Goal: Task Accomplishment & Management: Use online tool/utility

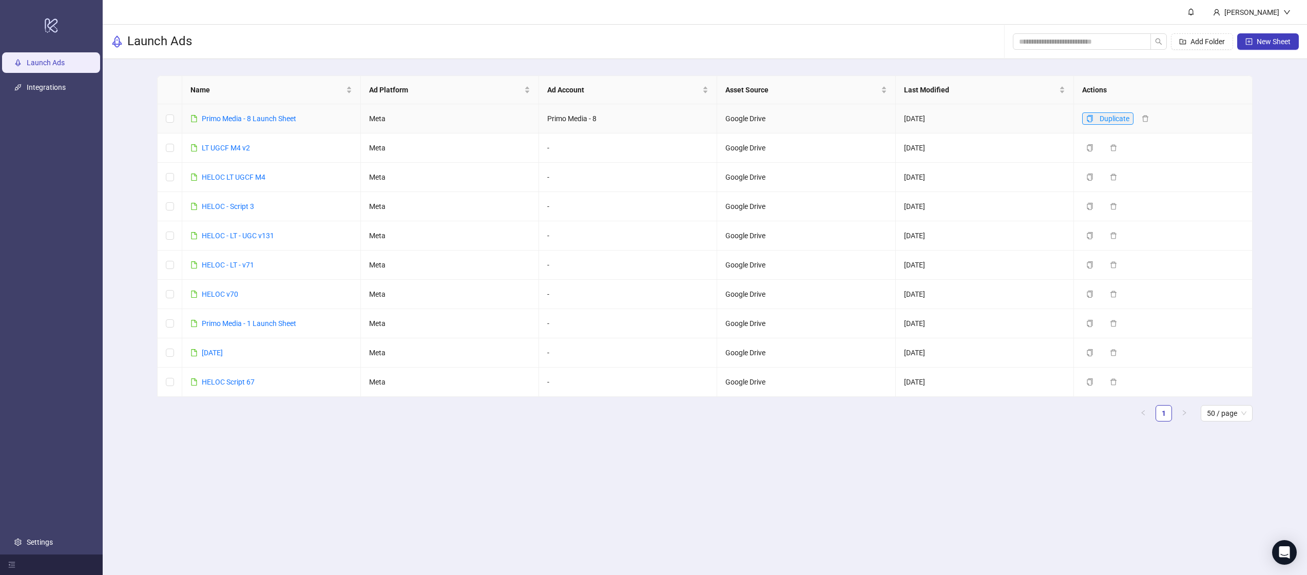
click at [1093, 118] on icon "copy" at bounding box center [1090, 118] width 6 height 7
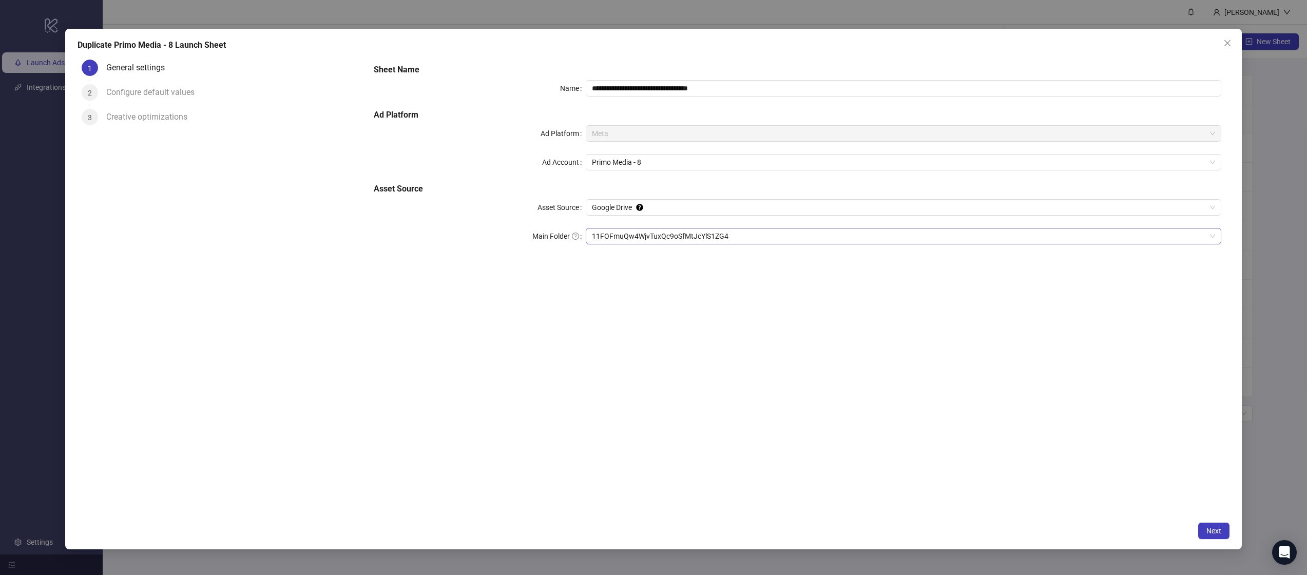
click at [766, 230] on span "11FOFmuQw4WjvTuxQc9oSfMtJcYlS1ZG4" at bounding box center [903, 235] width 623 height 15
click at [1209, 530] on span "Next" at bounding box center [1214, 531] width 15 height 8
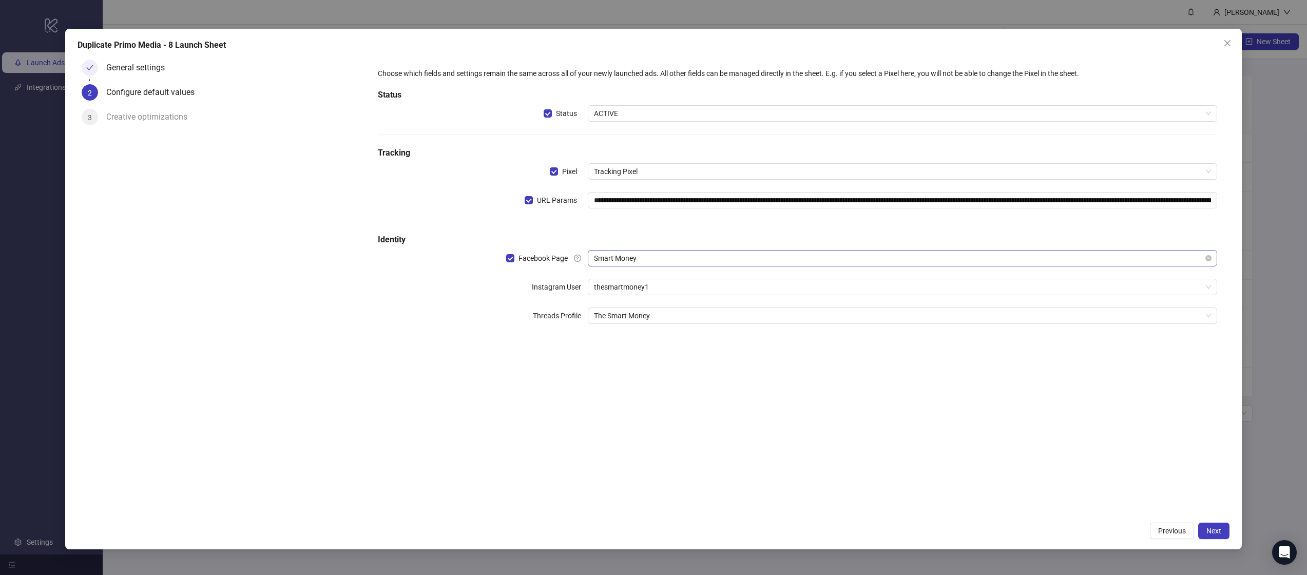
click at [775, 257] on span "Smart Money" at bounding box center [902, 258] width 617 height 15
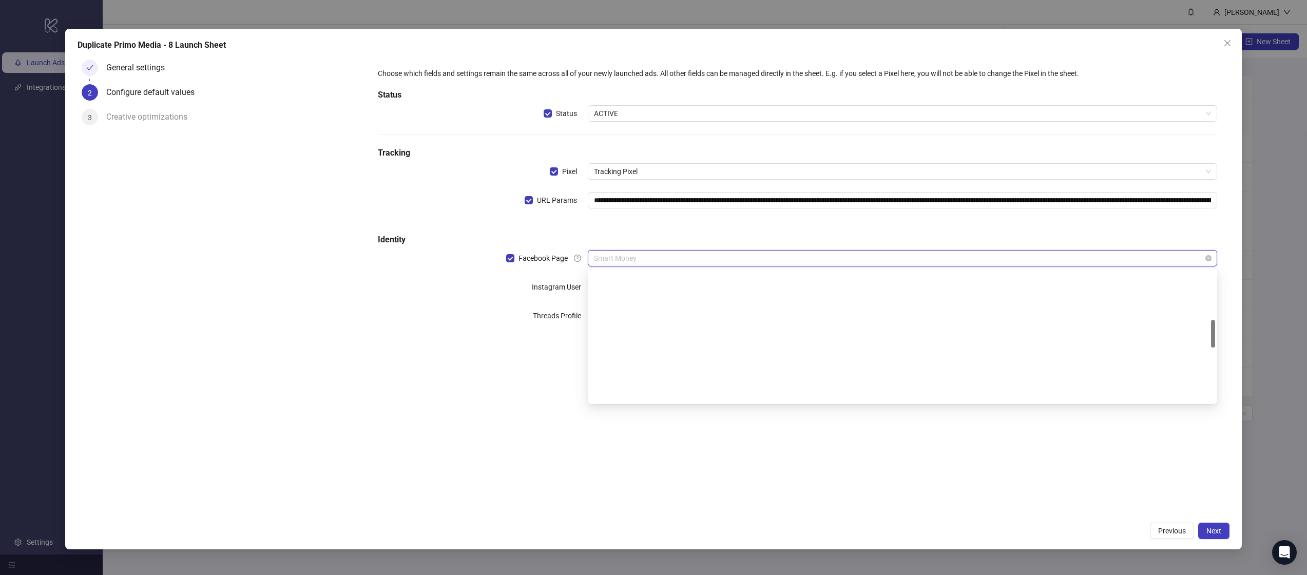
scroll to position [229, 0]
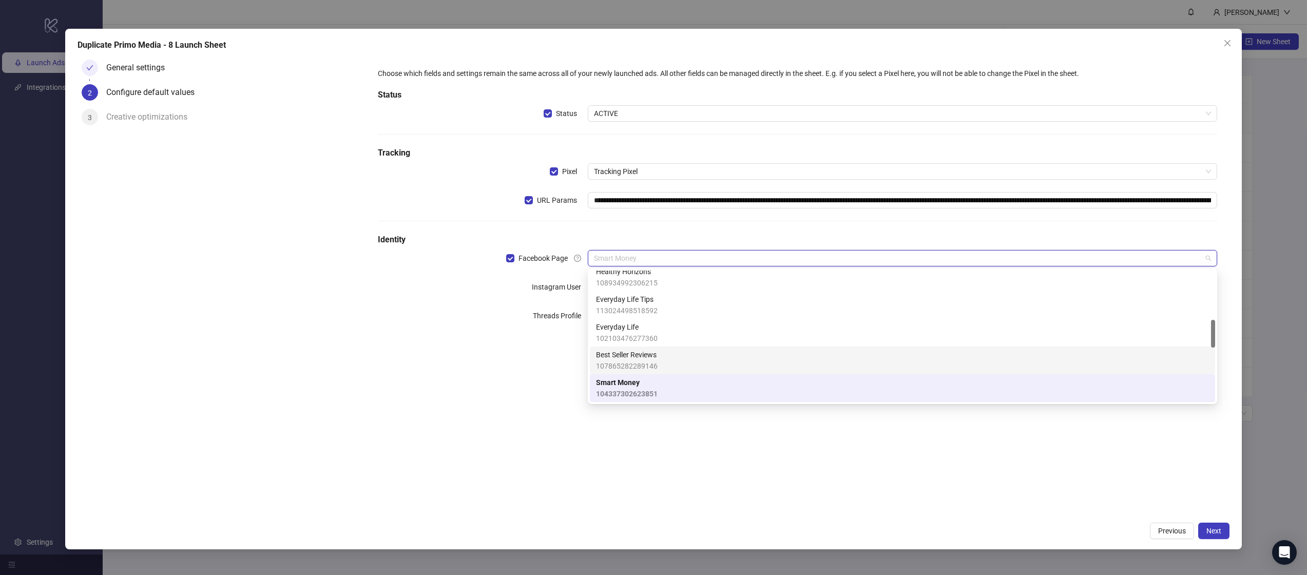
click at [491, 484] on div "**********" at bounding box center [798, 285] width 864 height 461
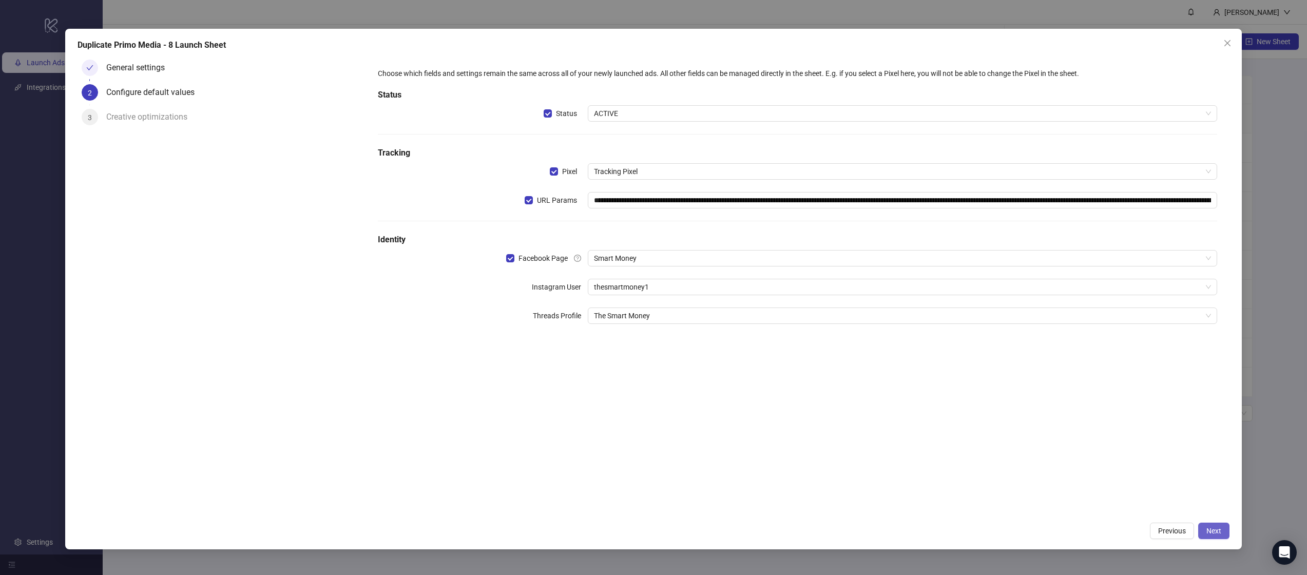
click at [1209, 528] on span "Next" at bounding box center [1214, 531] width 15 height 8
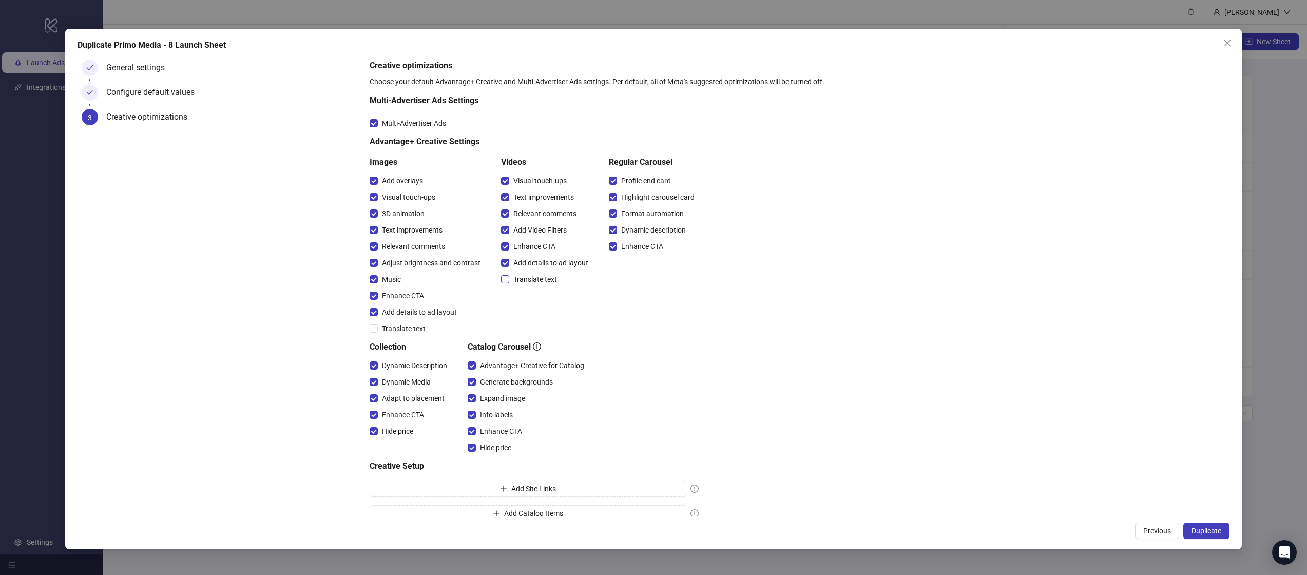
click at [556, 280] on span "Translate text" at bounding box center [535, 279] width 52 height 11
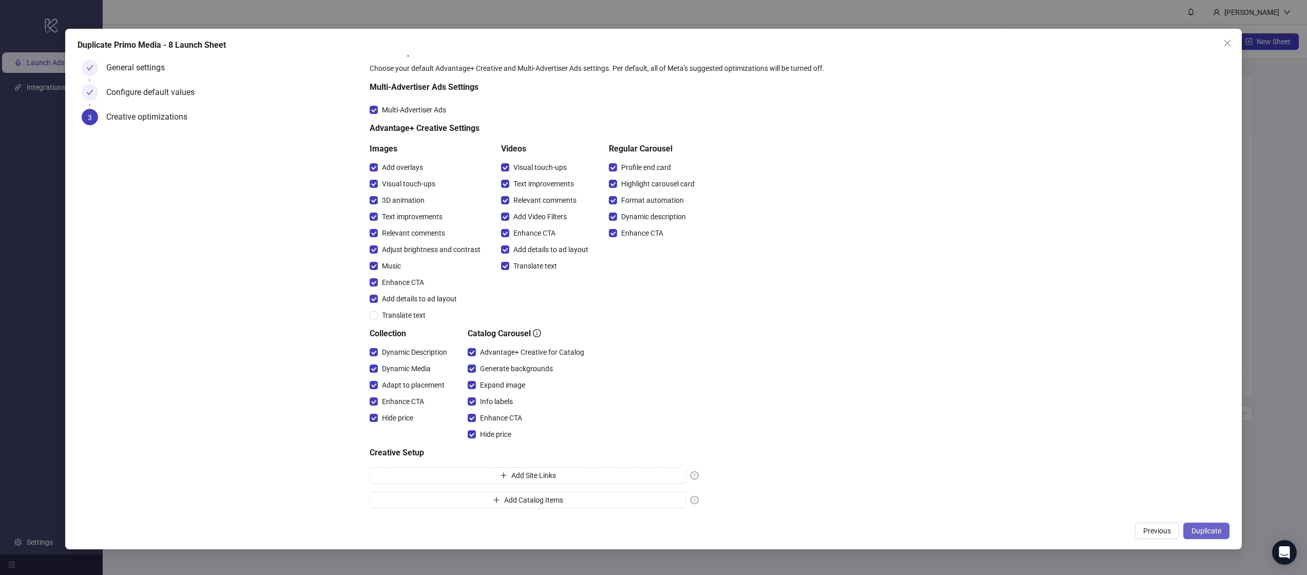
click at [1211, 536] on button "Duplicate" at bounding box center [1206, 531] width 46 height 16
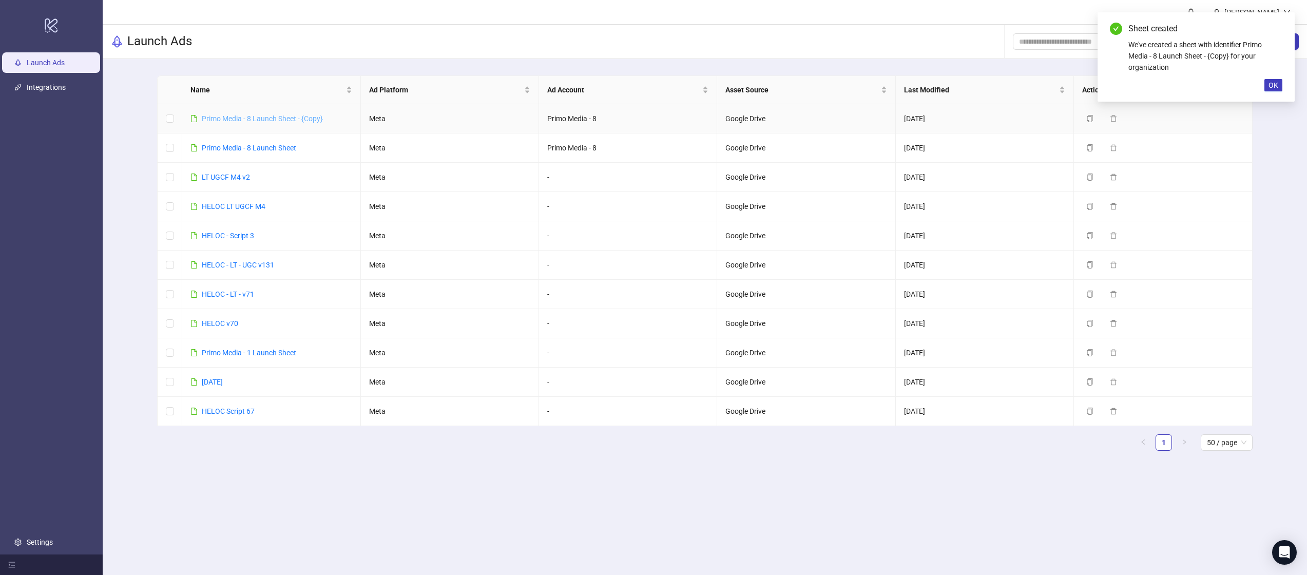
click at [247, 116] on link "Primo Media - 8 Launch Sheet - {Copy}" at bounding box center [262, 118] width 121 height 8
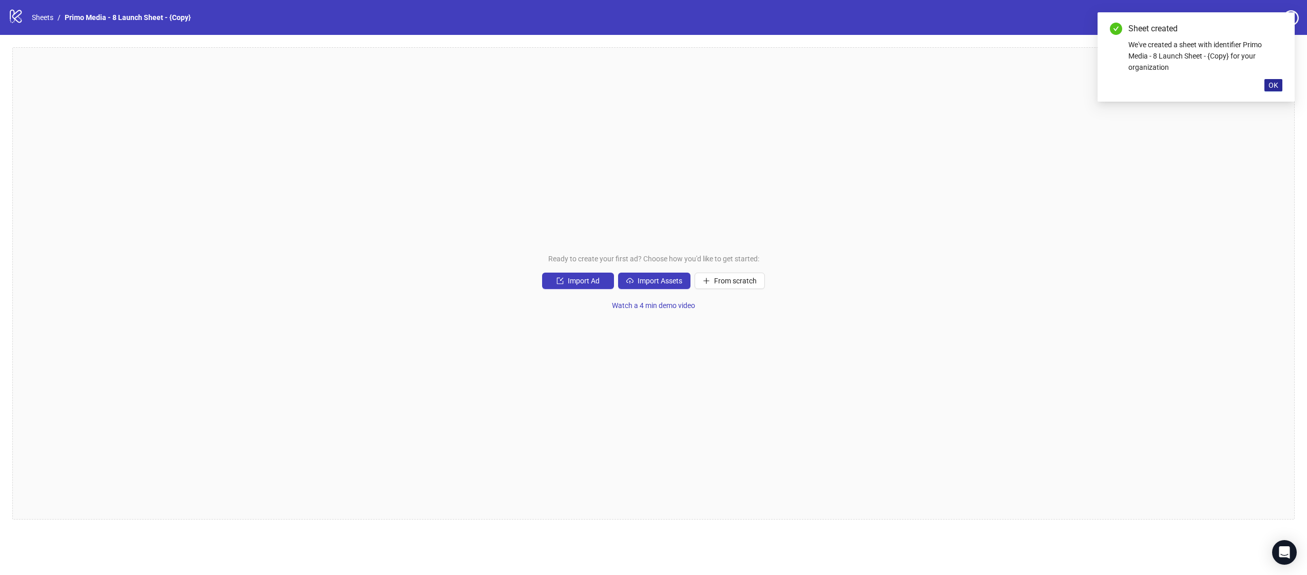
click at [1269, 85] on span "OK" at bounding box center [1274, 85] width 10 height 8
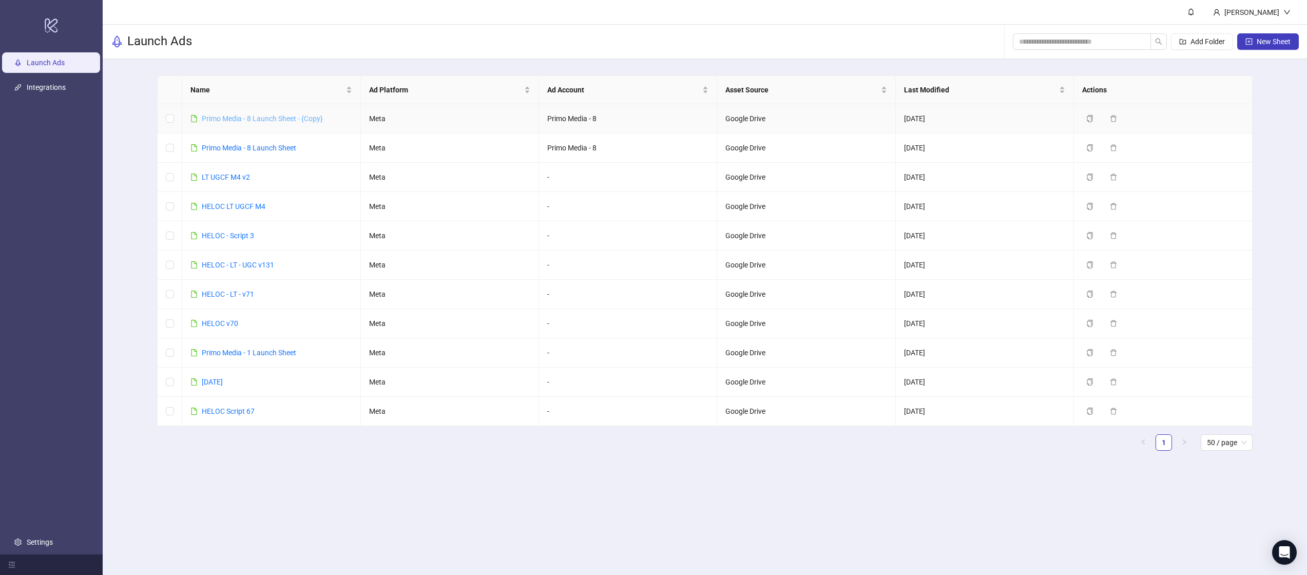
click at [228, 114] on link "Primo Media - 8 Launch Sheet - {Copy}" at bounding box center [262, 118] width 121 height 8
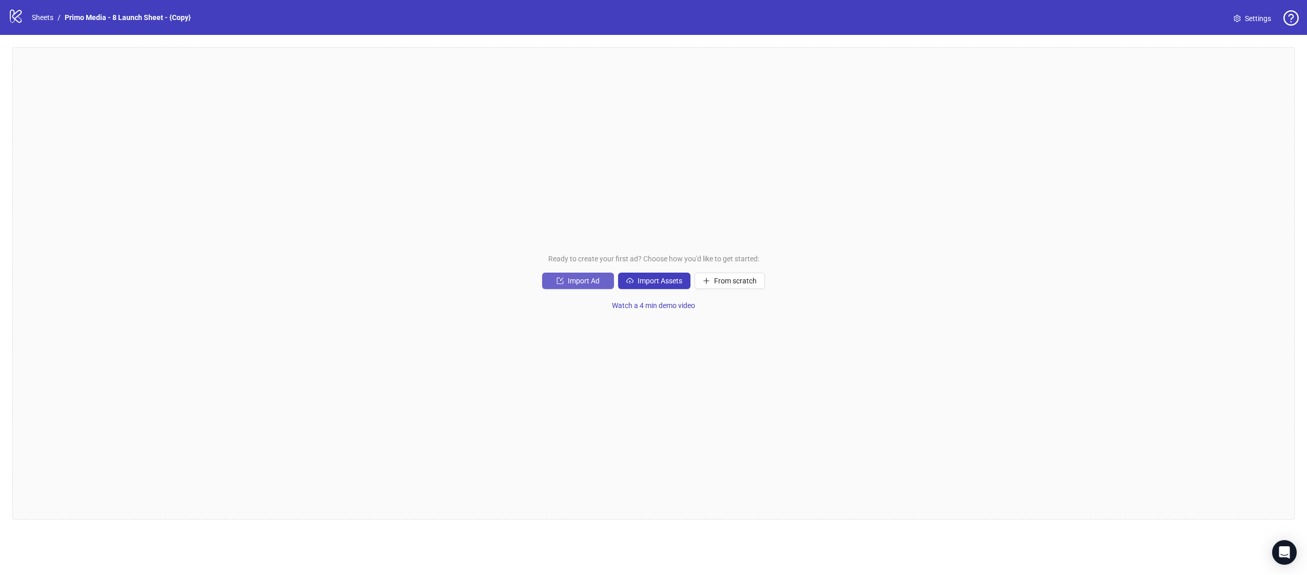
click at [589, 283] on span "Import Ad" at bounding box center [584, 281] width 32 height 8
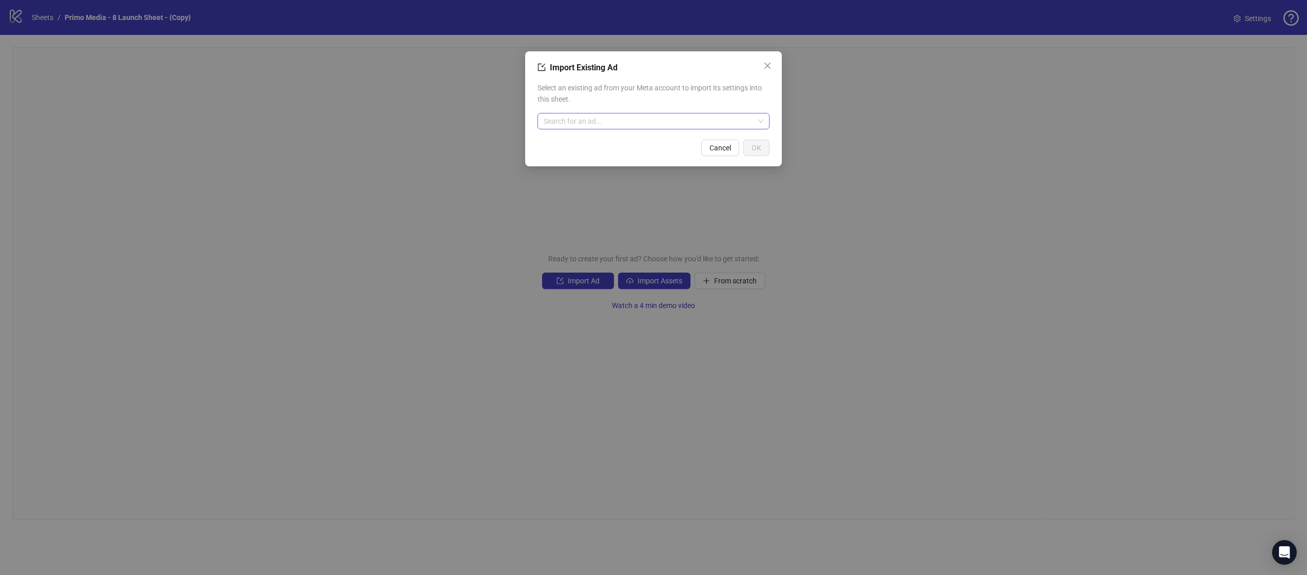
click at [640, 118] on input "search" at bounding box center [649, 120] width 211 height 15
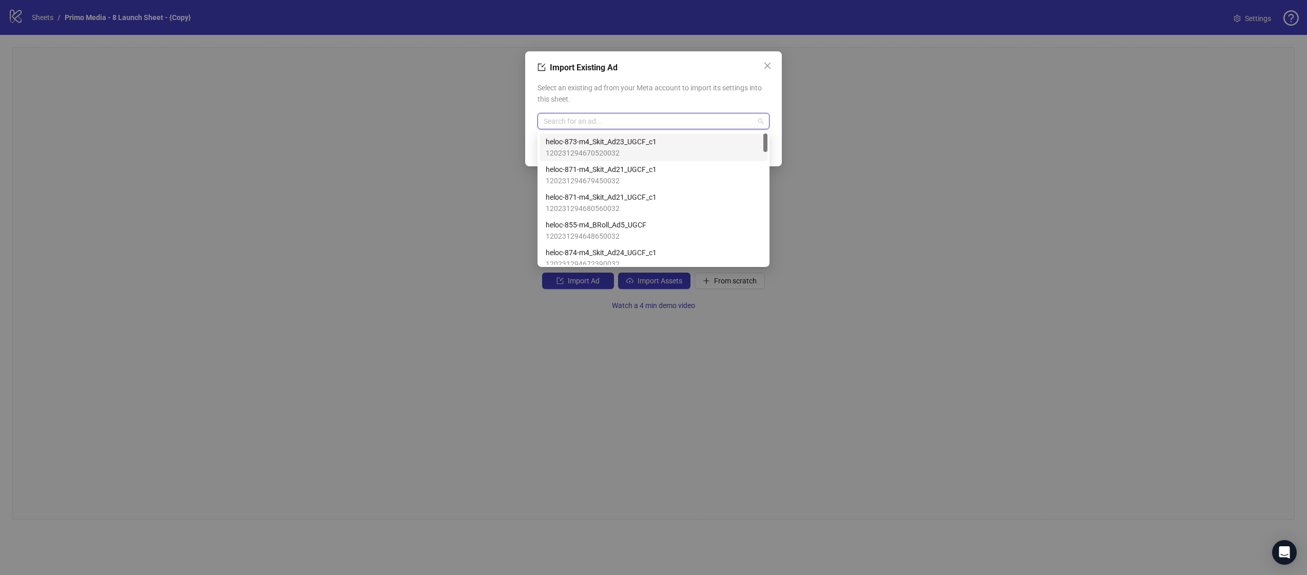
click at [645, 142] on span "heloc-873-m4_Skit_Ad23_UGCF_c1" at bounding box center [601, 141] width 111 height 11
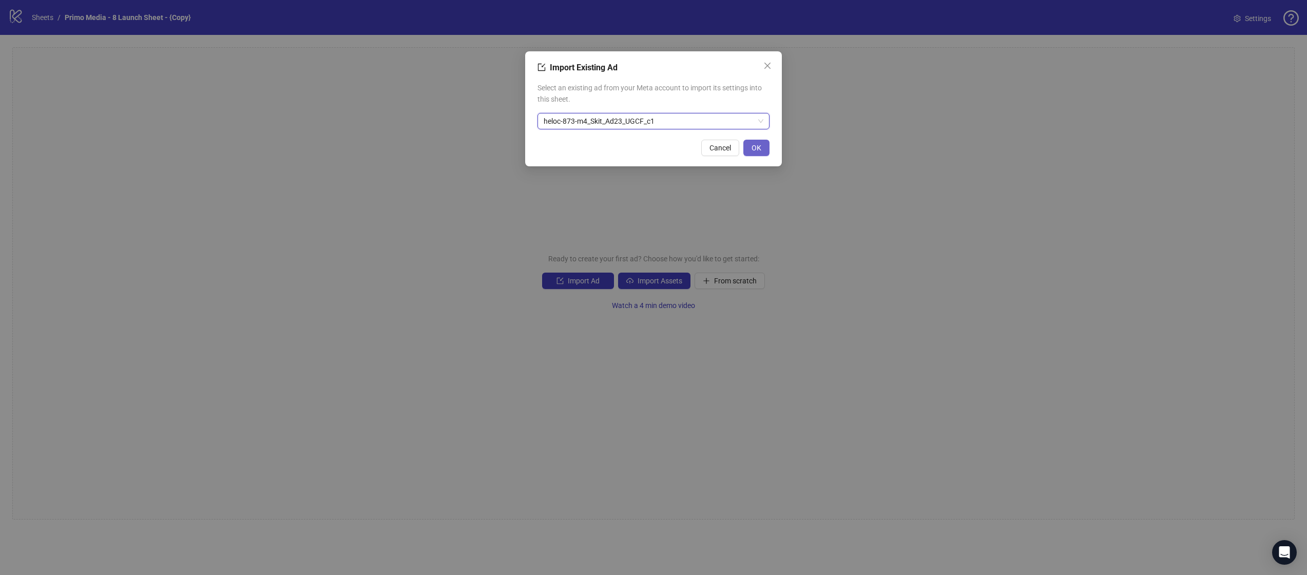
click at [766, 149] on button "OK" at bounding box center [756, 148] width 26 height 16
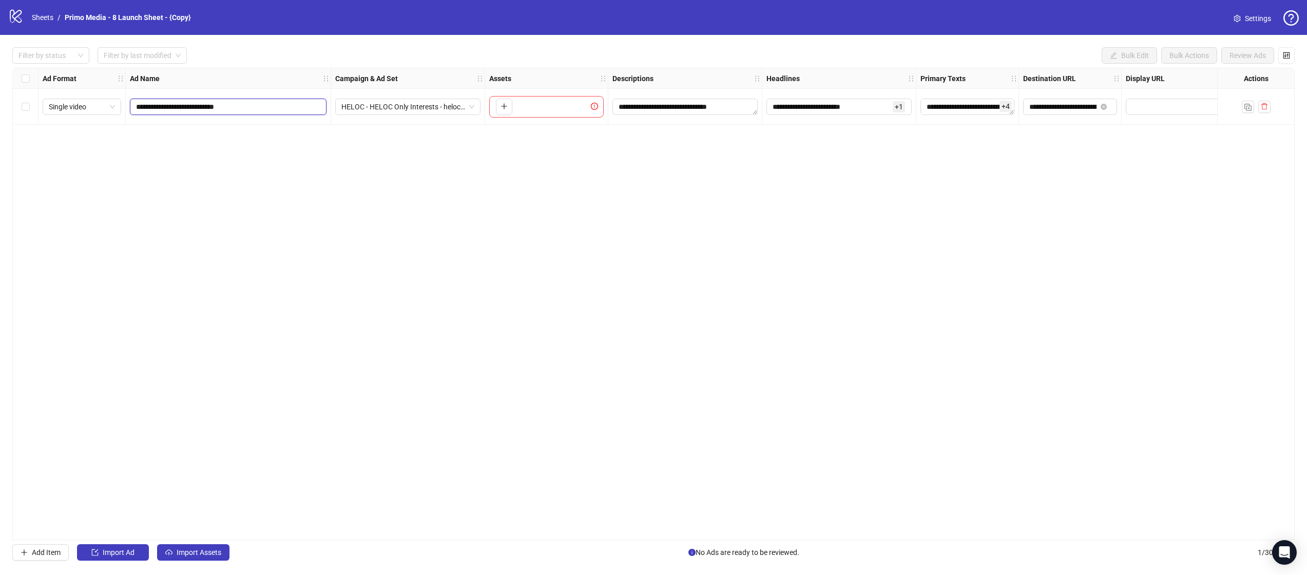
click at [222, 106] on input "**********" at bounding box center [227, 106] width 182 height 11
type input "***"
click at [190, 547] on button "Import Assets" at bounding box center [193, 552] width 72 height 16
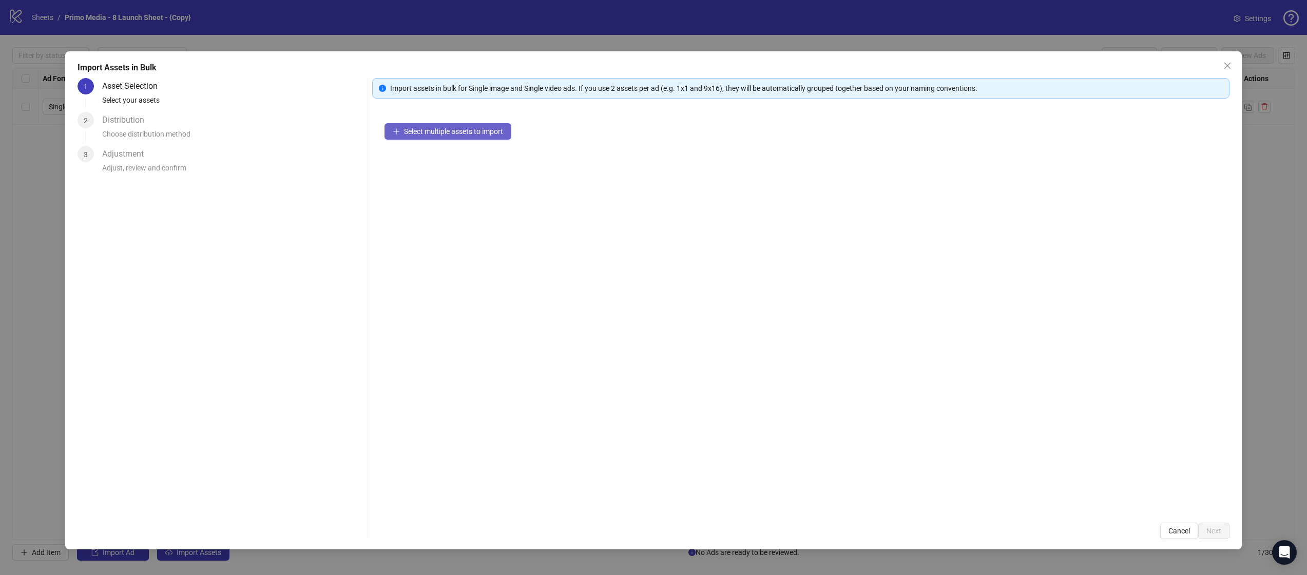
click at [443, 125] on button "Select multiple assets to import" at bounding box center [448, 131] width 127 height 16
click at [1213, 529] on span "Next" at bounding box center [1214, 531] width 15 height 8
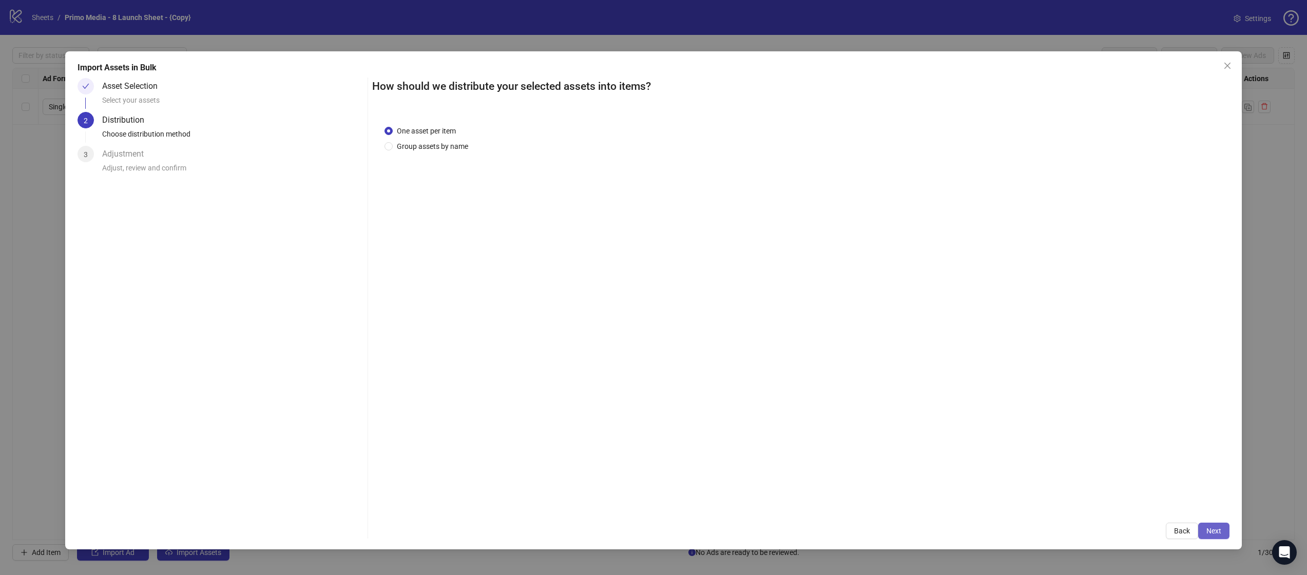
click at [1208, 527] on span "Next" at bounding box center [1214, 531] width 15 height 8
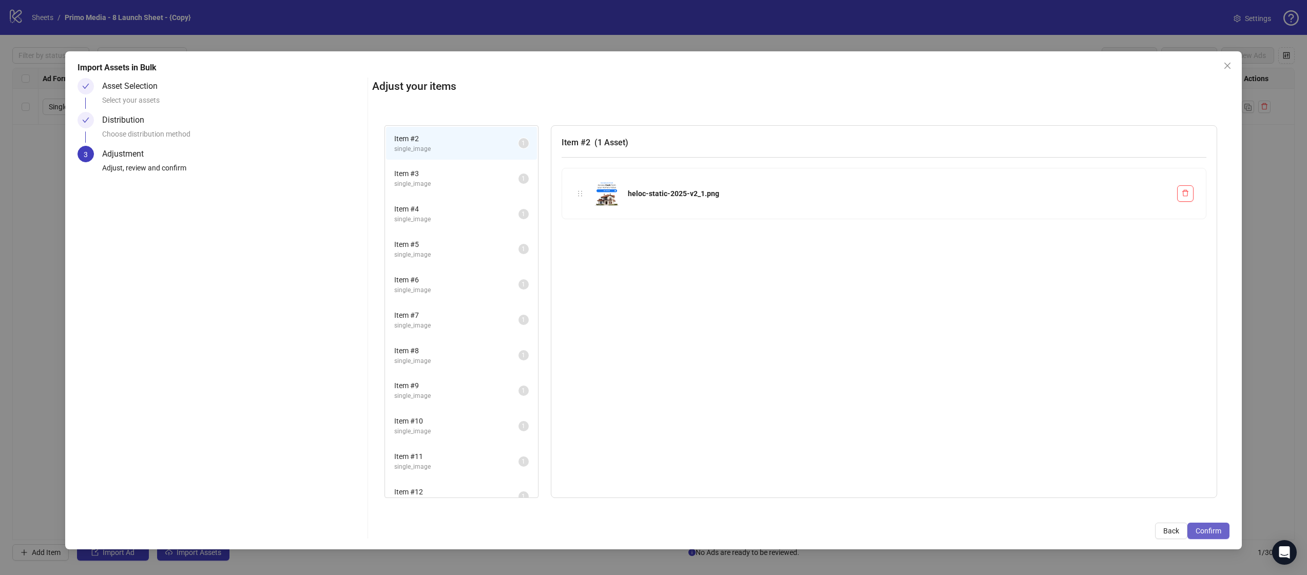
click at [1226, 534] on button "Confirm" at bounding box center [1209, 531] width 42 height 16
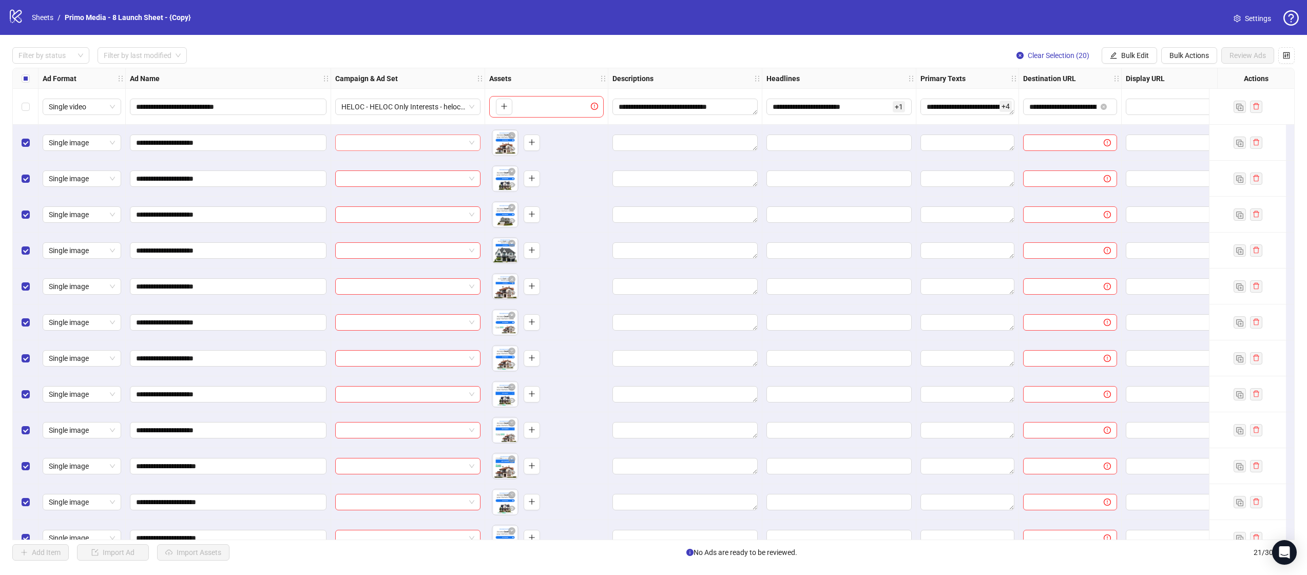
click at [400, 141] on input "search" at bounding box center [403, 142] width 124 height 15
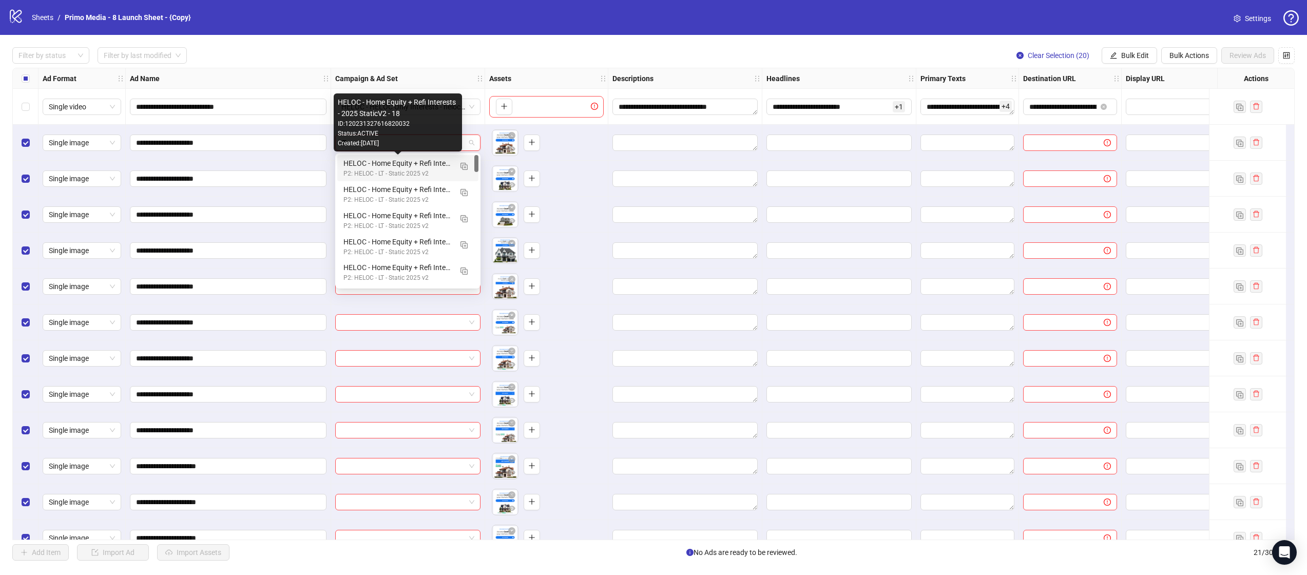
type input "***"
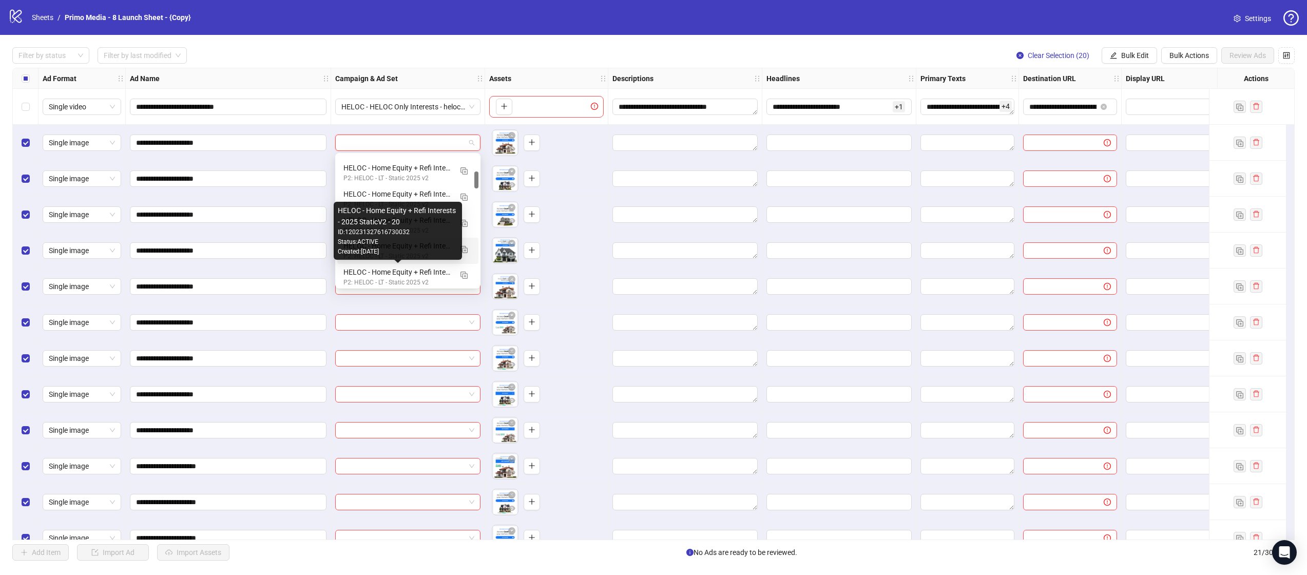
scroll to position [123, 0]
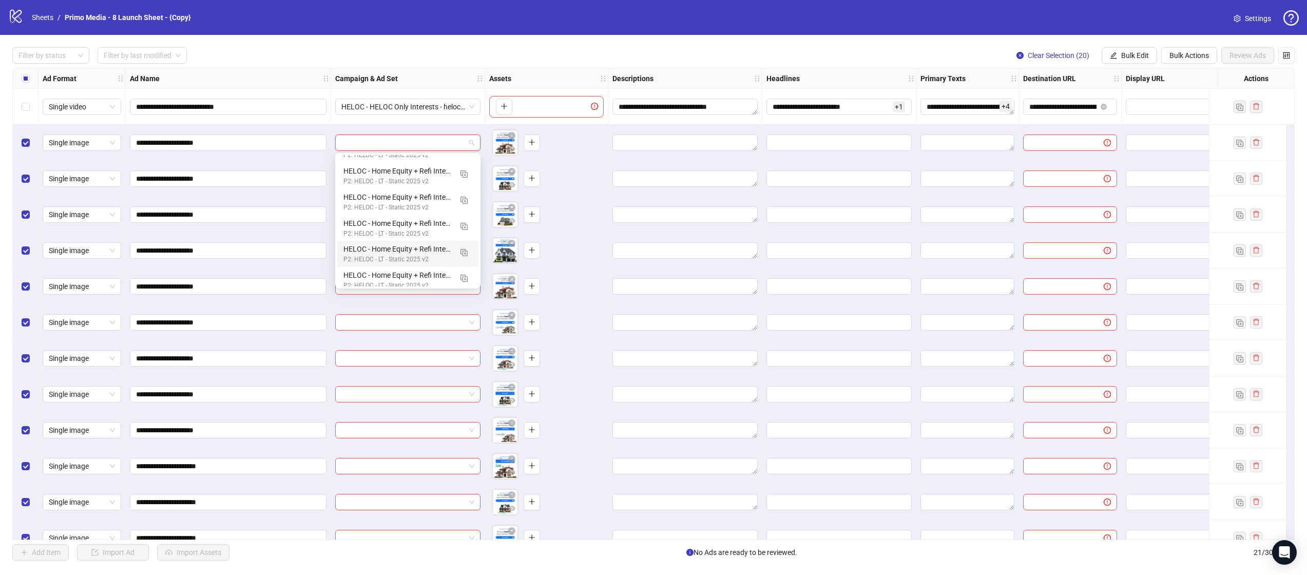
click at [294, 187] on div "**********" at bounding box center [228, 179] width 205 height 36
click at [384, 179] on input "search" at bounding box center [403, 178] width 124 height 15
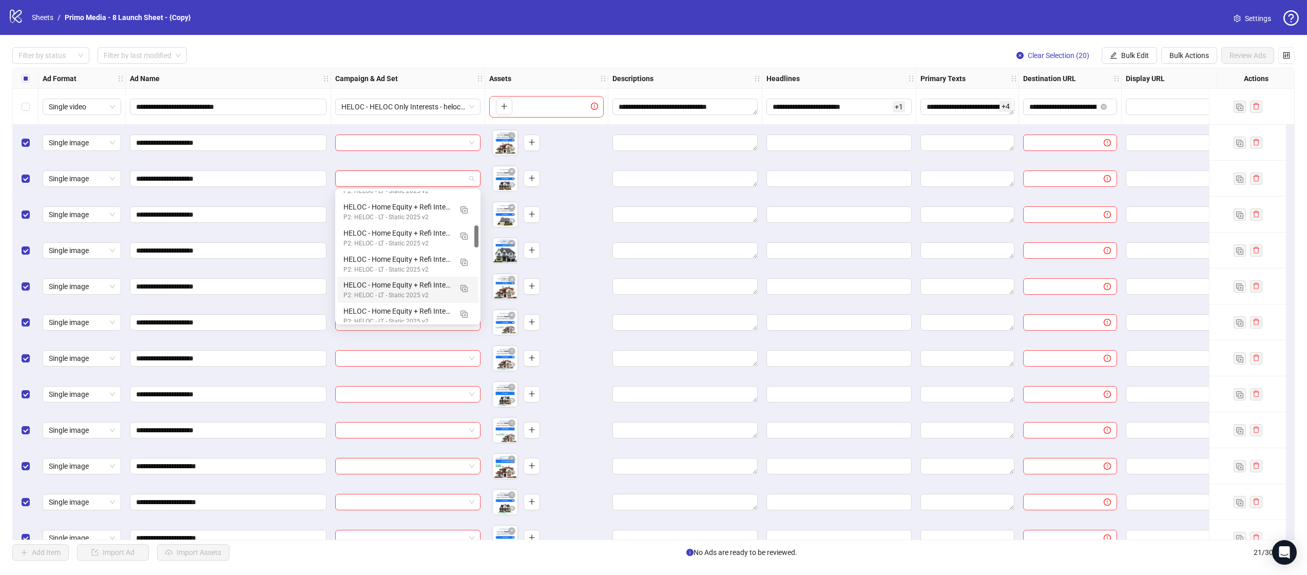
scroll to position [184, 0]
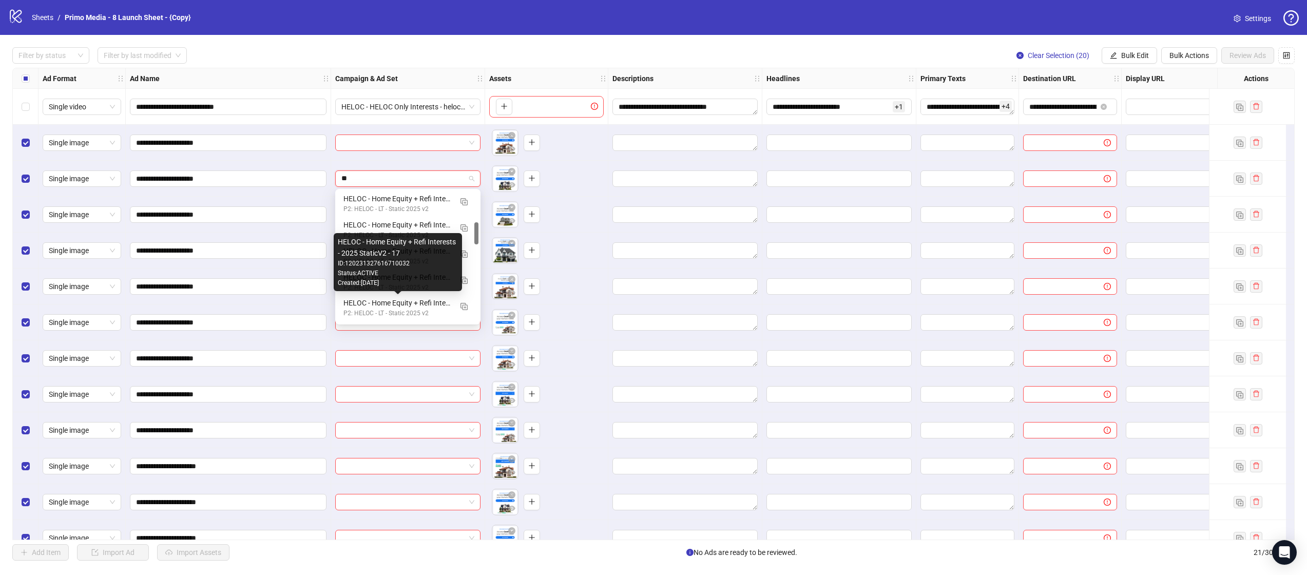
type input "***"
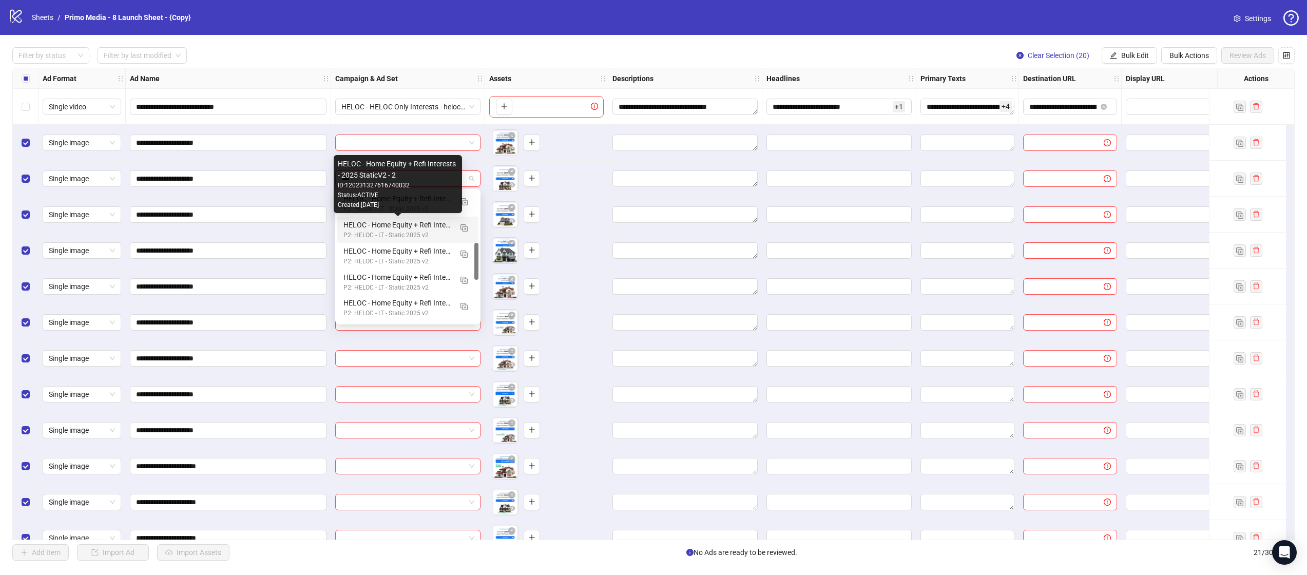
click at [419, 221] on div "HELOC - Home Equity + Refi Interests - 2025 StaticV2 - 2" at bounding box center [397, 224] width 108 height 11
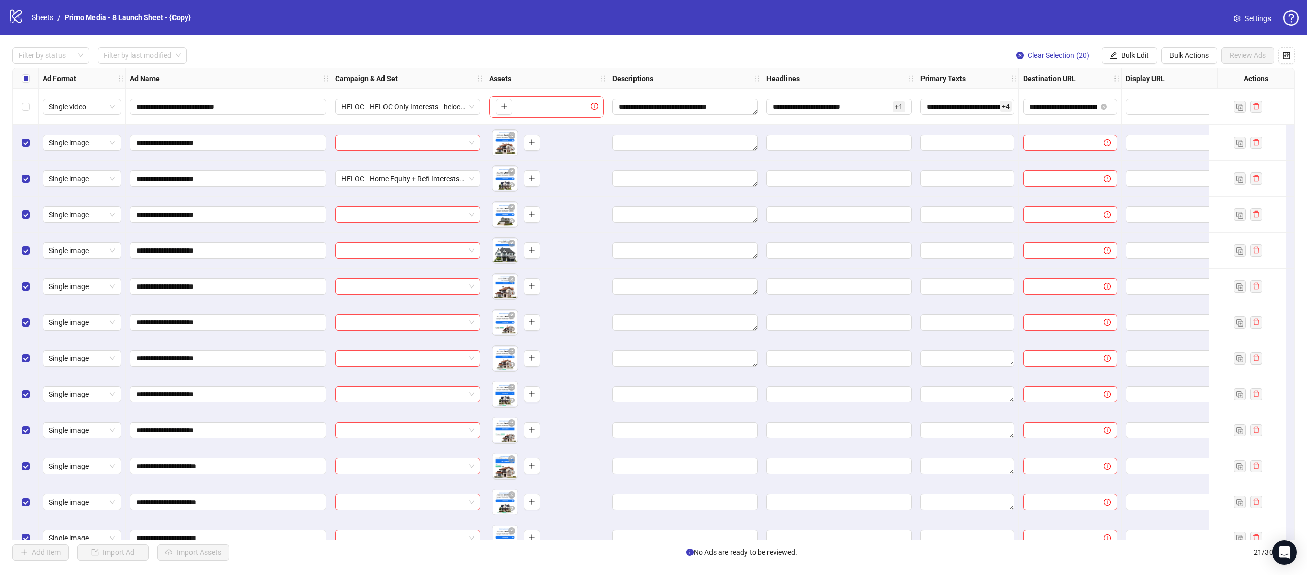
click at [419, 221] on input "search" at bounding box center [403, 214] width 124 height 15
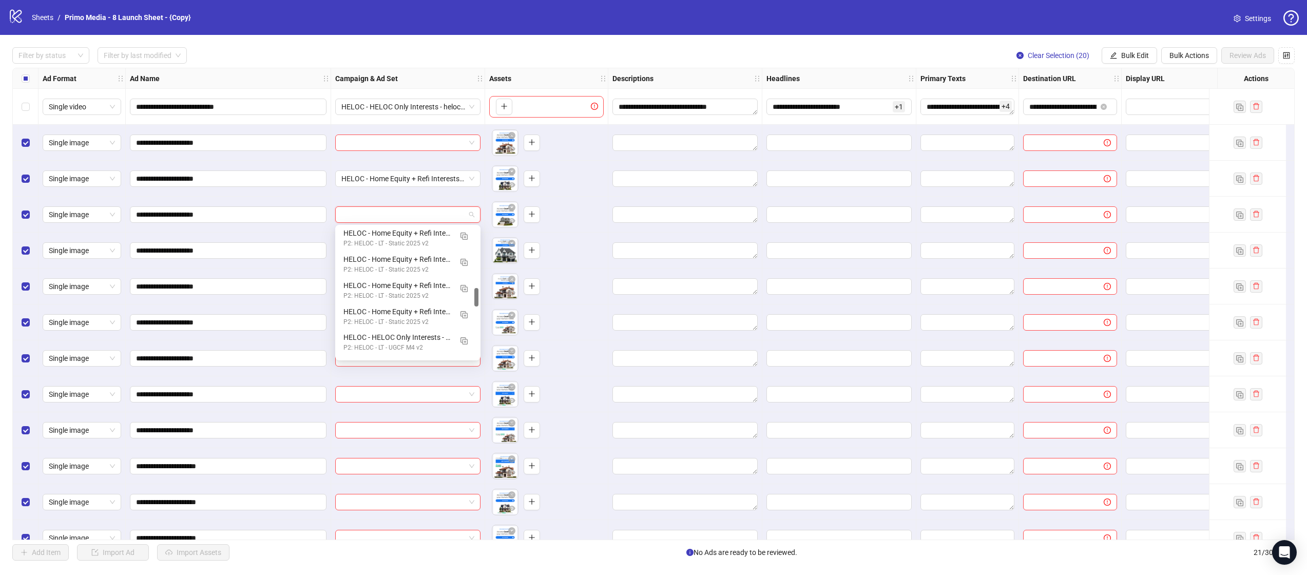
drag, startPoint x: 476, startPoint y: 309, endPoint x: 476, endPoint y: 296, distance: 13.4
click at [476, 296] on div at bounding box center [476, 297] width 4 height 18
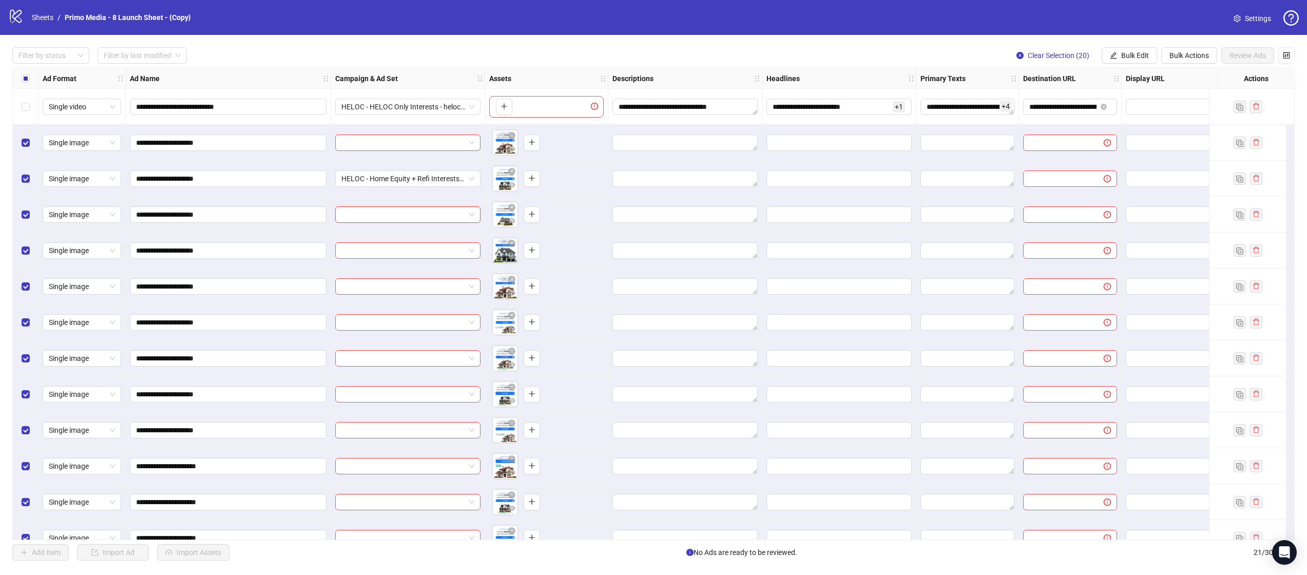
click at [410, 217] on input "search" at bounding box center [403, 214] width 124 height 15
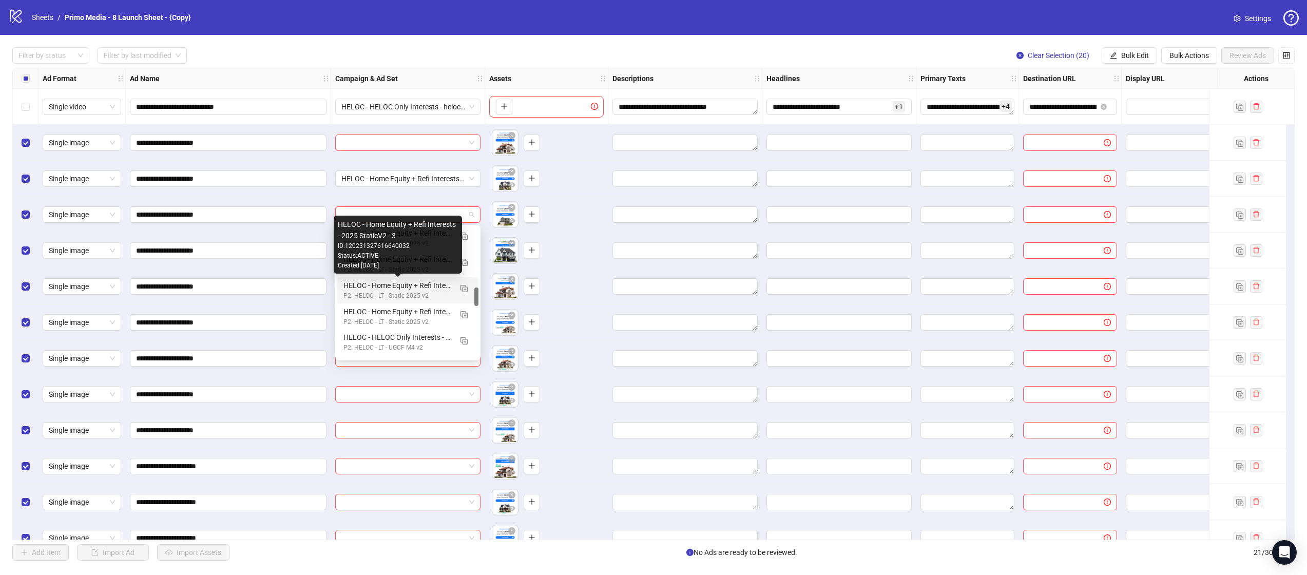
click at [430, 284] on div "HELOC - Home Equity + Refi Interests - 2025 StaticV2 - 3" at bounding box center [397, 285] width 108 height 11
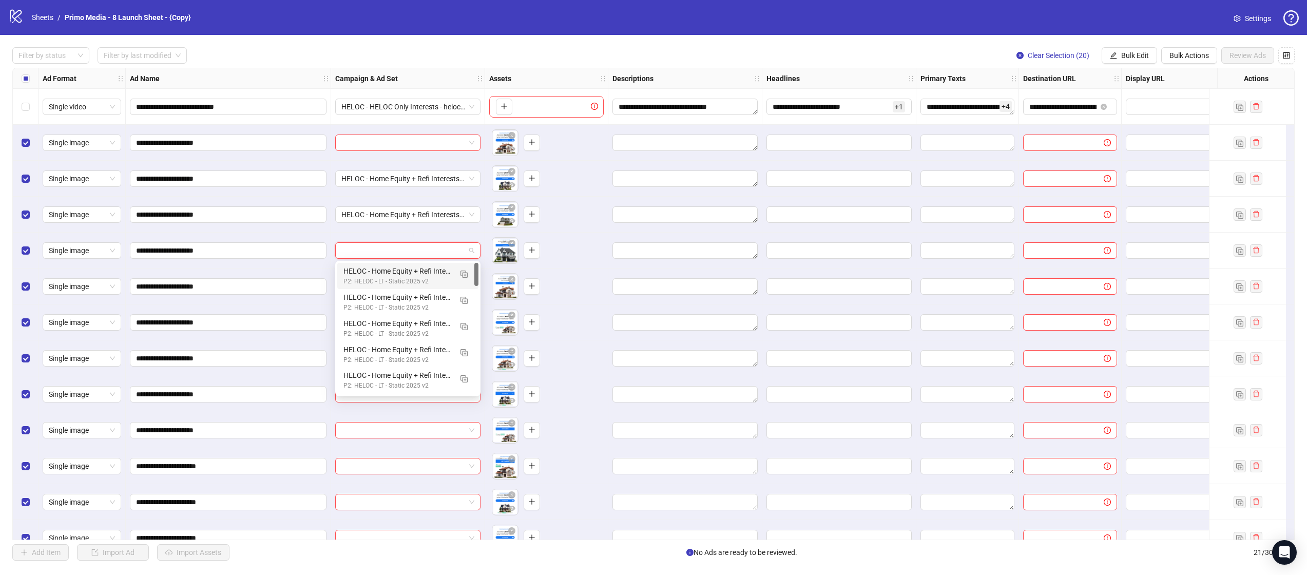
click at [428, 251] on input "search" at bounding box center [403, 250] width 124 height 15
type input "***"
click at [415, 271] on div "HELOC - Home Equity + Refi Interests - 2025 StaticV2 - 4" at bounding box center [397, 270] width 108 height 11
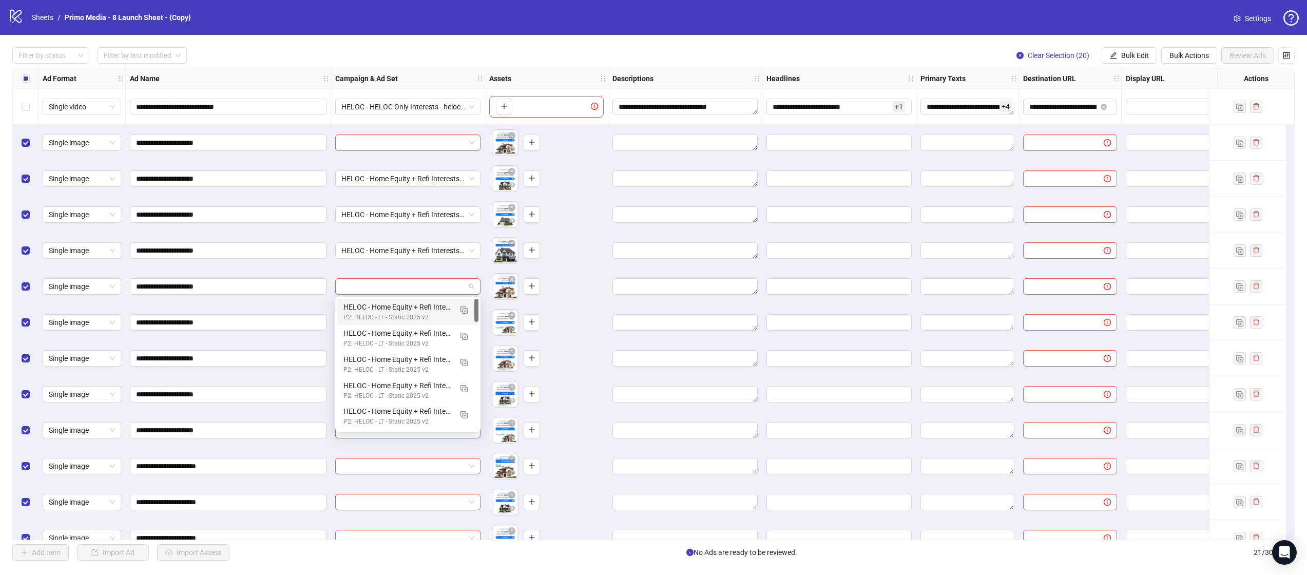
click at [405, 288] on input "search" at bounding box center [403, 286] width 124 height 15
type input "***"
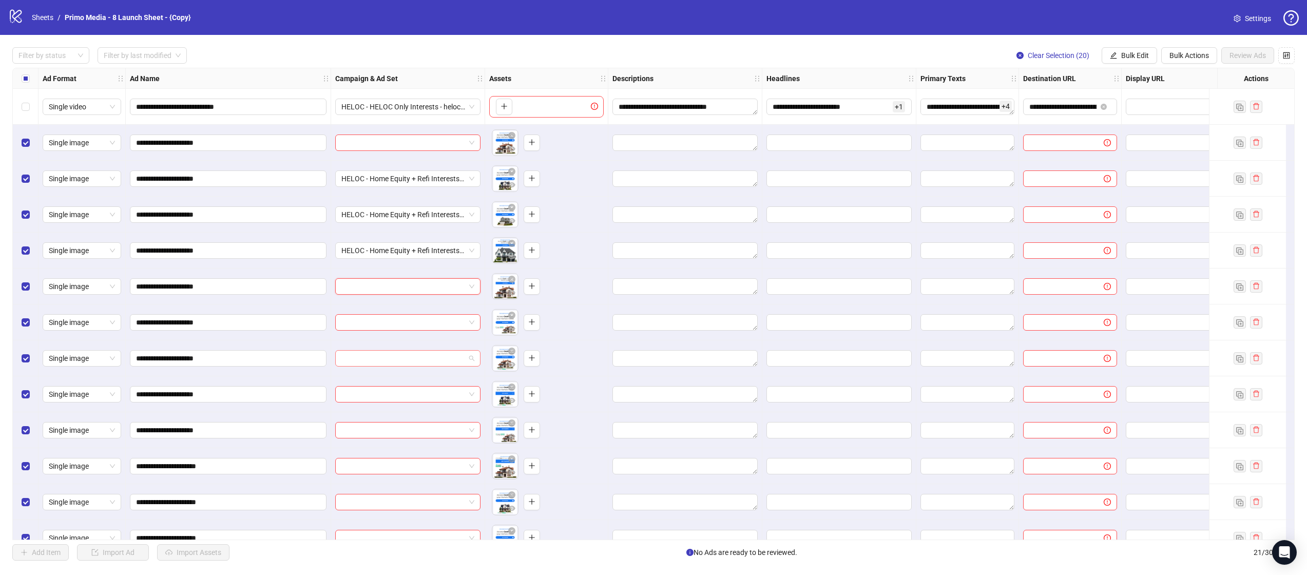
click at [362, 361] on input "search" at bounding box center [403, 358] width 124 height 15
click at [358, 289] on input "search" at bounding box center [403, 286] width 124 height 15
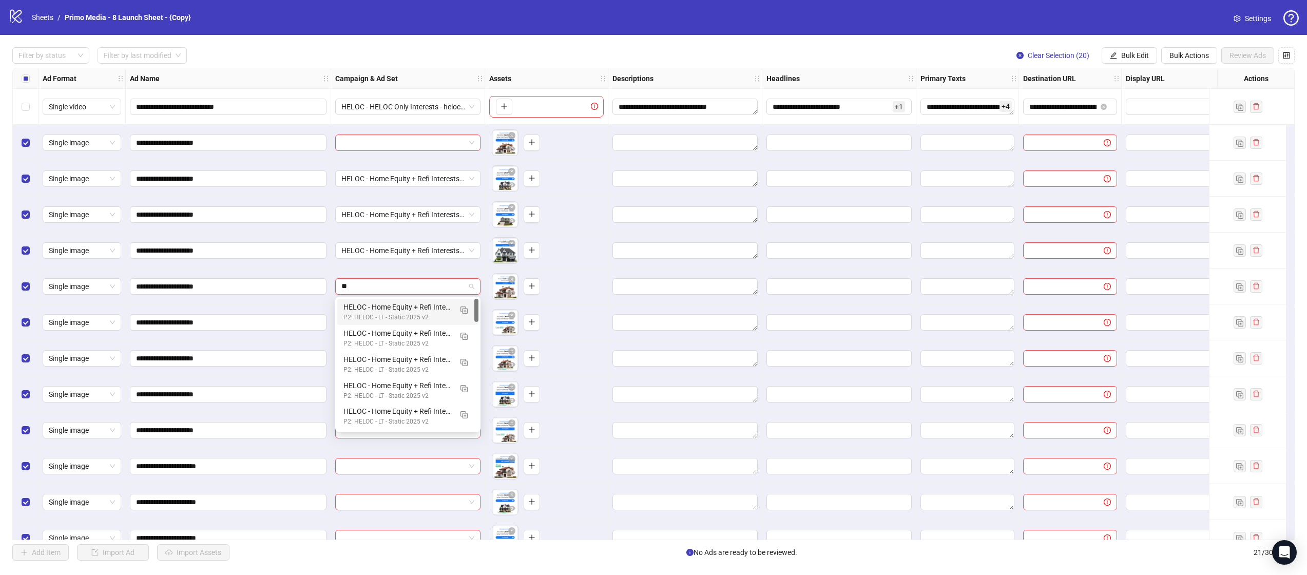
type input "***"
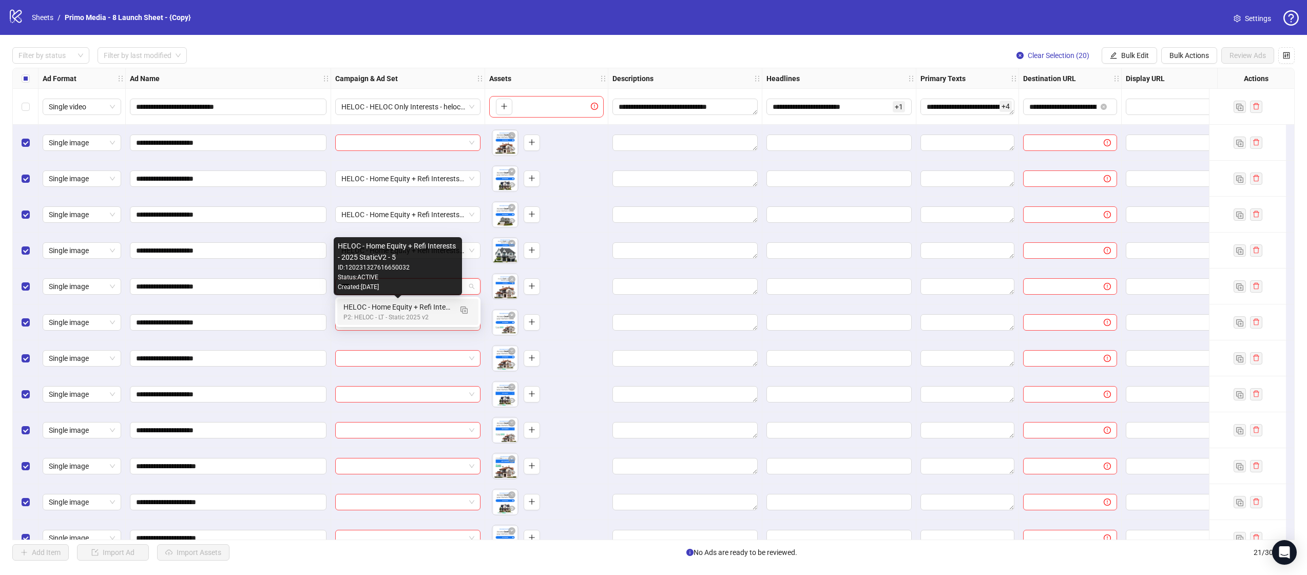
click at [441, 307] on div "HELOC - Home Equity + Refi Interests - 2025 StaticV2 - 5" at bounding box center [397, 306] width 108 height 11
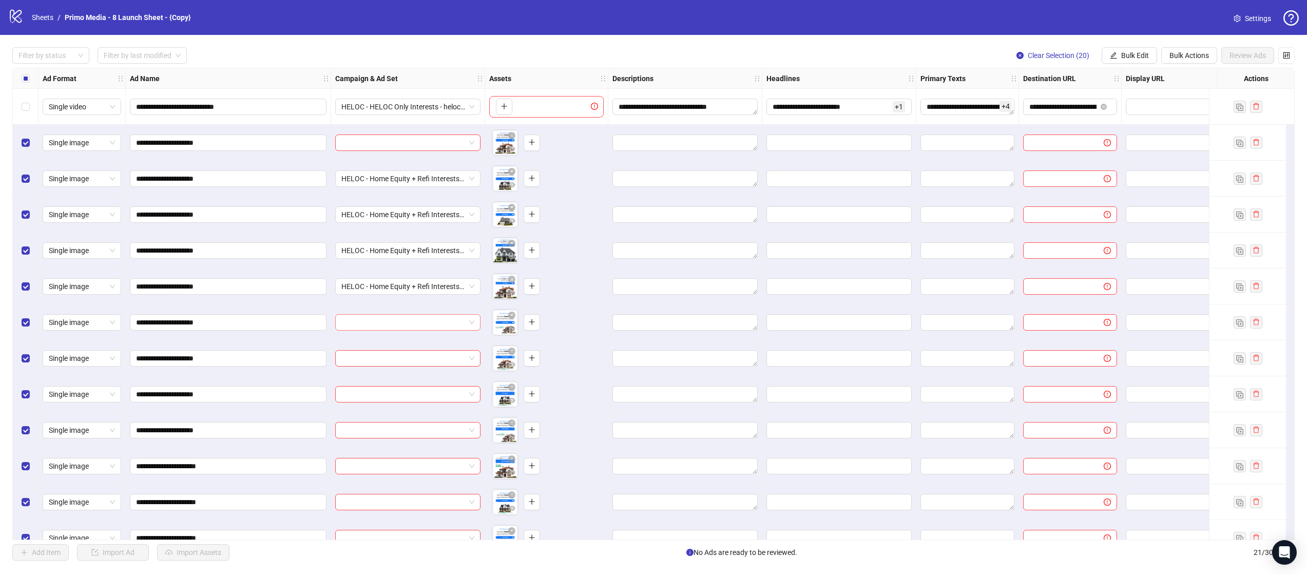
click at [390, 318] on input "search" at bounding box center [403, 322] width 124 height 15
type input "***"
click at [399, 350] on div "P2: HELOC - LT - Static 2025 v2" at bounding box center [397, 354] width 108 height 10
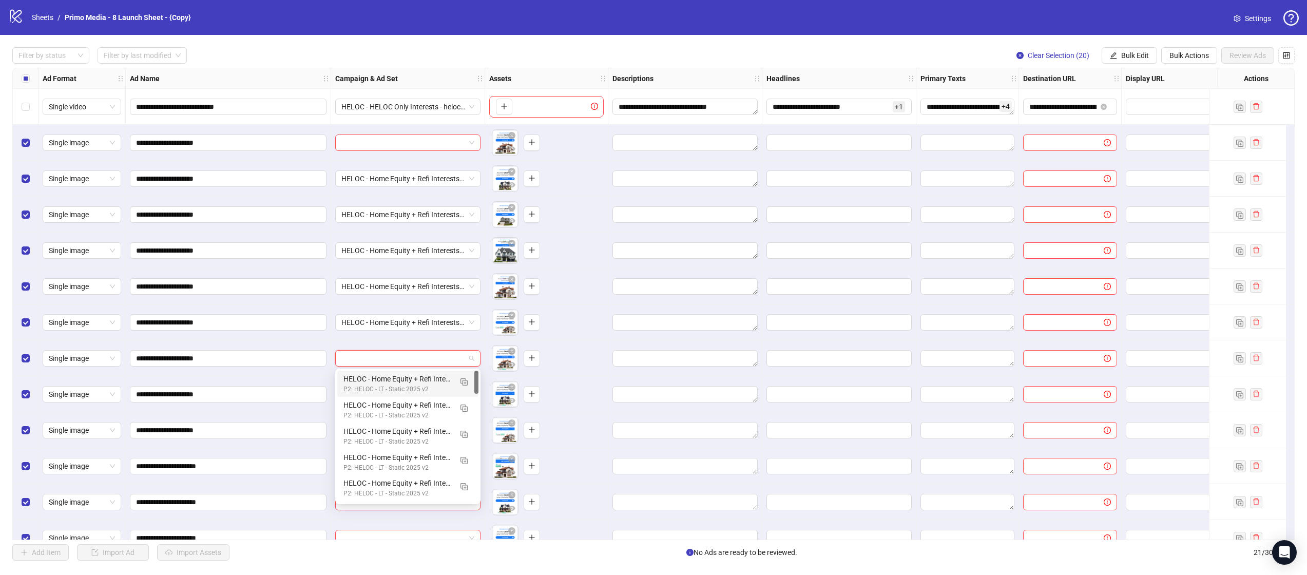
click at [378, 357] on input "search" at bounding box center [403, 358] width 124 height 15
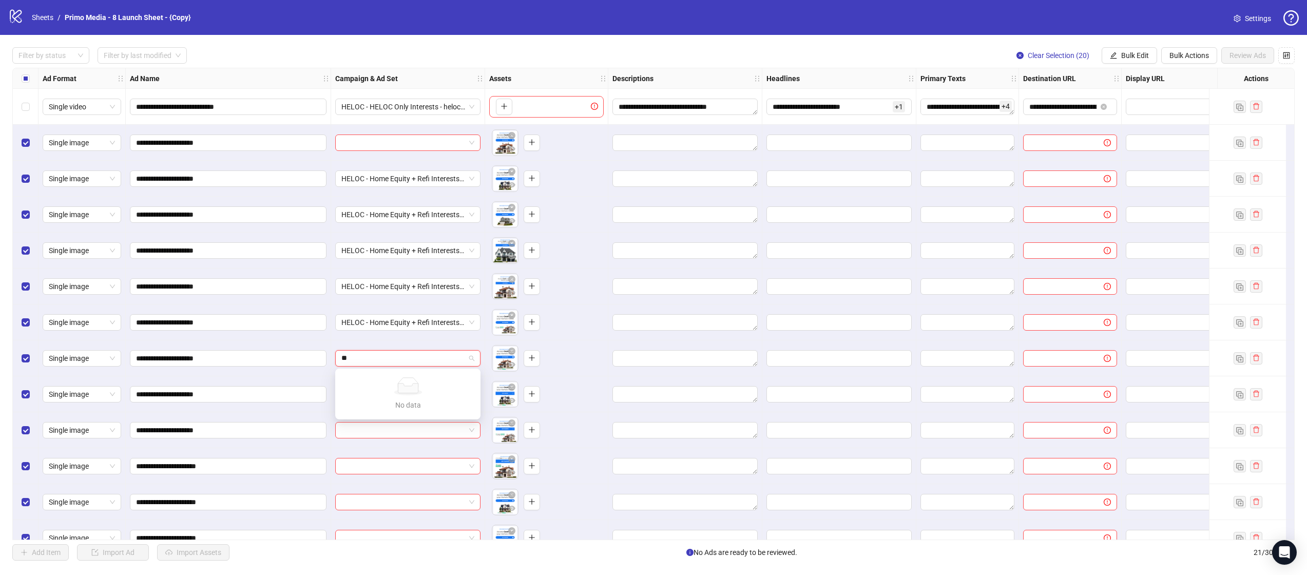
type input "***"
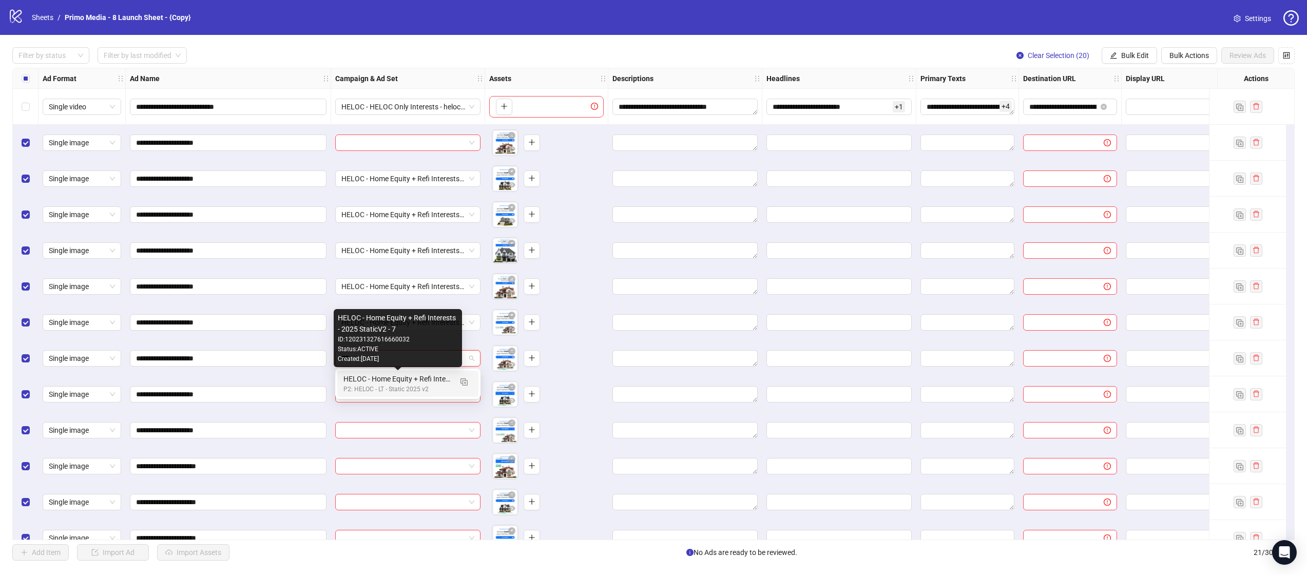
click at [389, 385] on div "P2: HELOC - LT - Static 2025 v2" at bounding box center [397, 390] width 108 height 10
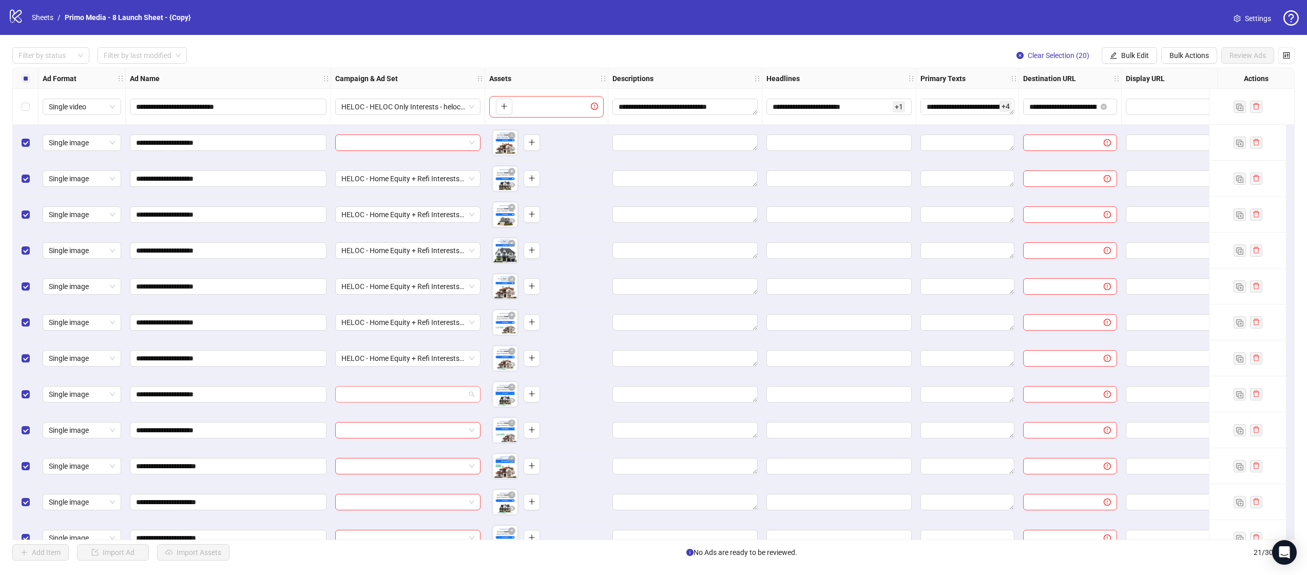
click at [379, 392] on input "search" at bounding box center [403, 394] width 124 height 15
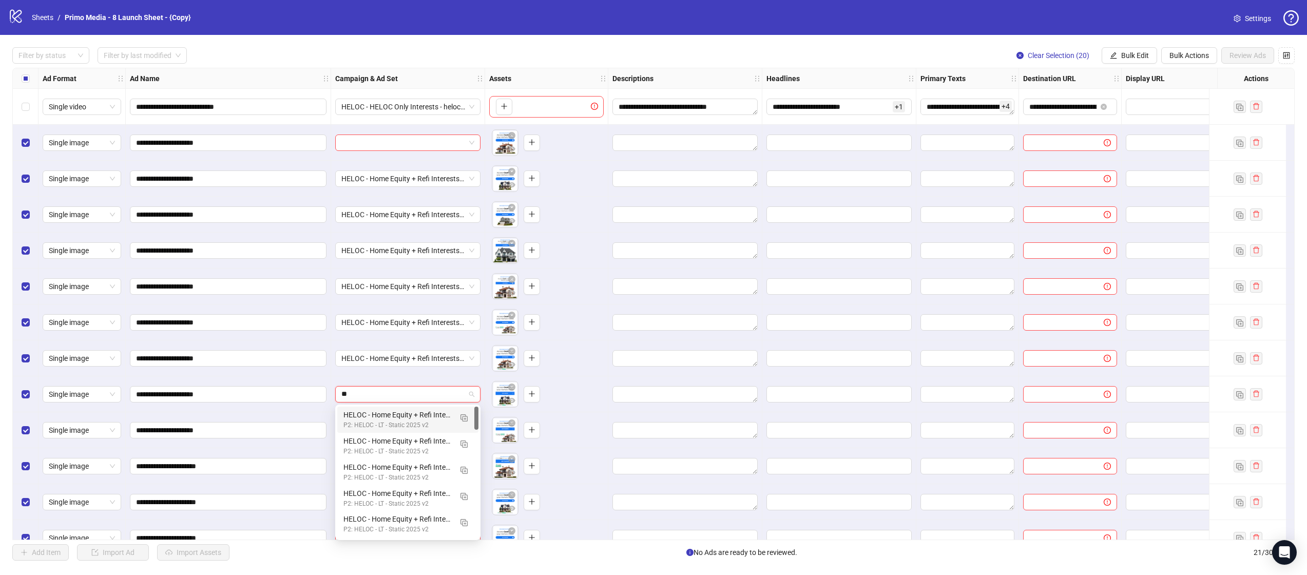
type input "***"
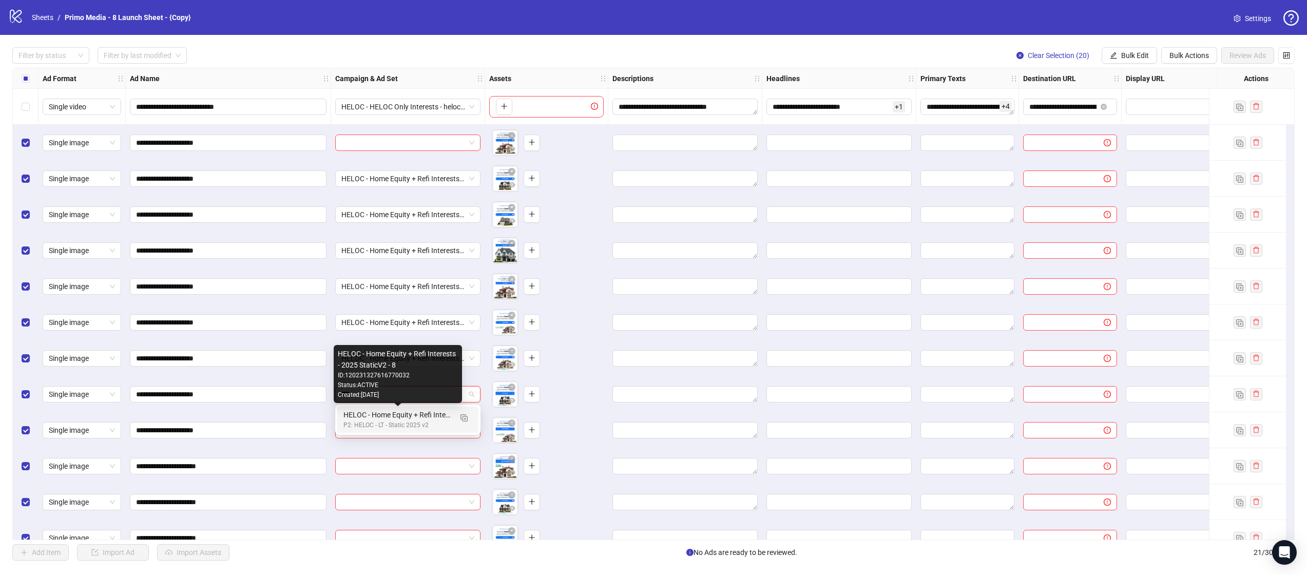
click at [380, 414] on div "HELOC - Home Equity + Refi Interests - 2025 StaticV2 - 8" at bounding box center [397, 414] width 108 height 11
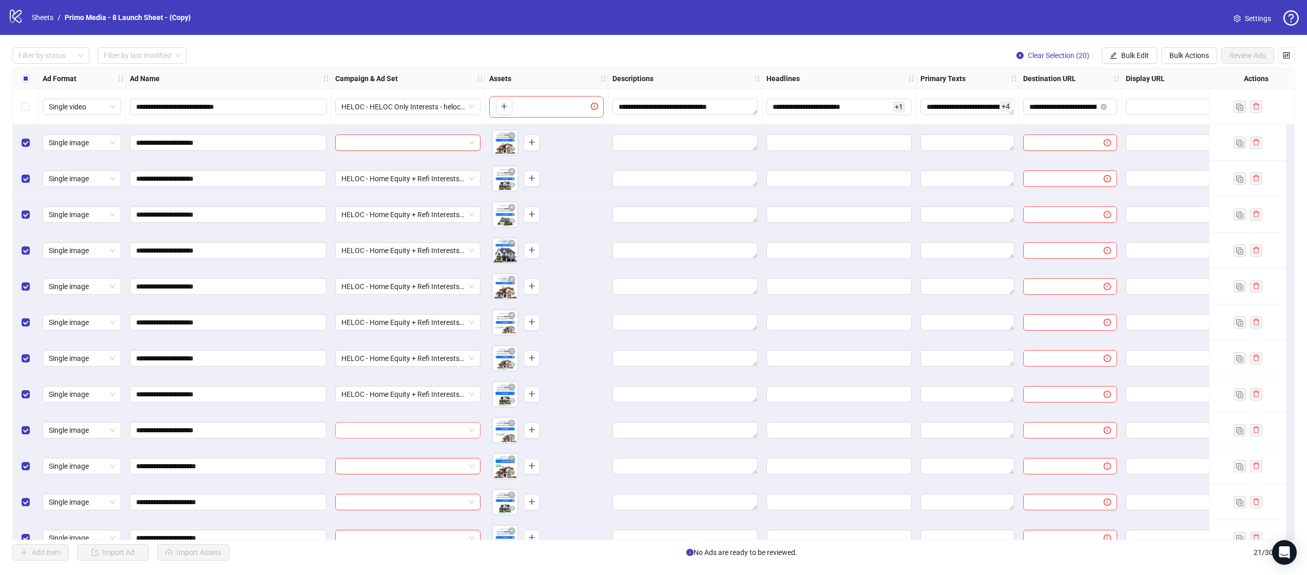
click at [377, 424] on input "search" at bounding box center [403, 430] width 124 height 15
type input "***"
click at [406, 407] on div "P2: HELOC - LT - Static 2025 v2" at bounding box center [397, 410] width 108 height 10
click at [389, 471] on input "search" at bounding box center [403, 465] width 124 height 15
type input "****"
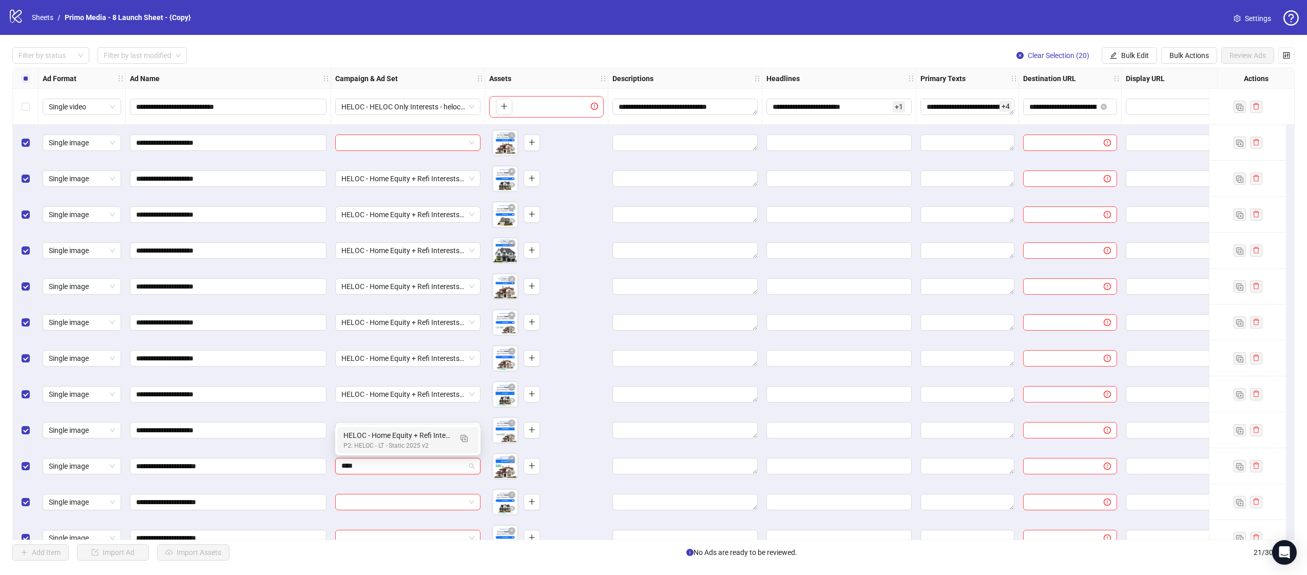
click at [405, 445] on div "P2: HELOC - LT - Static 2025 v2" at bounding box center [397, 446] width 108 height 10
click at [373, 506] on input "search" at bounding box center [403, 501] width 124 height 15
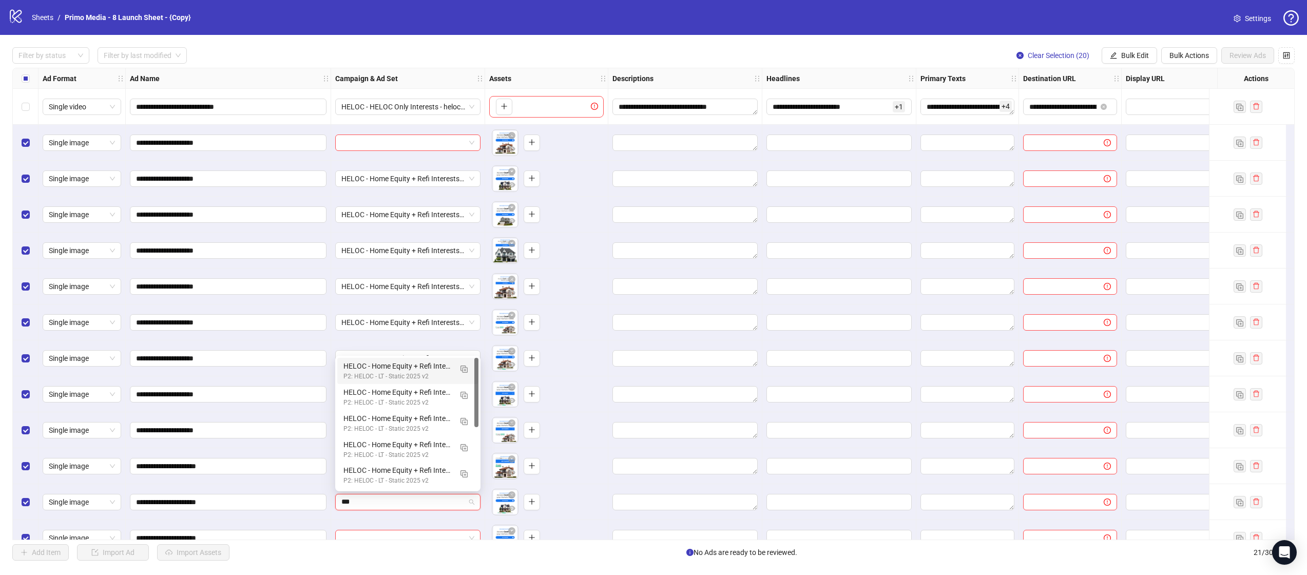
type input "****"
click at [413, 478] on div "P2: HELOC - LT - Static 2025 v2" at bounding box center [397, 482] width 108 height 10
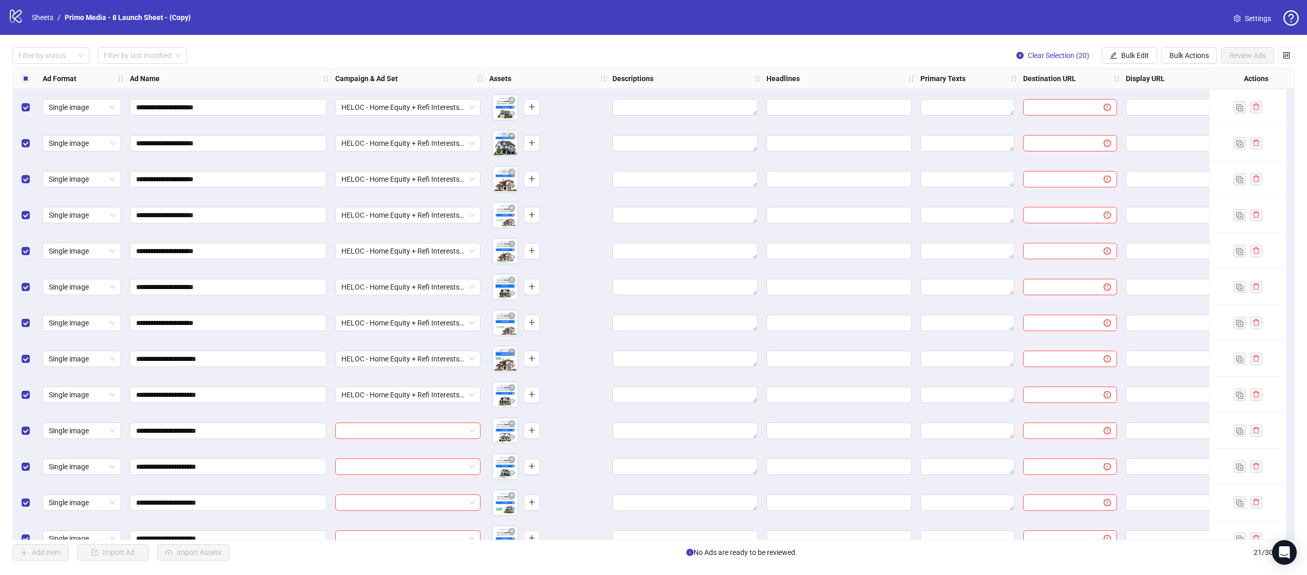
scroll to position [147, 0]
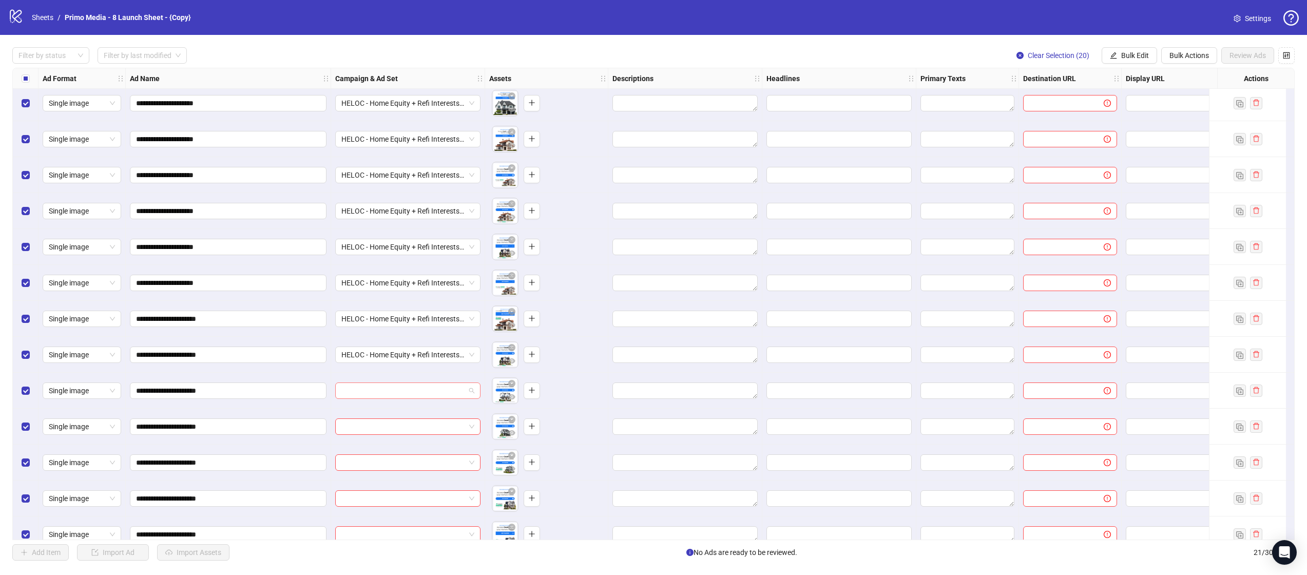
click at [372, 392] on input "search" at bounding box center [403, 390] width 124 height 15
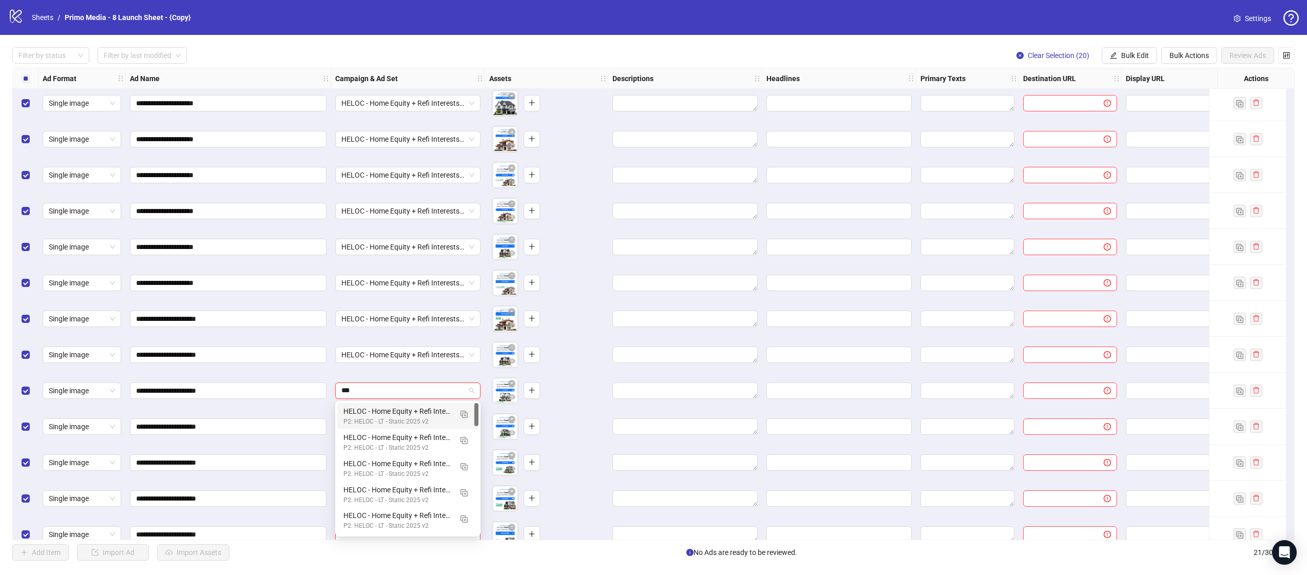
type input "****"
click at [368, 412] on div "HELOC - Home Equity + Refi Interests - 2025 StaticV2 - 12" at bounding box center [397, 411] width 108 height 11
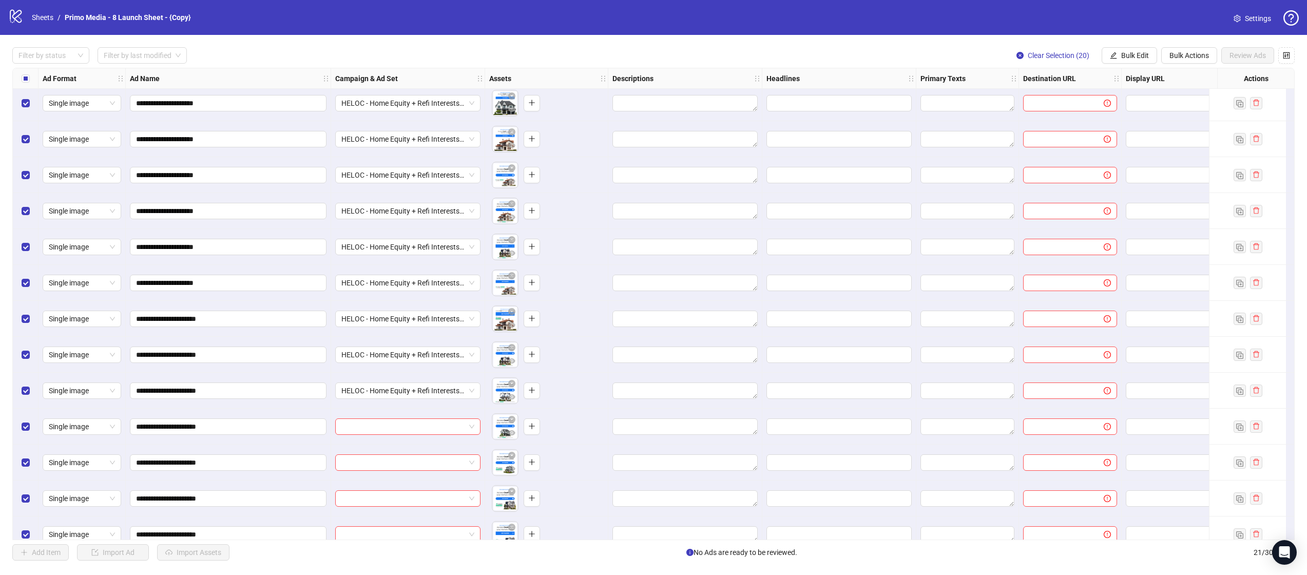
click at [368, 436] on div at bounding box center [408, 427] width 154 height 36
click at [367, 428] on input "search" at bounding box center [403, 426] width 124 height 15
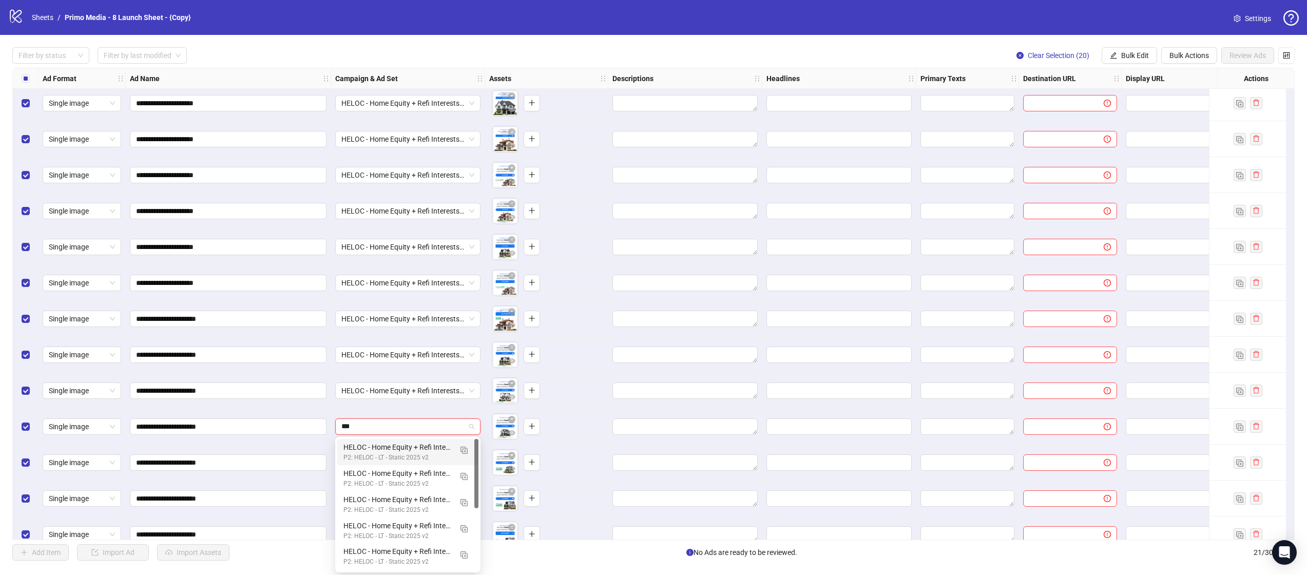
type input "****"
click at [389, 448] on div "HELOC - Home Equity + Refi Interests - 2025 StaticV2 - 13" at bounding box center [397, 447] width 108 height 11
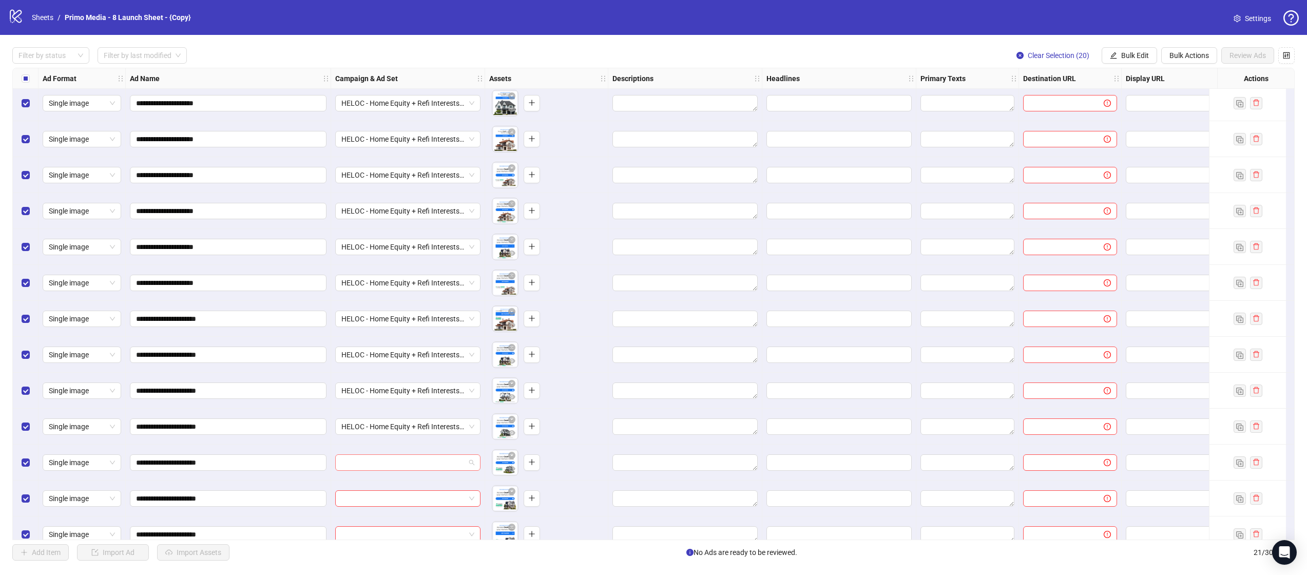
click at [382, 467] on input "search" at bounding box center [403, 462] width 124 height 15
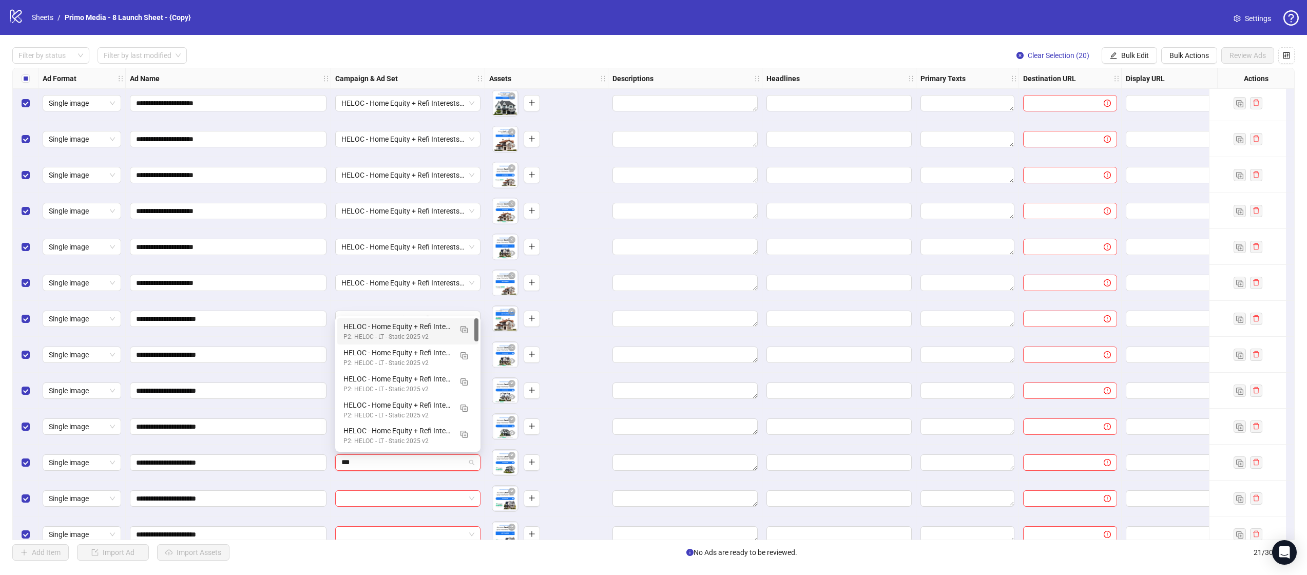
type input "****"
click at [410, 431] on div "HELOC - Home Equity + Refi Interests - 2025 StaticV2 - 14" at bounding box center [397, 431] width 108 height 11
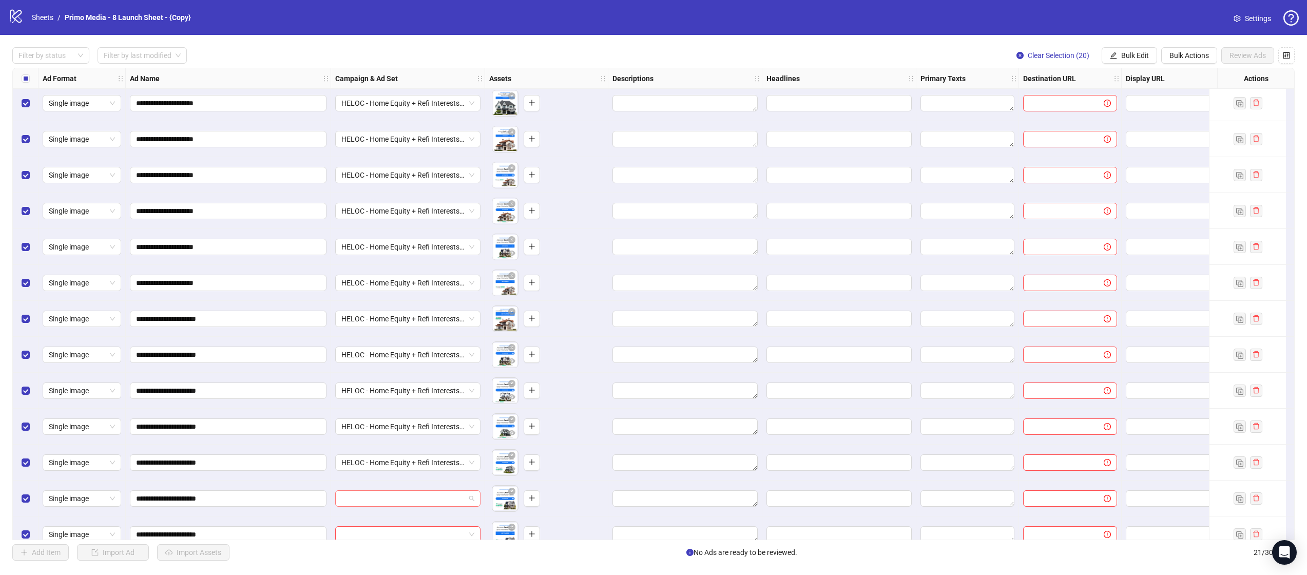
click at [378, 503] on input "search" at bounding box center [403, 498] width 124 height 15
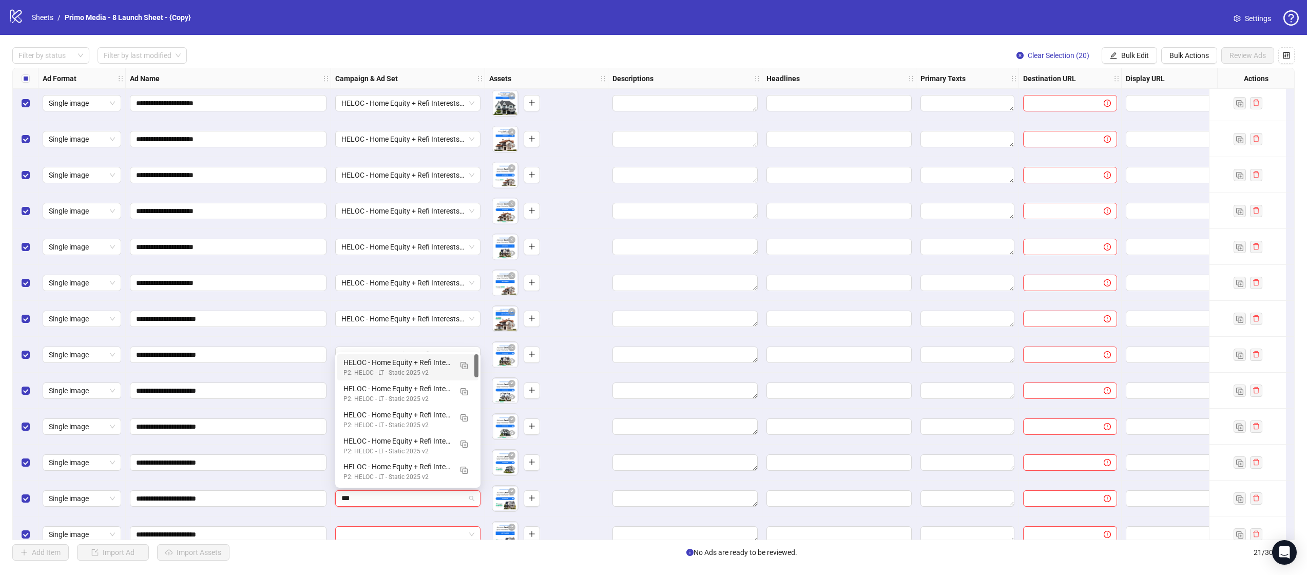
type input "****"
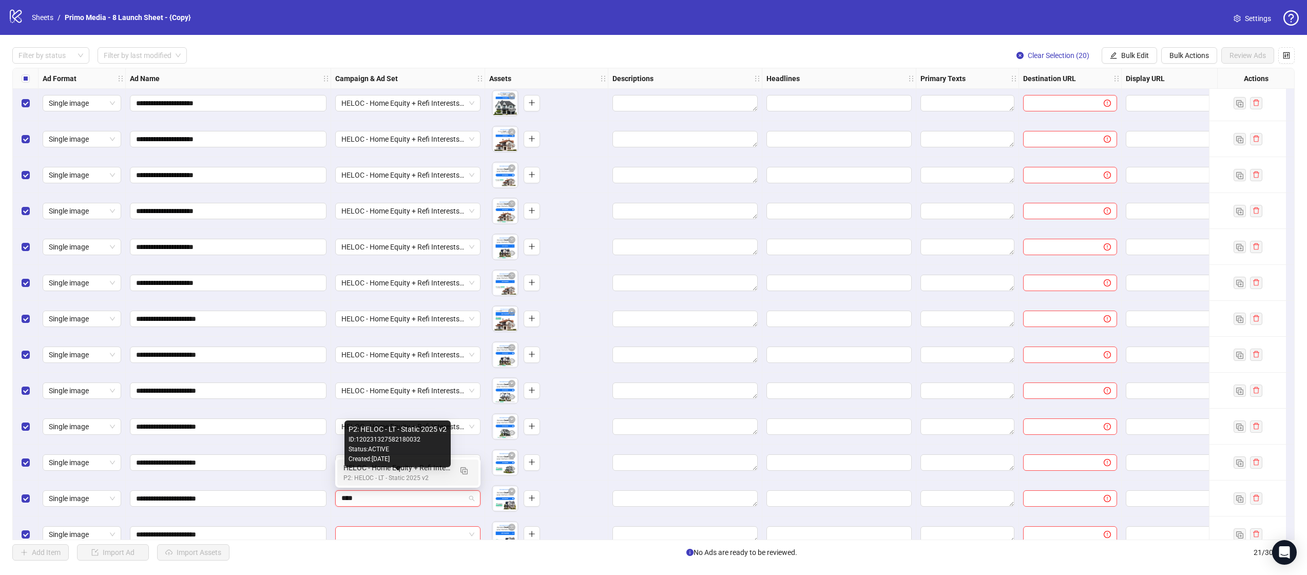
click at [394, 481] on div "P2: HELOC - LT - Static 2025 v2" at bounding box center [397, 478] width 108 height 10
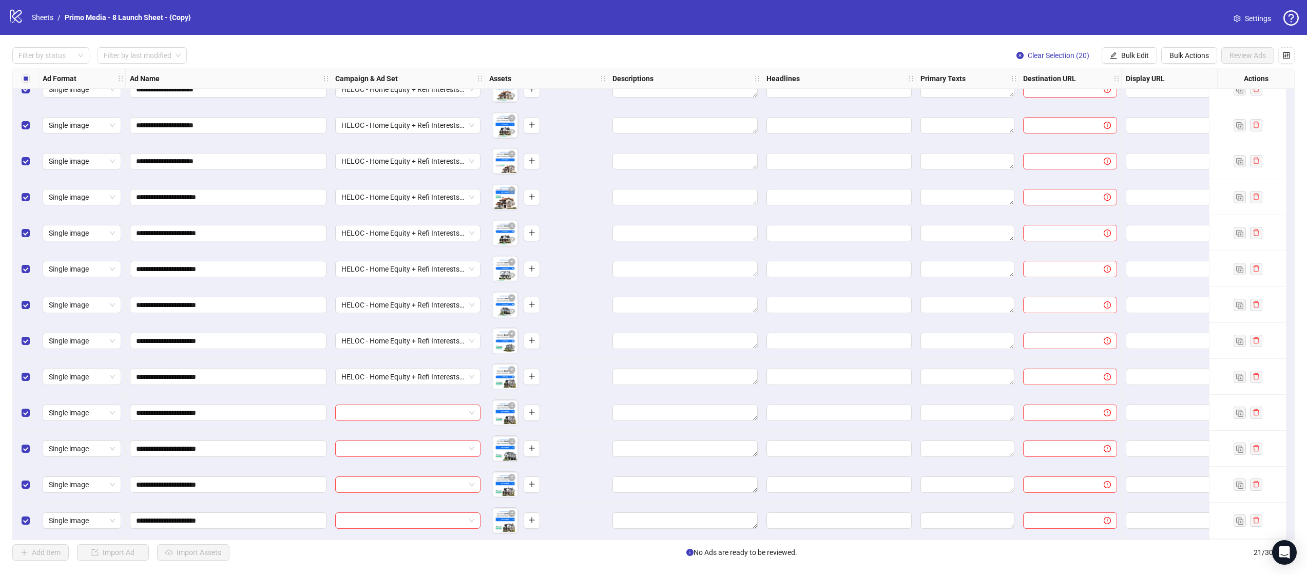
scroll to position [284, 0]
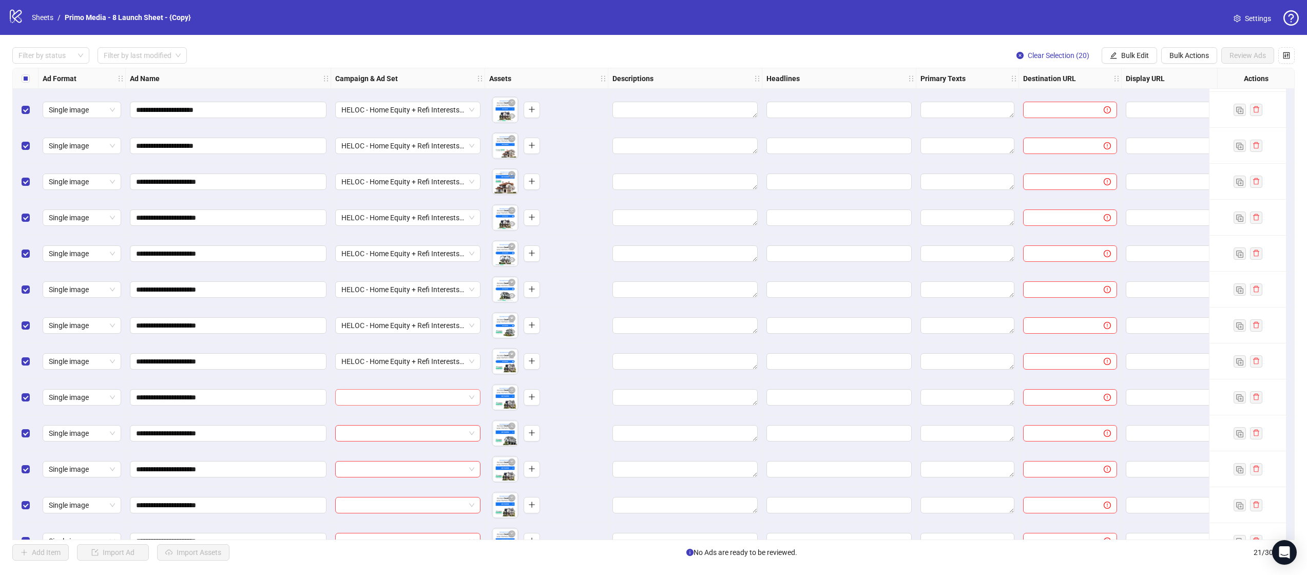
click at [375, 401] on input "search" at bounding box center [403, 397] width 124 height 15
type input "****"
click at [381, 409] on div "120231327616810032 HELOC - Home Equity + Refi Interests - 2025 StaticV2 - 16 P2…" at bounding box center [407, 423] width 145 height 30
click at [379, 424] on div "P2: HELOC - LT - Static 2025 v2" at bounding box center [397, 429] width 108 height 10
click at [376, 432] on input "search" at bounding box center [403, 433] width 124 height 15
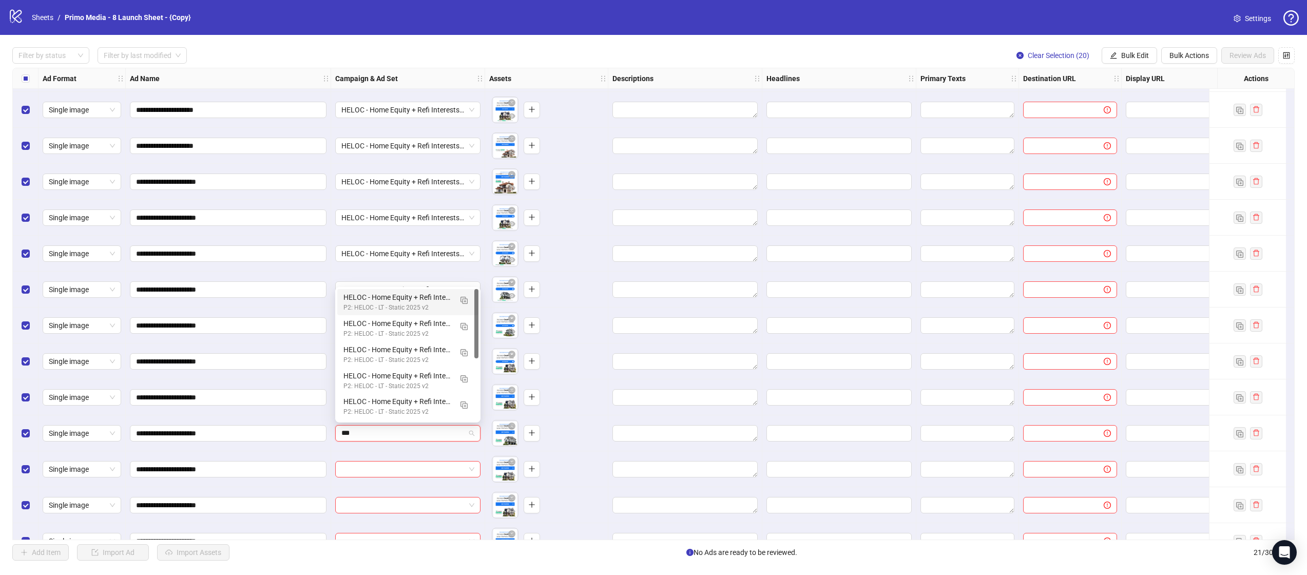
type input "****"
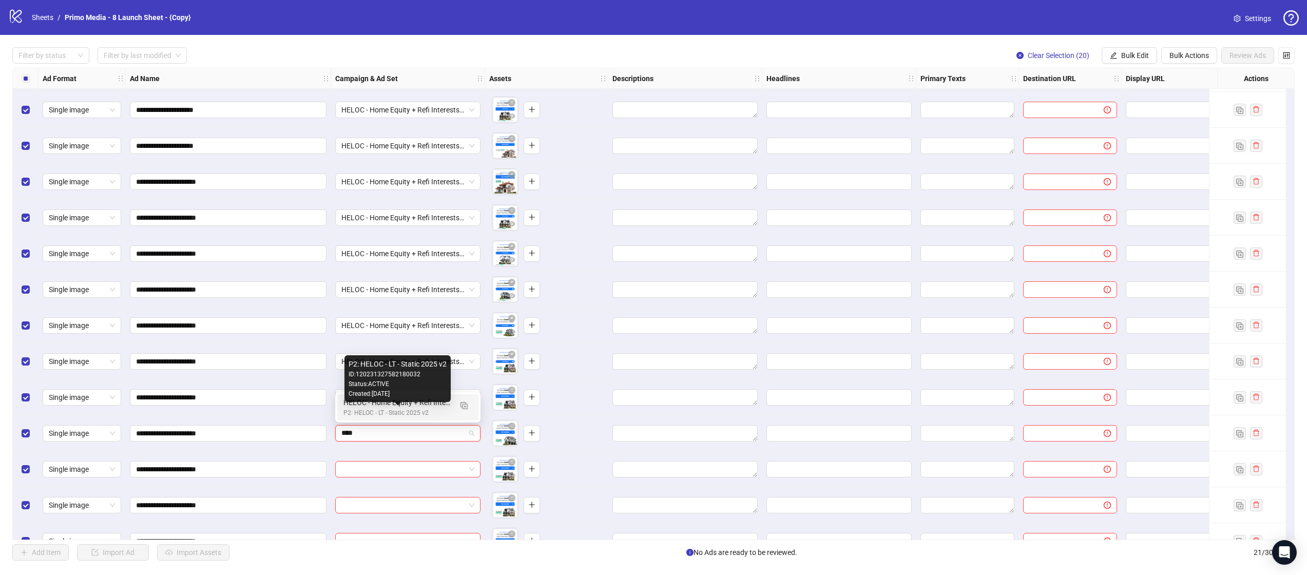
click at [403, 405] on div "HELOC - Home Equity + Refi Interests - 2025 StaticV2 - 17" at bounding box center [397, 402] width 108 height 11
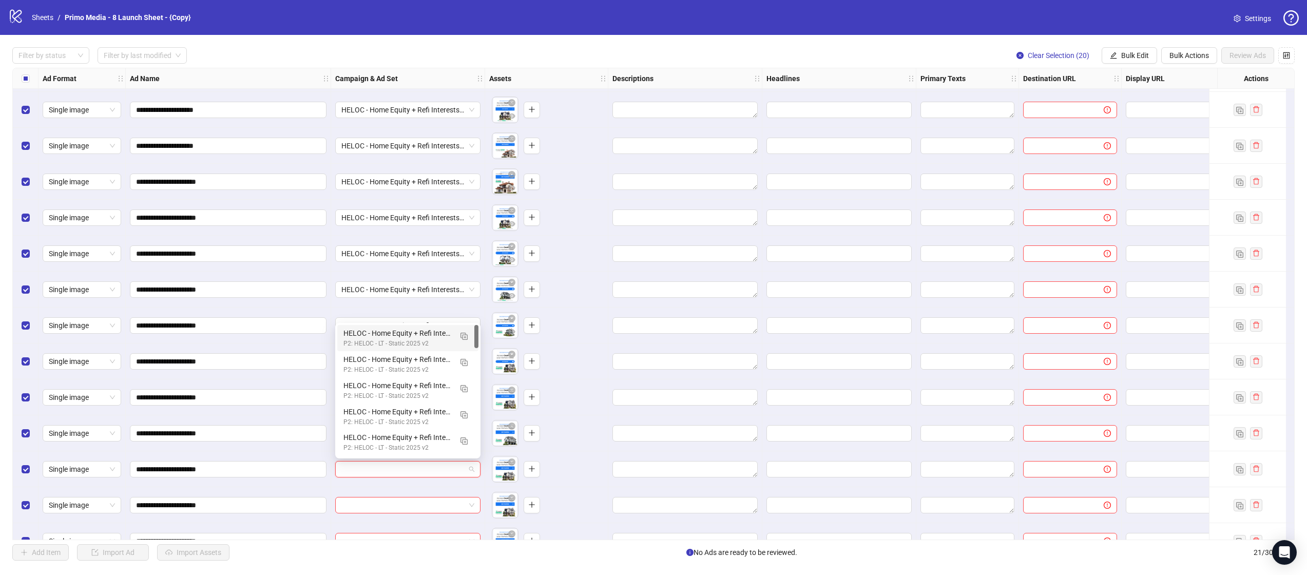
click at [384, 475] on input "search" at bounding box center [403, 469] width 124 height 15
type input "****"
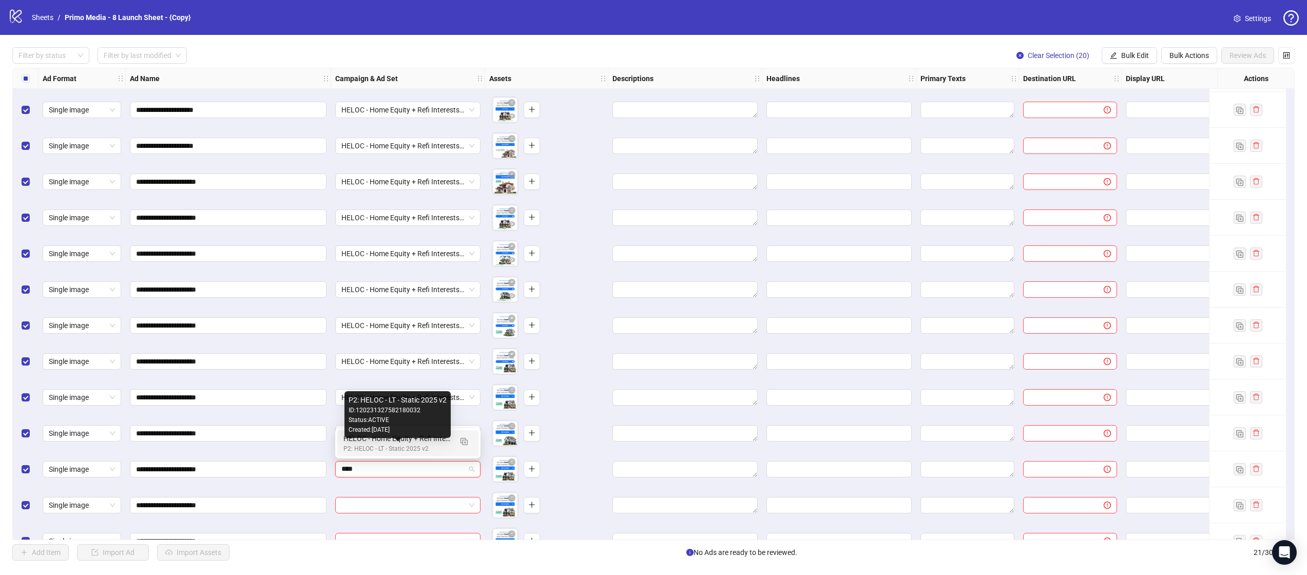
click at [420, 443] on div "HELOC - Home Equity + Refi Interests - 2025 StaticV2 - 18 P2: HELOC - LT - Stat…" at bounding box center [397, 443] width 108 height 21
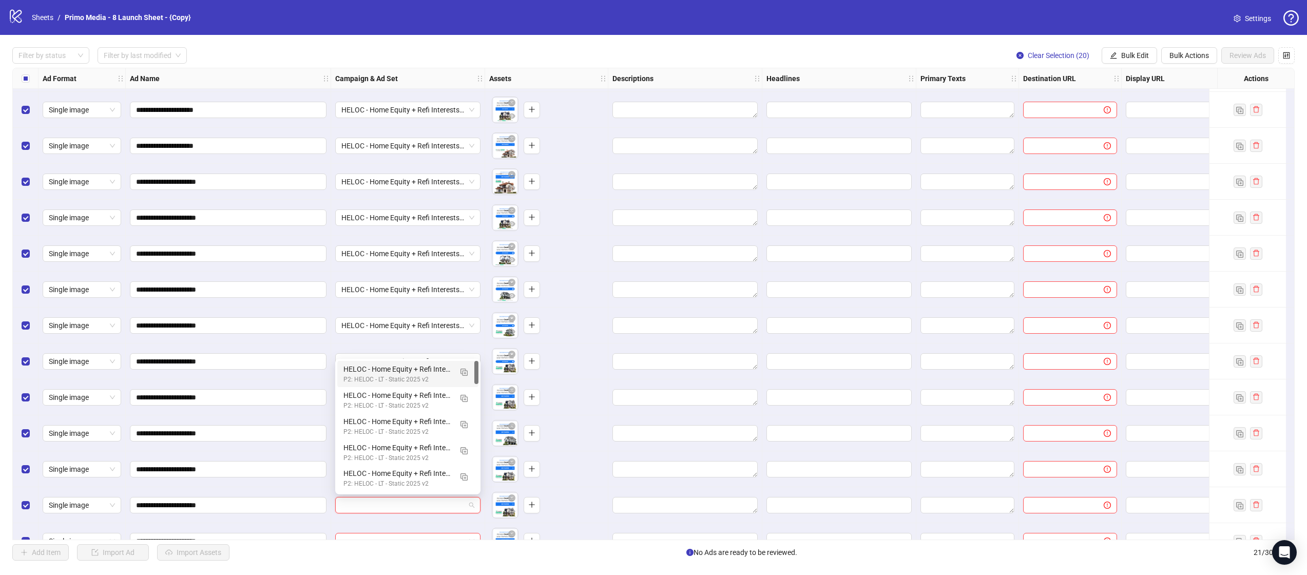
click at [380, 508] on input "search" at bounding box center [403, 505] width 124 height 15
type input "****"
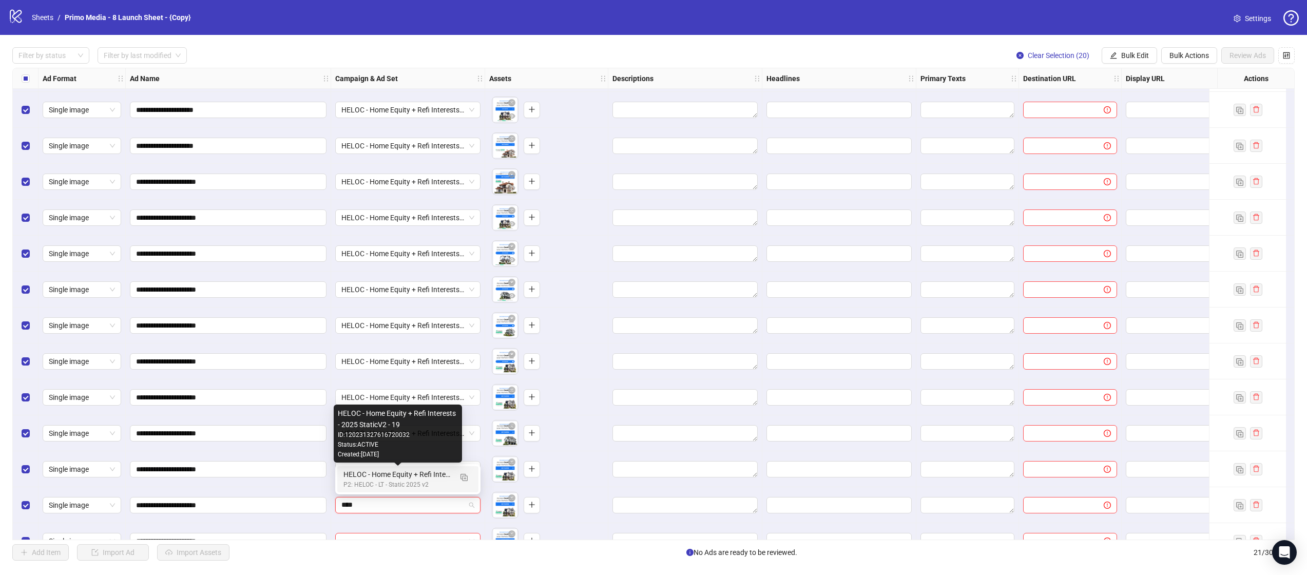
click at [434, 479] on div "HELOC - Home Equity + Refi Interests - 2025 StaticV2 - 19" at bounding box center [397, 474] width 108 height 11
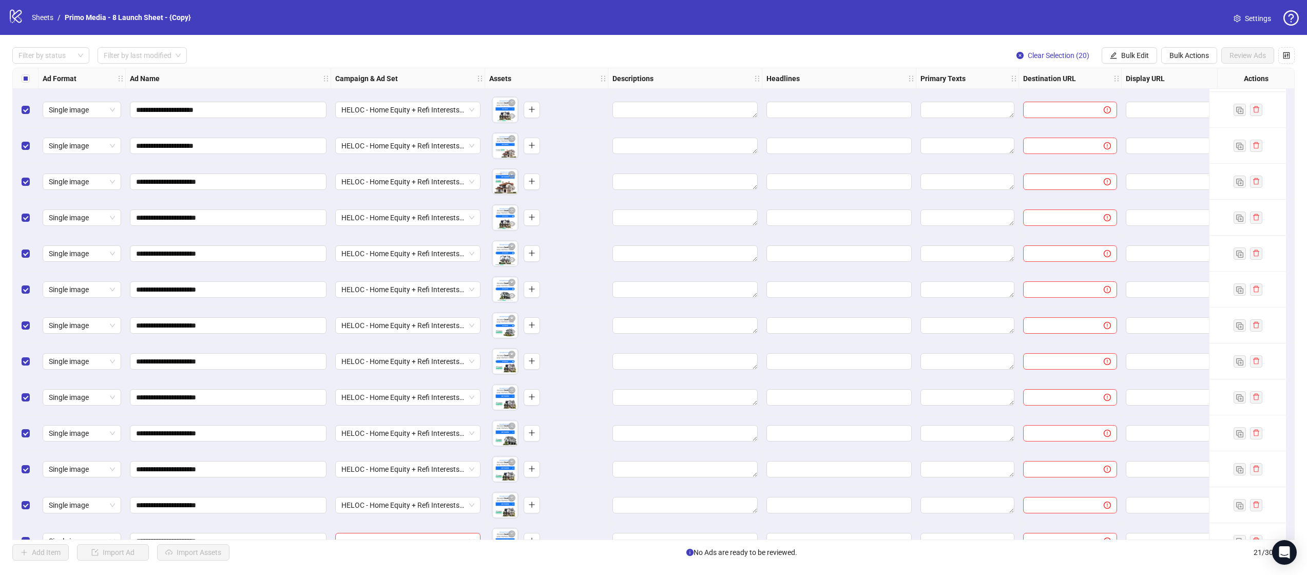
scroll to position [308, 0]
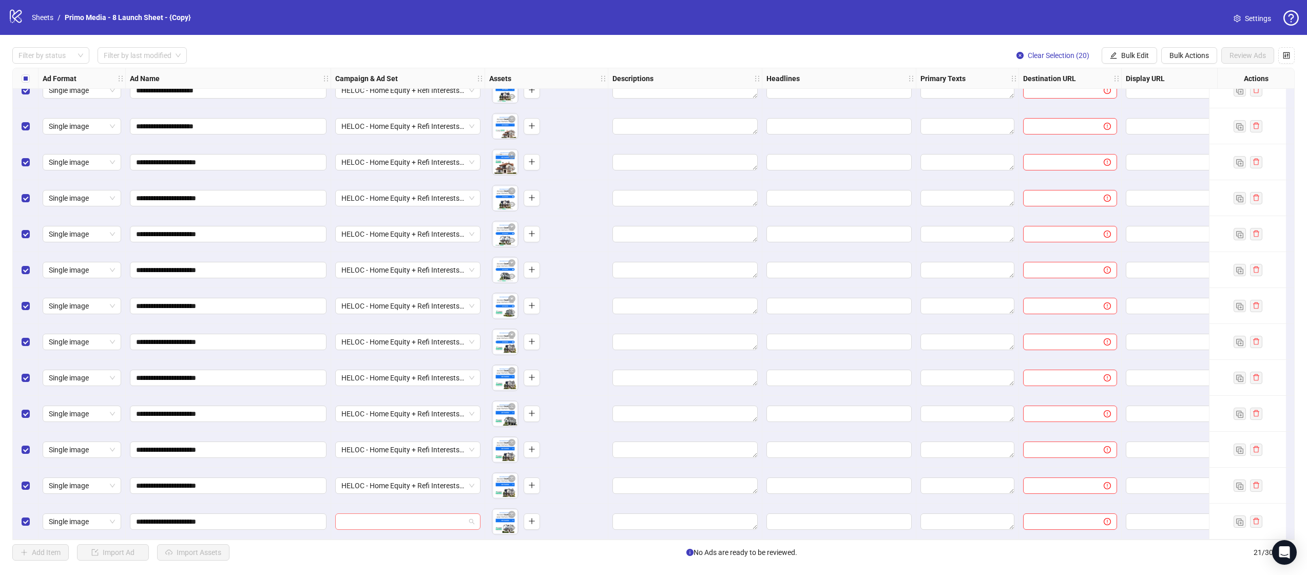
click at [350, 514] on input "search" at bounding box center [403, 521] width 124 height 15
type input "****"
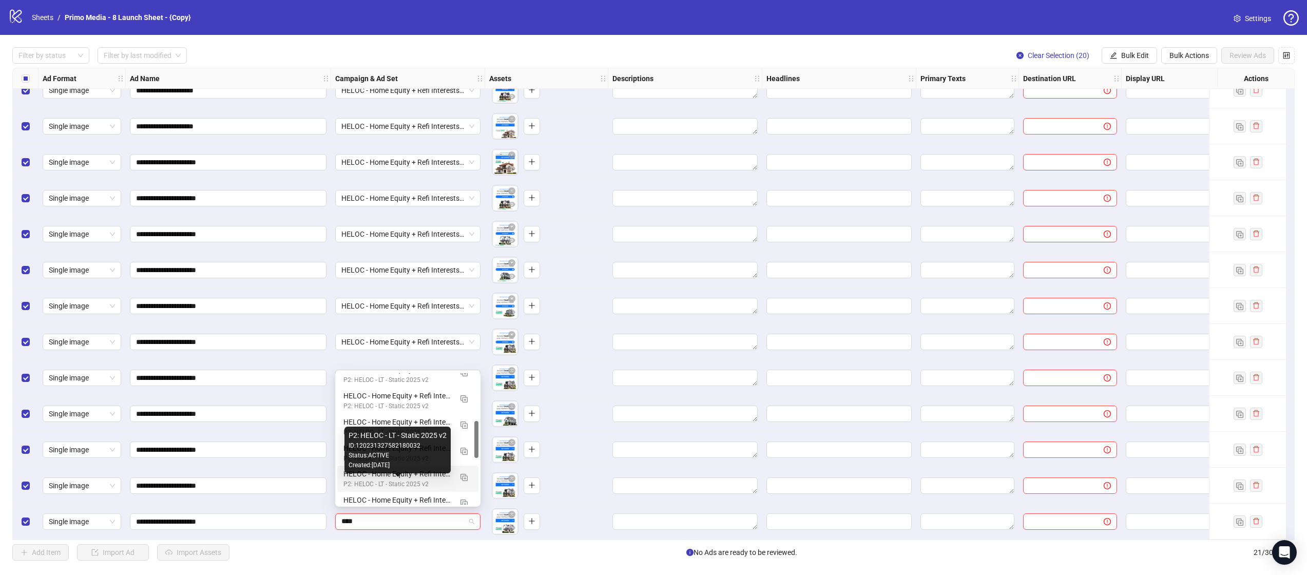
scroll to position [170, 0]
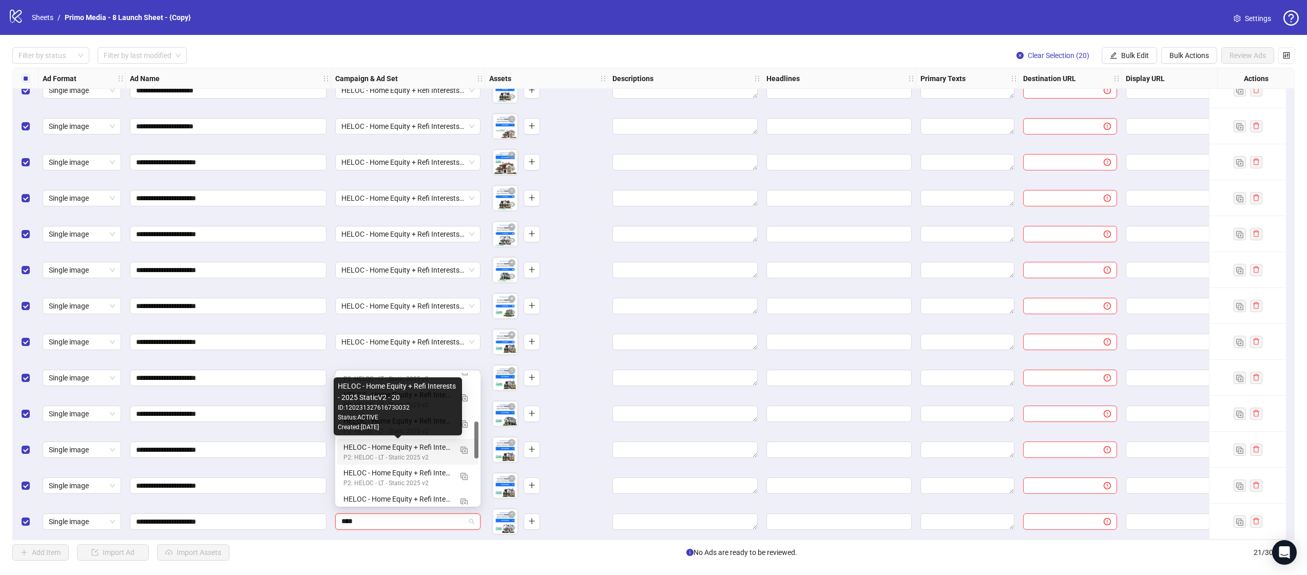
click at [438, 448] on div "HELOC - Home Equity + Refi Interests - 2025 StaticV2 - 20" at bounding box center [397, 447] width 108 height 11
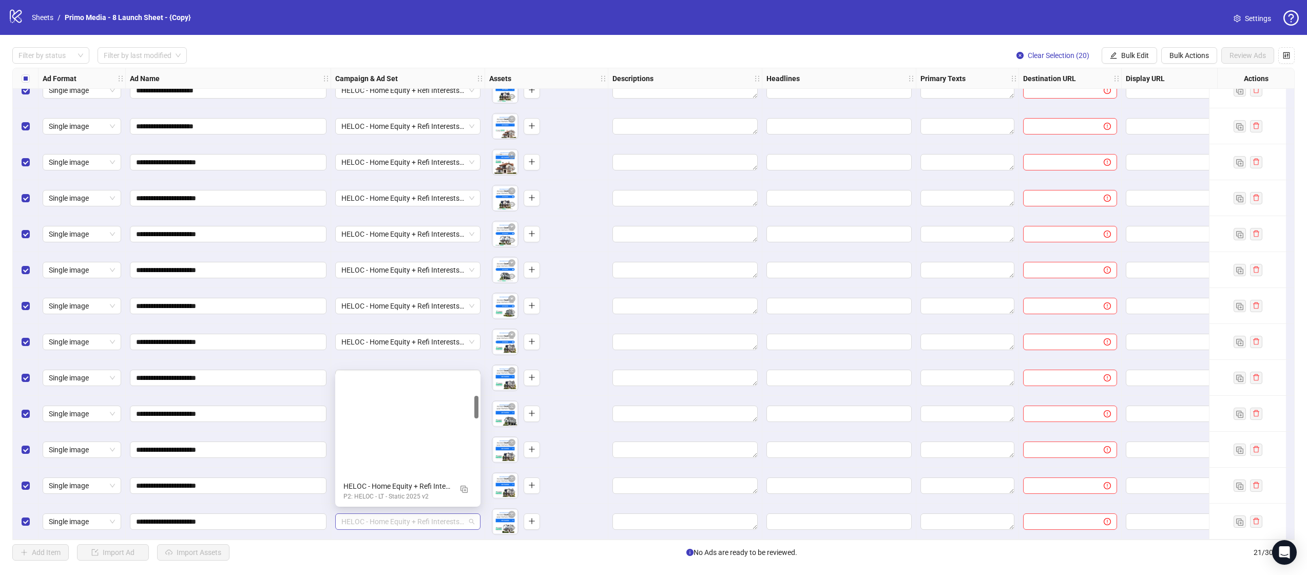
click at [471, 516] on span "HELOC - Home Equity + Refi Interests - 2025 StaticV2 - 20" at bounding box center [407, 521] width 133 height 15
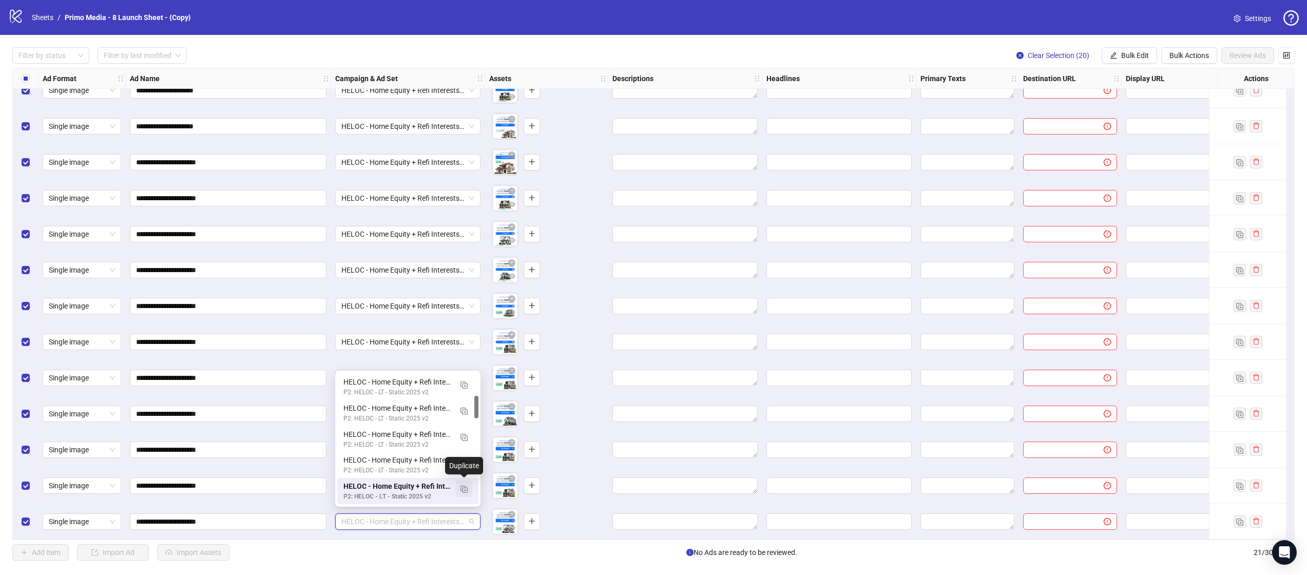
click at [464, 490] on img "button" at bounding box center [464, 489] width 7 height 7
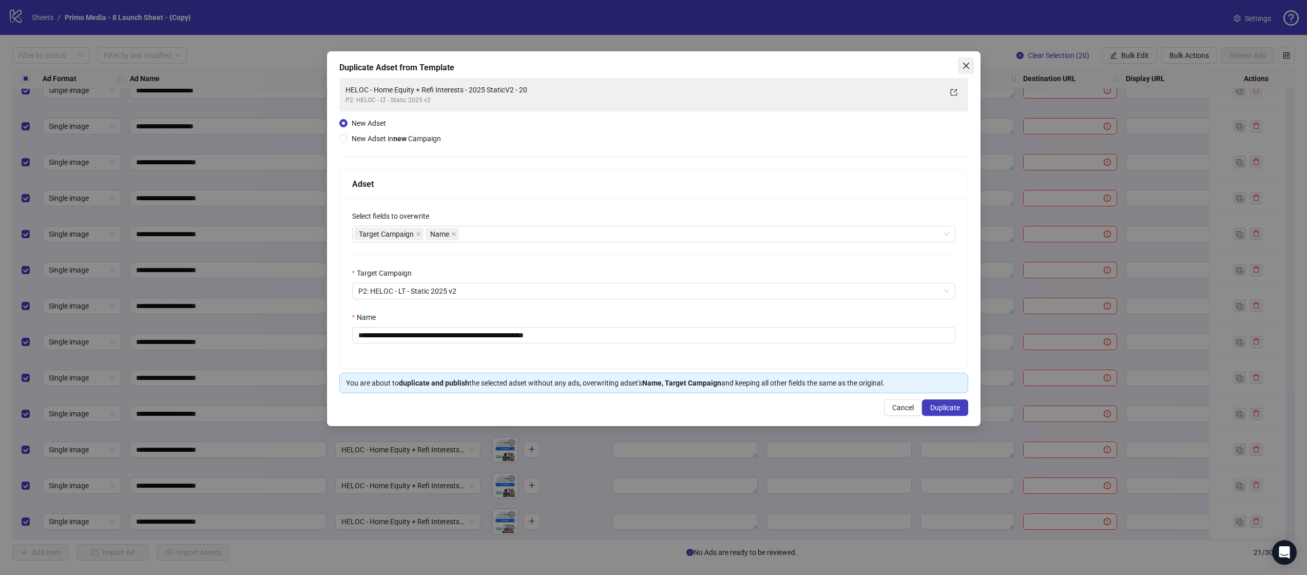
click at [965, 60] on button "Close" at bounding box center [966, 66] width 16 height 16
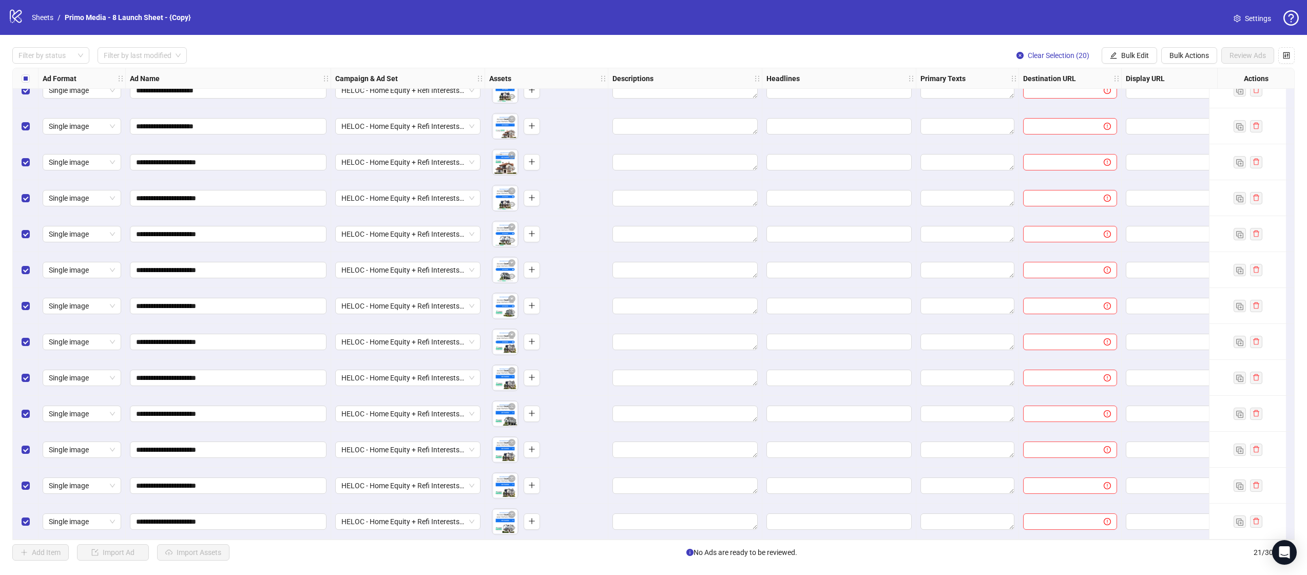
scroll to position [0, 0]
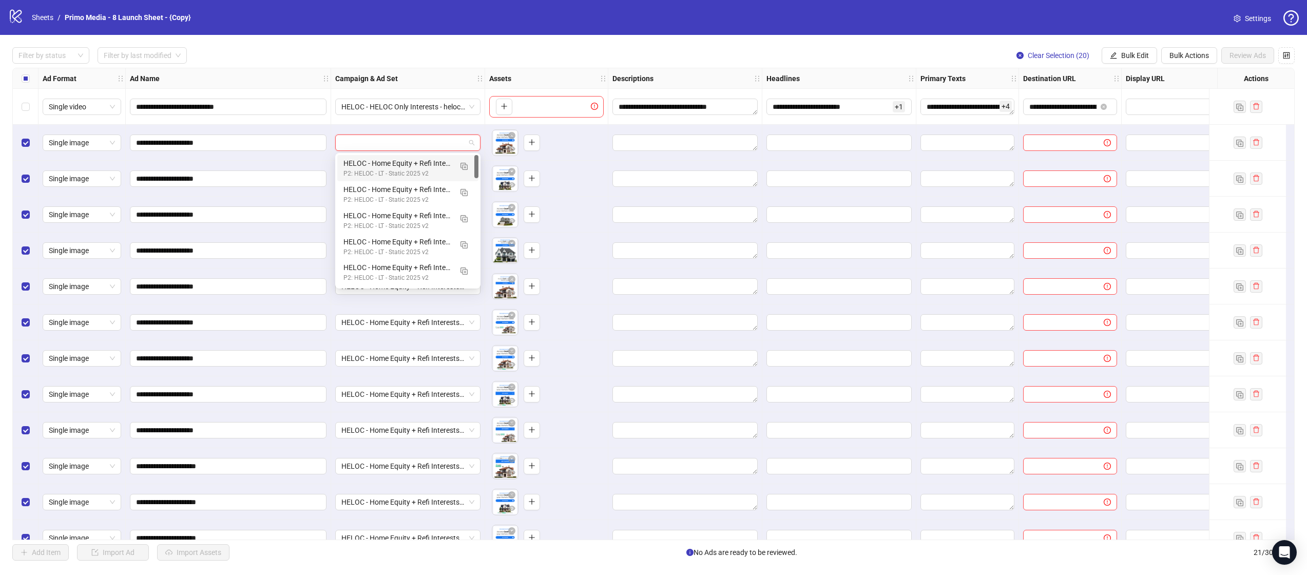
click at [375, 137] on input "search" at bounding box center [403, 142] width 124 height 15
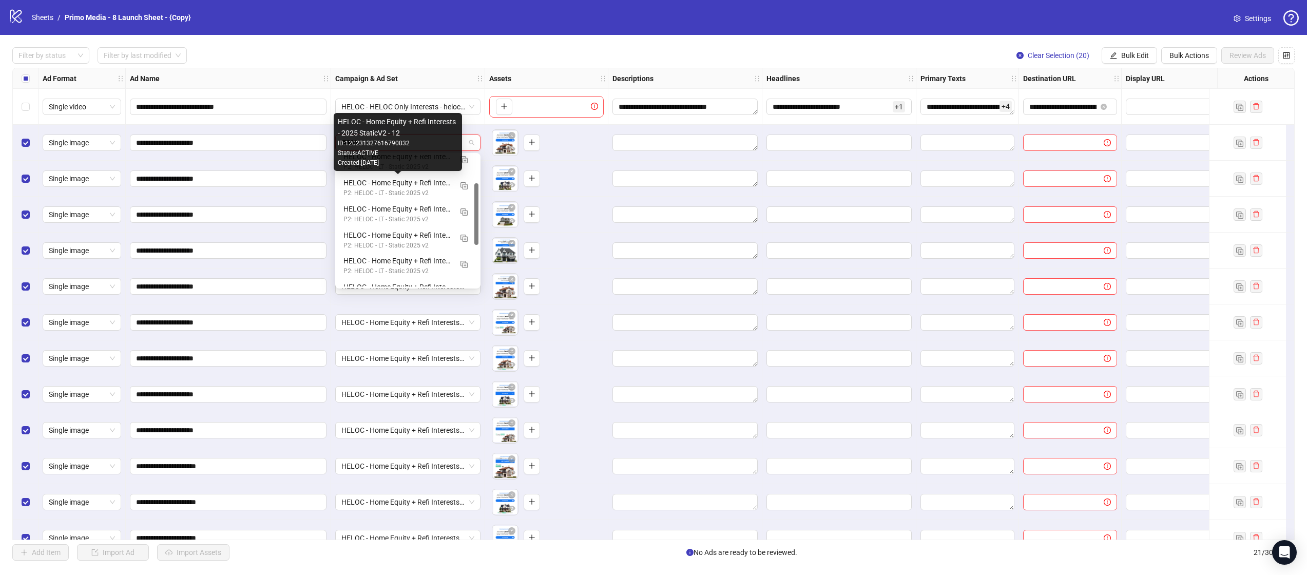
scroll to position [58, 0]
type input "******"
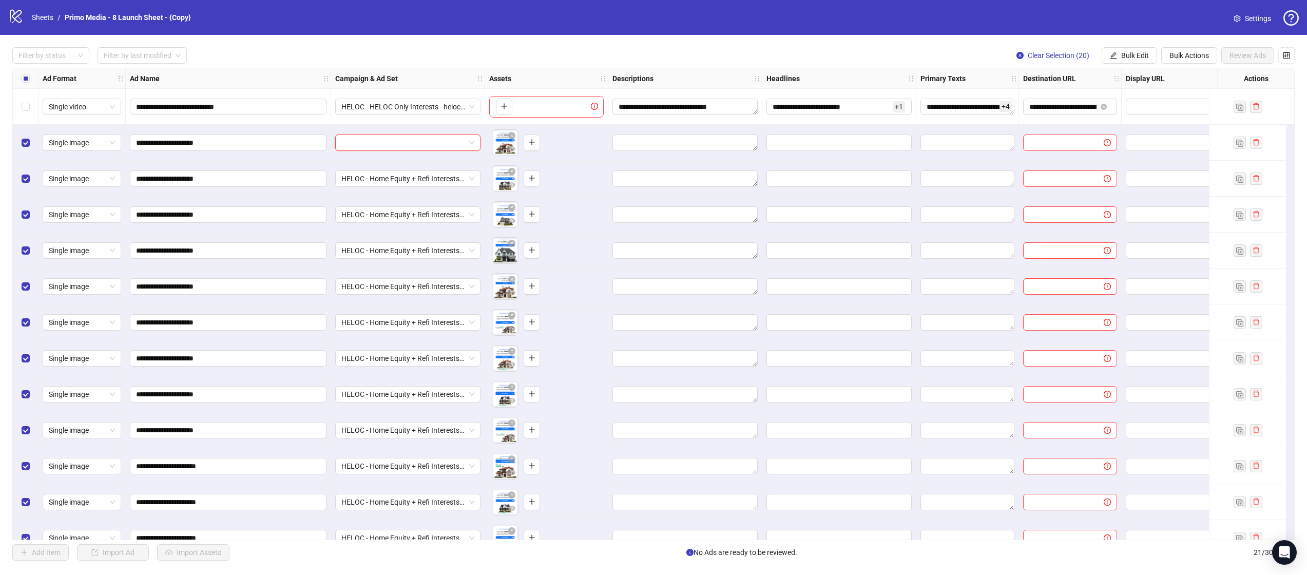
paste input "**********"
type input "**********"
click at [434, 165] on div "HELOC - Home Equity + Refi Interests - 2025 StaticV2 - 1" at bounding box center [397, 163] width 108 height 11
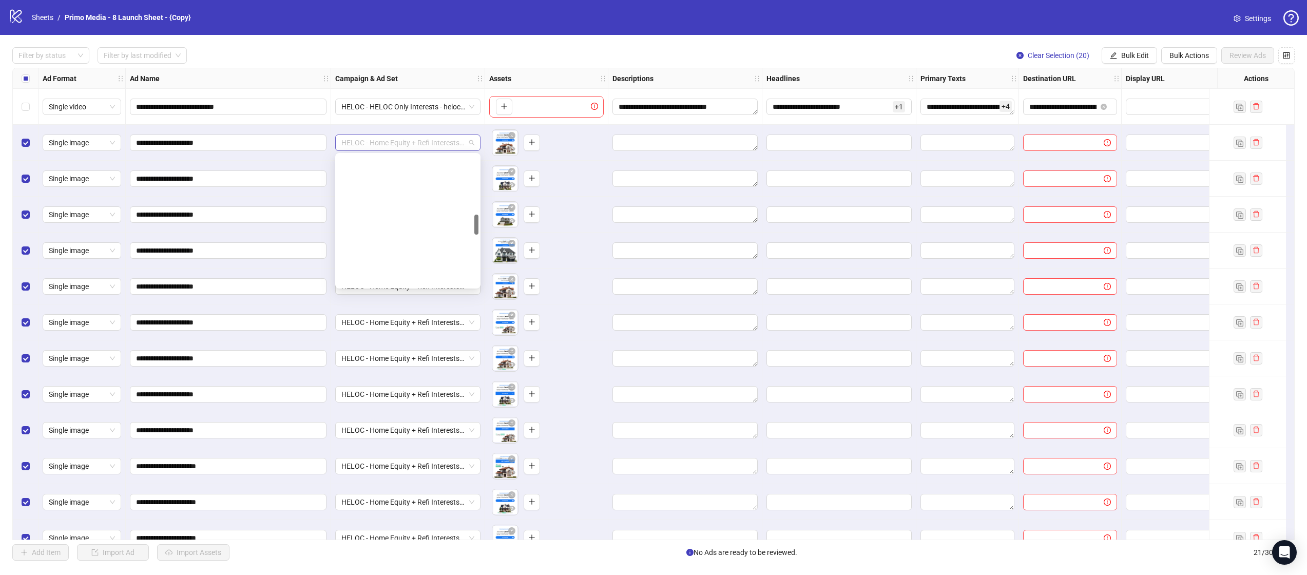
click at [470, 142] on span "HELOC - Home Equity + Refi Interests - 2025 StaticV2 - 1" at bounding box center [407, 142] width 133 height 15
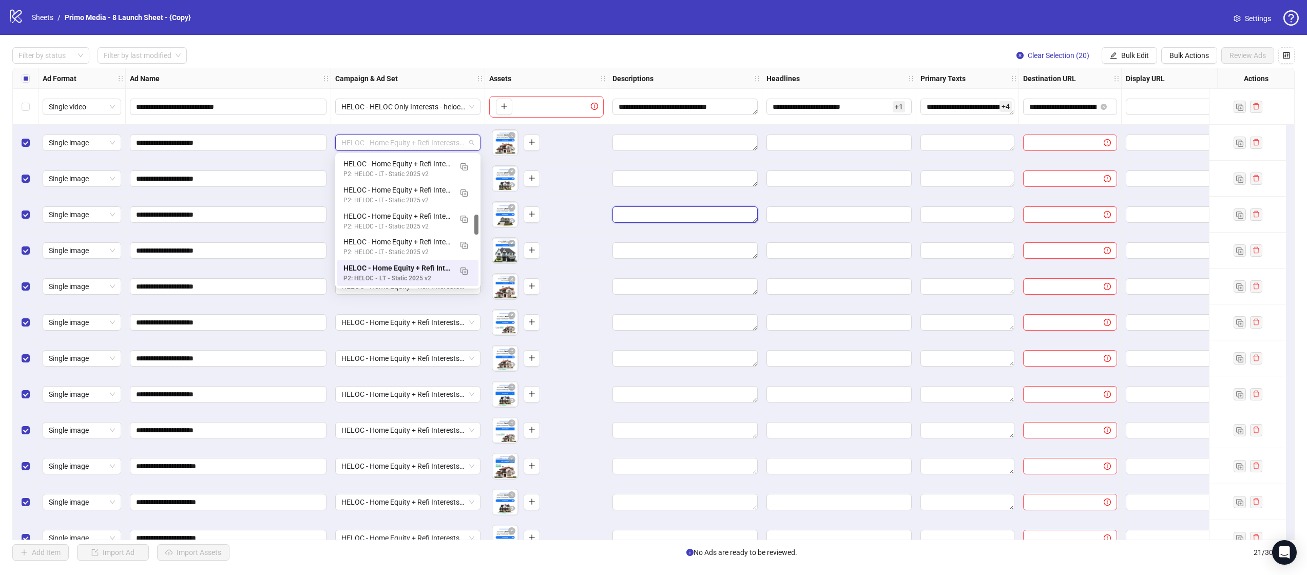
click at [613, 219] on textarea "Edit values" at bounding box center [685, 214] width 145 height 16
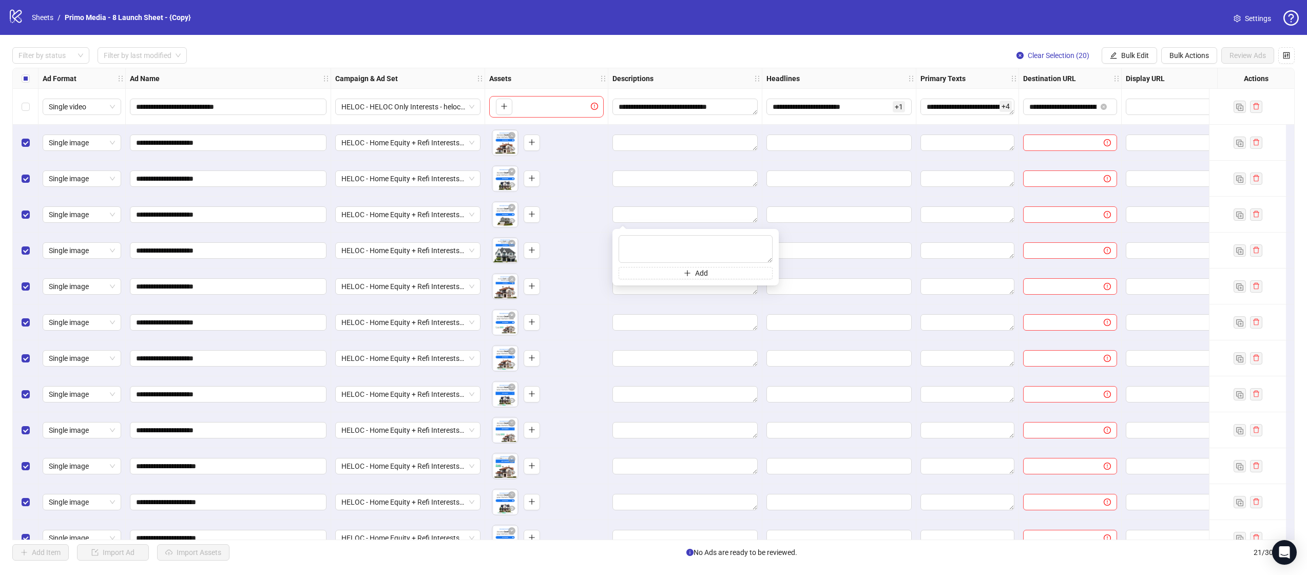
click at [585, 197] on div "To pick up a draggable item, press the space bar. While dragging, use the arrow…" at bounding box center [546, 215] width 123 height 36
click at [1141, 55] on span "Bulk Edit" at bounding box center [1135, 55] width 28 height 8
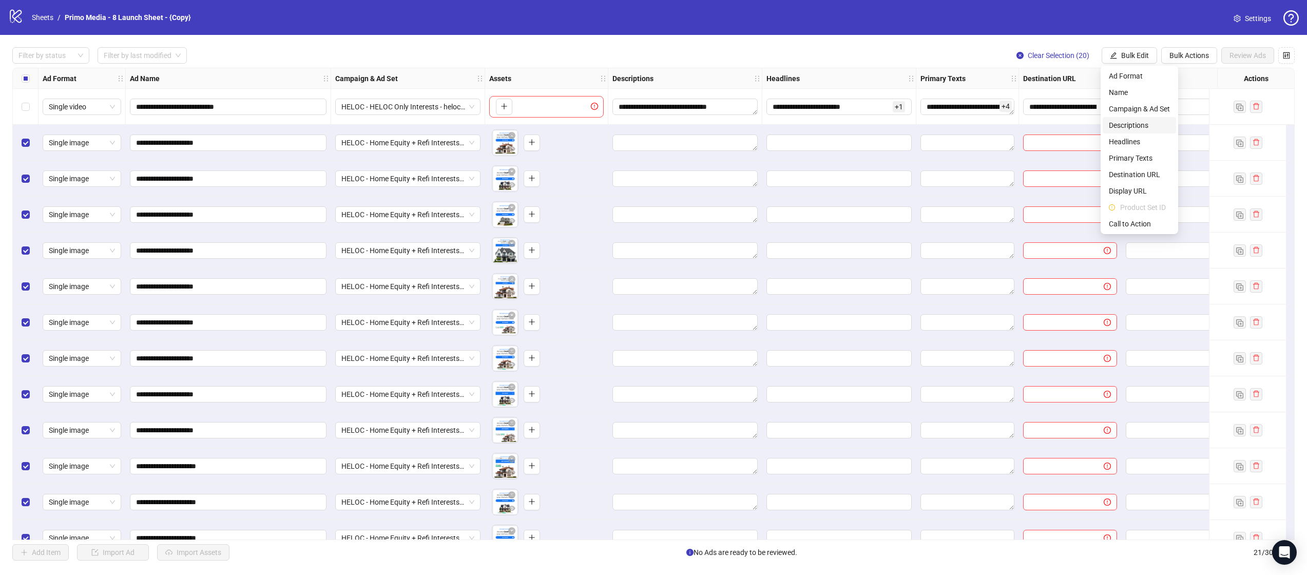
click at [1123, 125] on span "Descriptions" at bounding box center [1139, 125] width 61 height 11
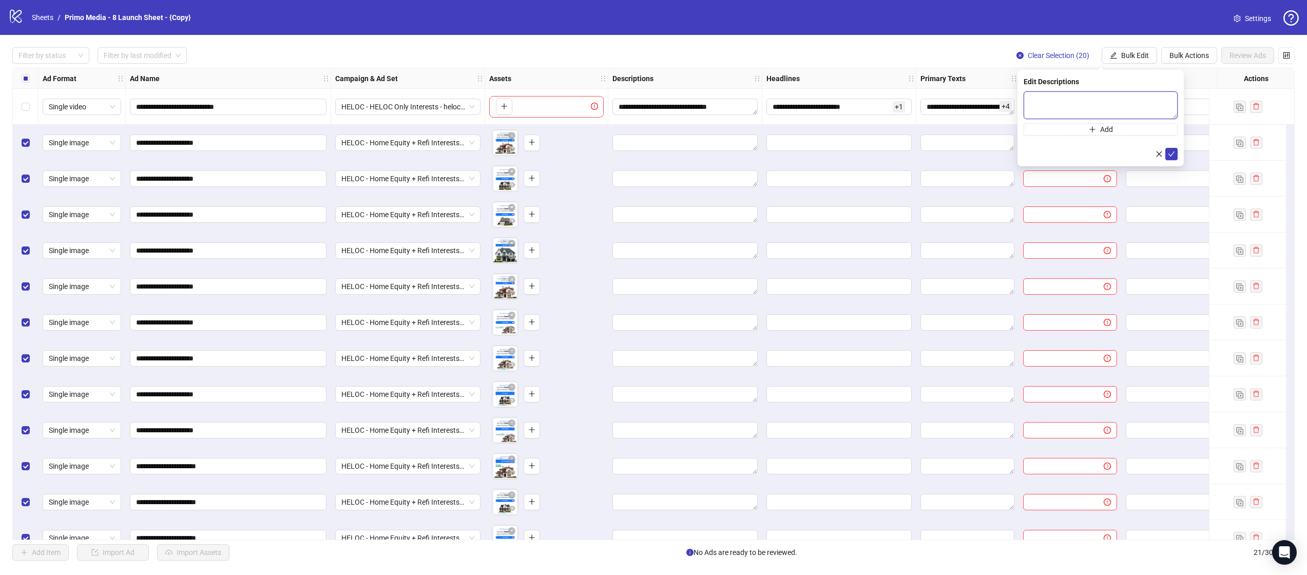
click at [1047, 102] on textarea at bounding box center [1101, 105] width 154 height 28
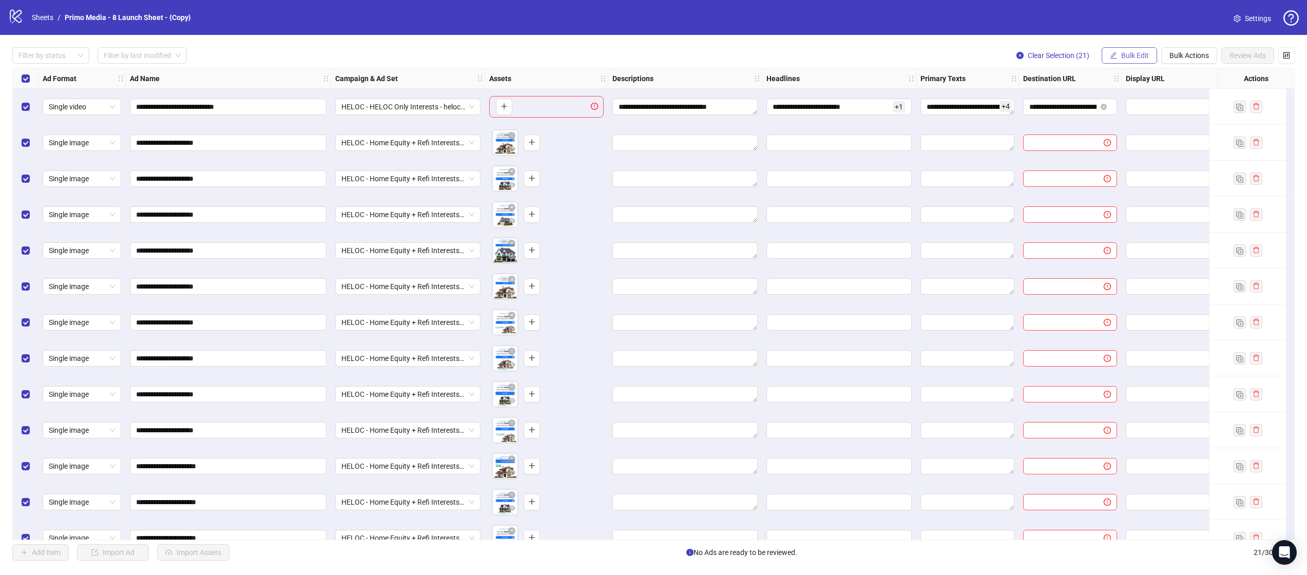
click at [1144, 54] on span "Bulk Edit" at bounding box center [1135, 55] width 28 height 8
click at [1154, 123] on span "Descriptions" at bounding box center [1139, 125] width 61 height 11
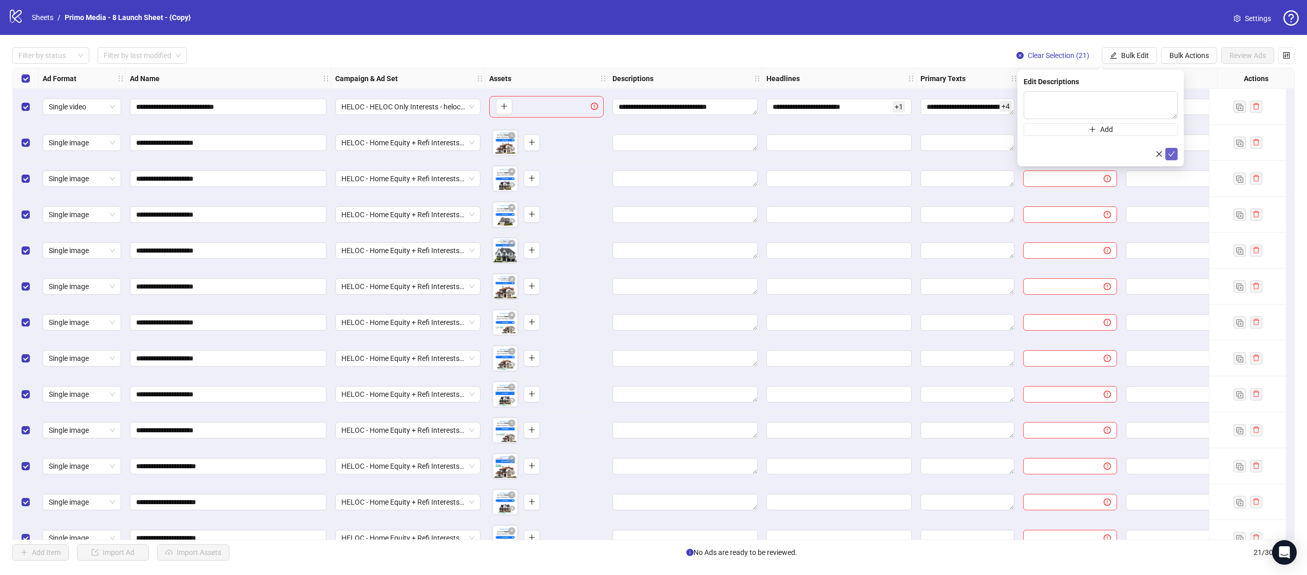
click at [1165, 150] on button "submit" at bounding box center [1171, 154] width 12 height 12
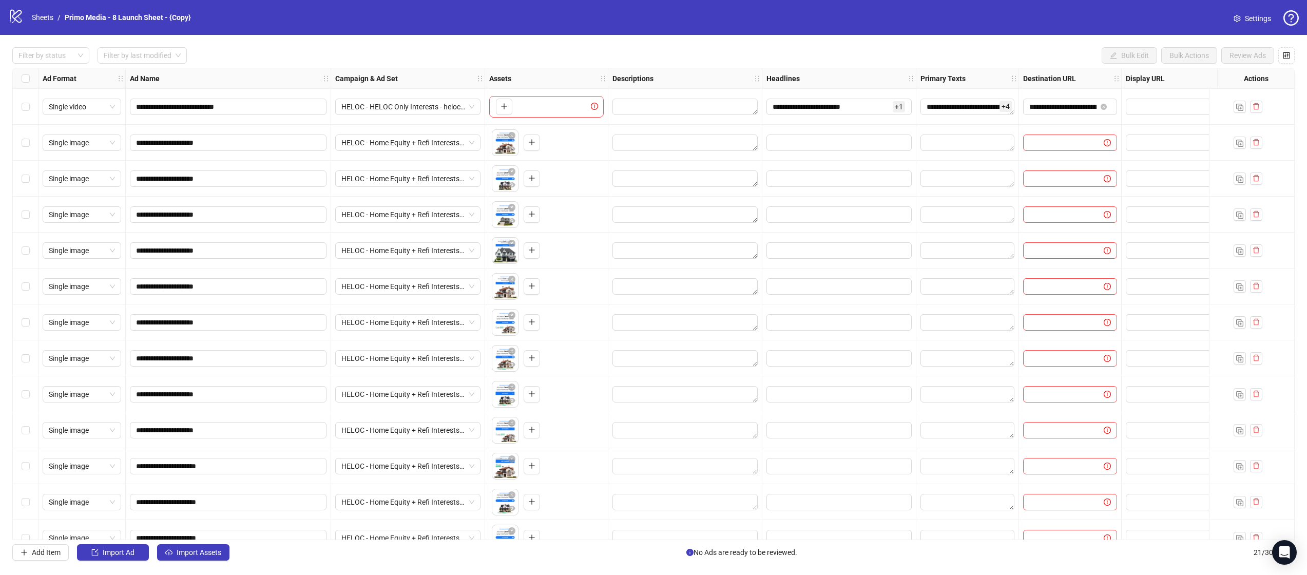
click at [645, 99] on div "Edit values" at bounding box center [685, 107] width 145 height 16
click at [652, 102] on textarea "Edit values" at bounding box center [685, 107] width 145 height 16
click at [705, 102] on textarea "Edit values" at bounding box center [685, 107] width 145 height 16
paste textarea "**********"
type textarea "**********"
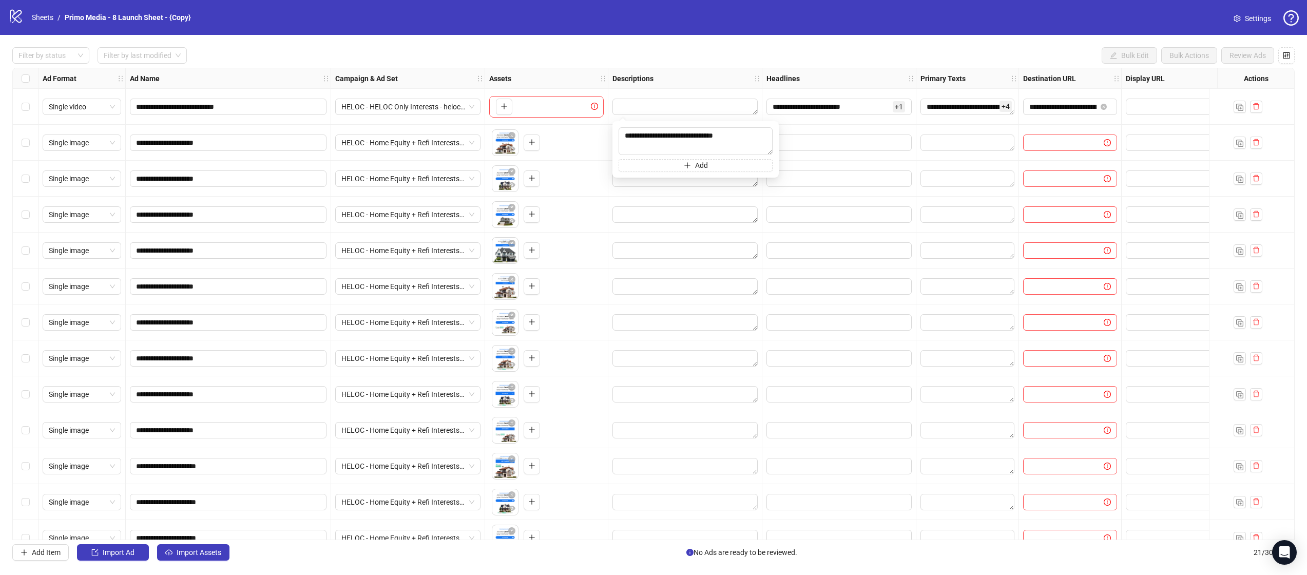
click at [687, 88] on div "Descriptions" at bounding box center [685, 78] width 154 height 21
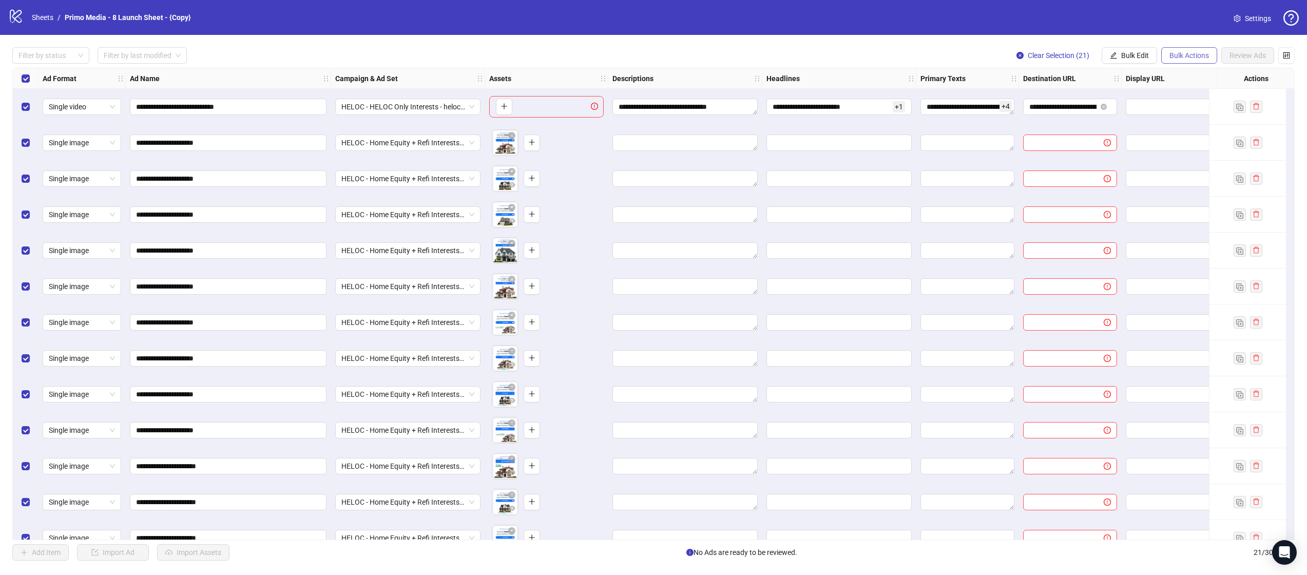
click at [1167, 51] on button "Bulk Actions" at bounding box center [1189, 55] width 56 height 16
click at [1150, 53] on button "Bulk Edit" at bounding box center [1129, 55] width 55 height 16
click at [1152, 124] on span "Descriptions" at bounding box center [1139, 125] width 61 height 11
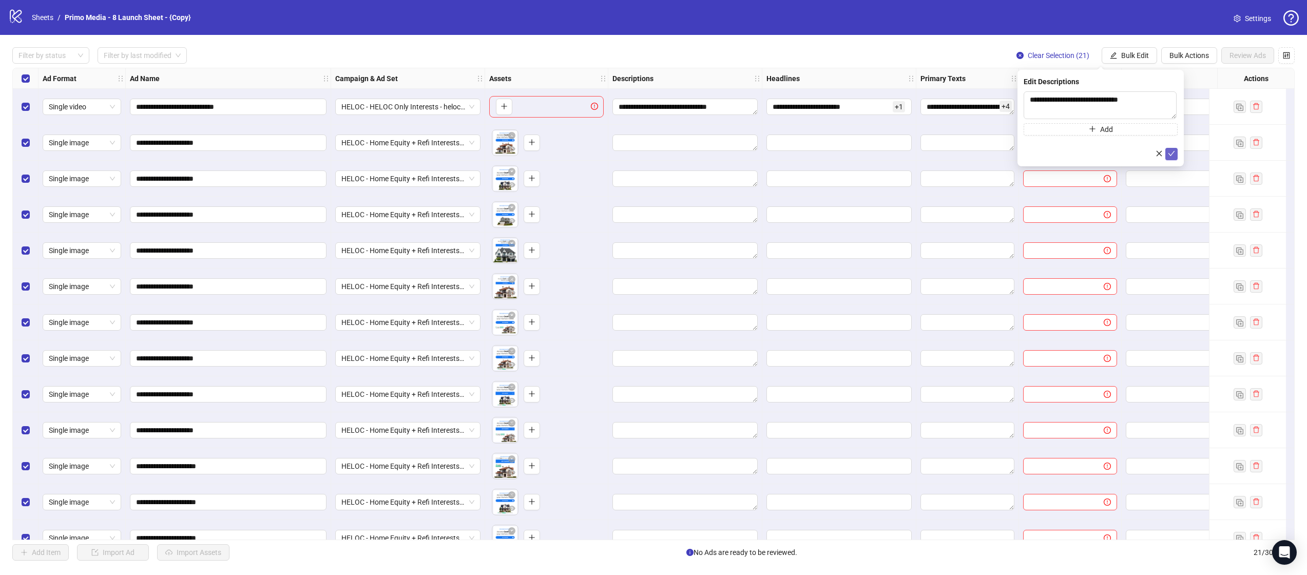
click at [1173, 160] on button "submit" at bounding box center [1171, 154] width 12 height 12
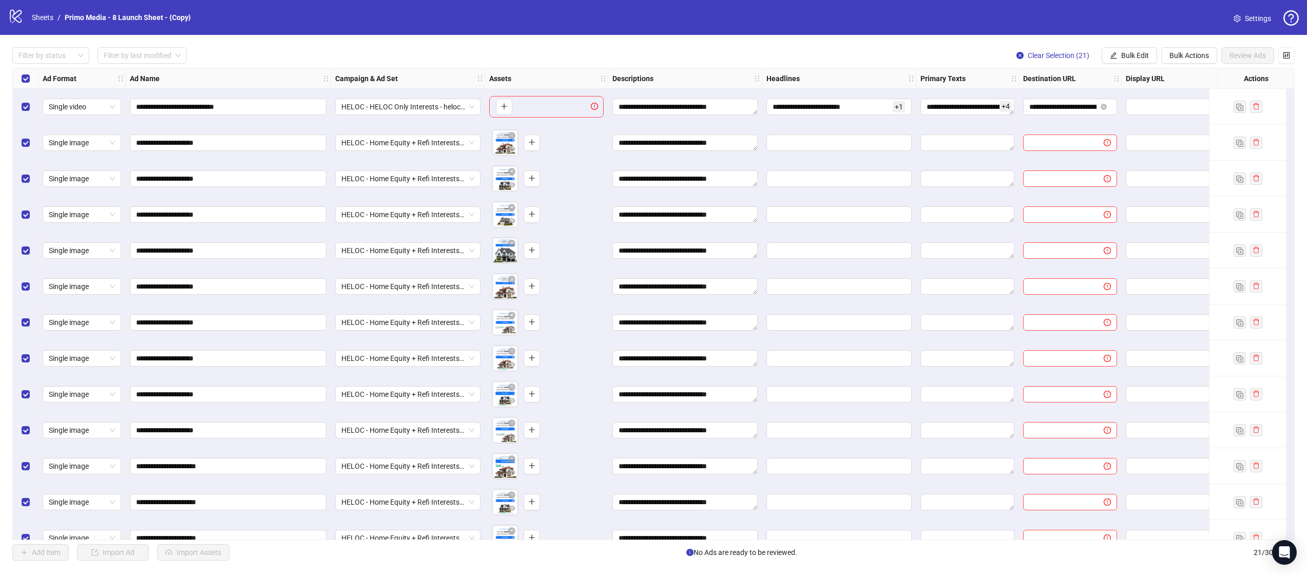
click at [1173, 154] on div at bounding box center [1173, 143] width 103 height 36
click at [1123, 52] on span "Bulk Edit" at bounding box center [1135, 55] width 28 height 8
click at [1153, 146] on span "Headlines" at bounding box center [1139, 141] width 61 height 11
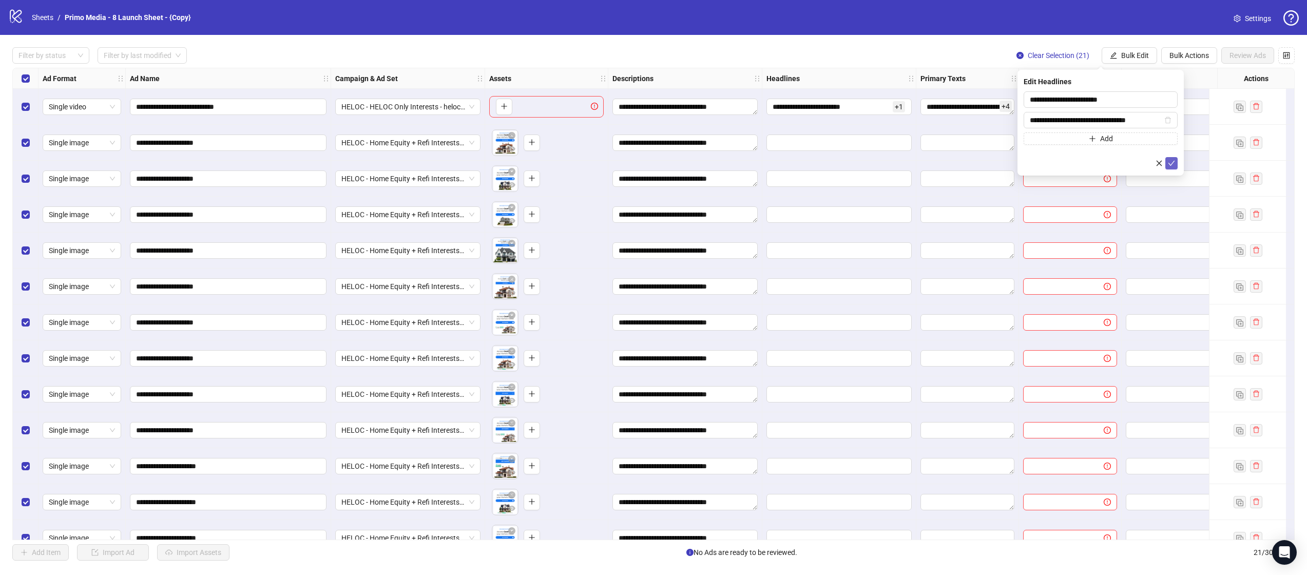
click at [1169, 163] on icon "check" at bounding box center [1172, 163] width 7 height 5
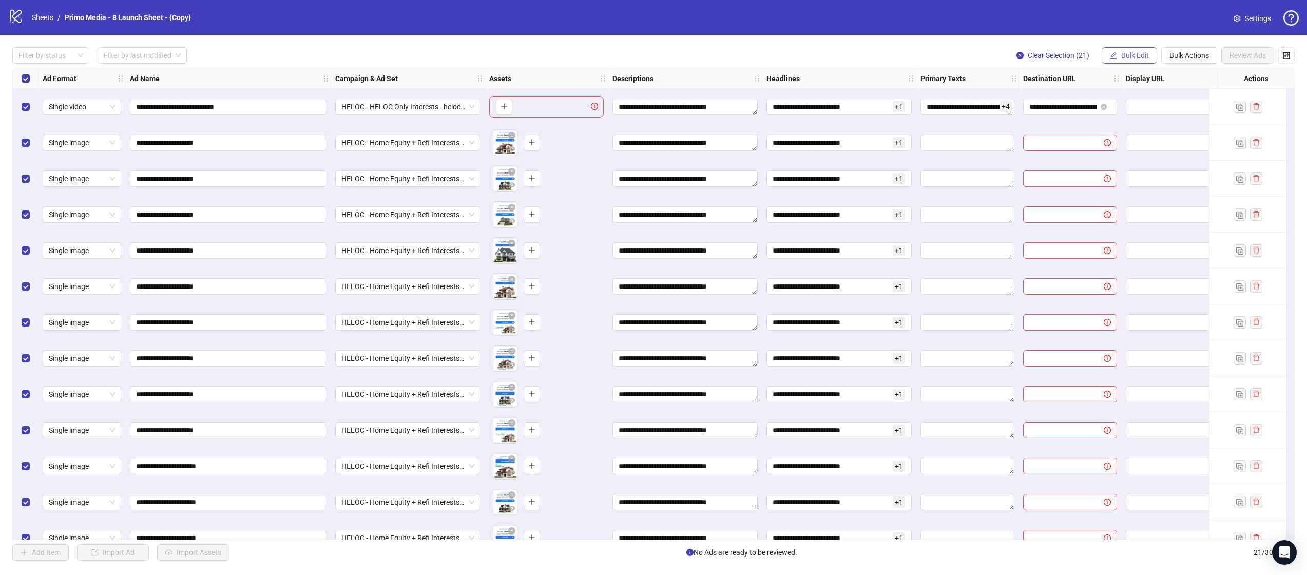
click at [1125, 51] on span "Bulk Edit" at bounding box center [1135, 55] width 28 height 8
click at [1146, 163] on span "Primary Texts" at bounding box center [1139, 157] width 61 height 11
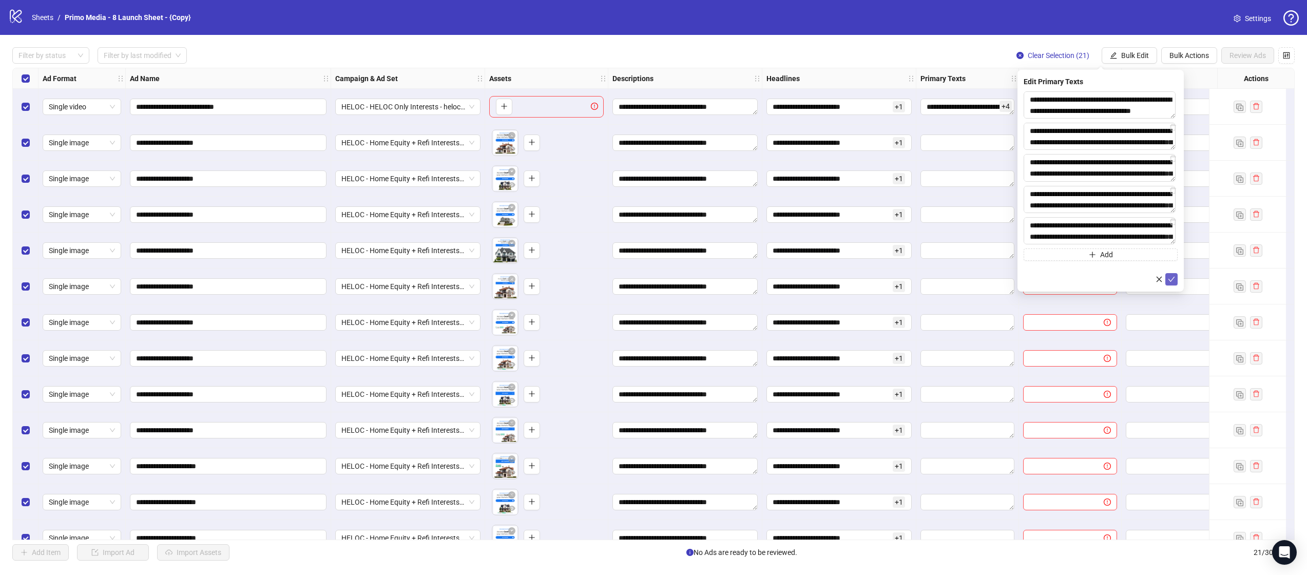
click at [1165, 276] on button "submit" at bounding box center [1171, 279] width 12 height 12
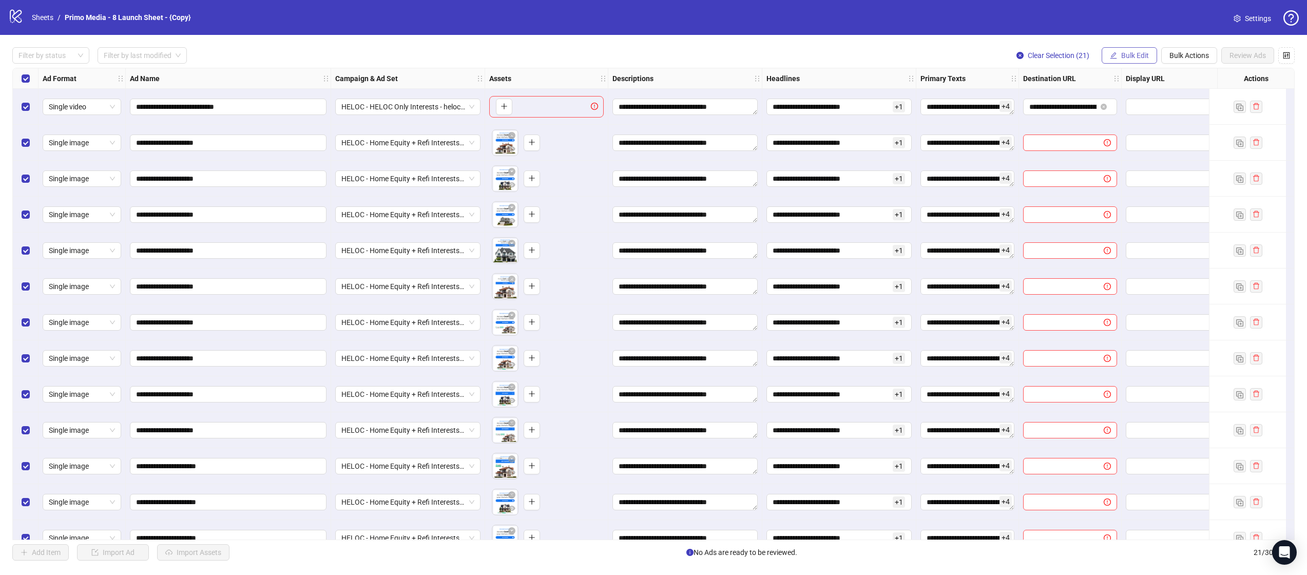
click at [1134, 56] on span "Bulk Edit" at bounding box center [1135, 55] width 28 height 8
click at [1137, 176] on span "Destination URL" at bounding box center [1139, 174] width 61 height 11
click at [1169, 126] on icon "check" at bounding box center [1171, 126] width 7 height 7
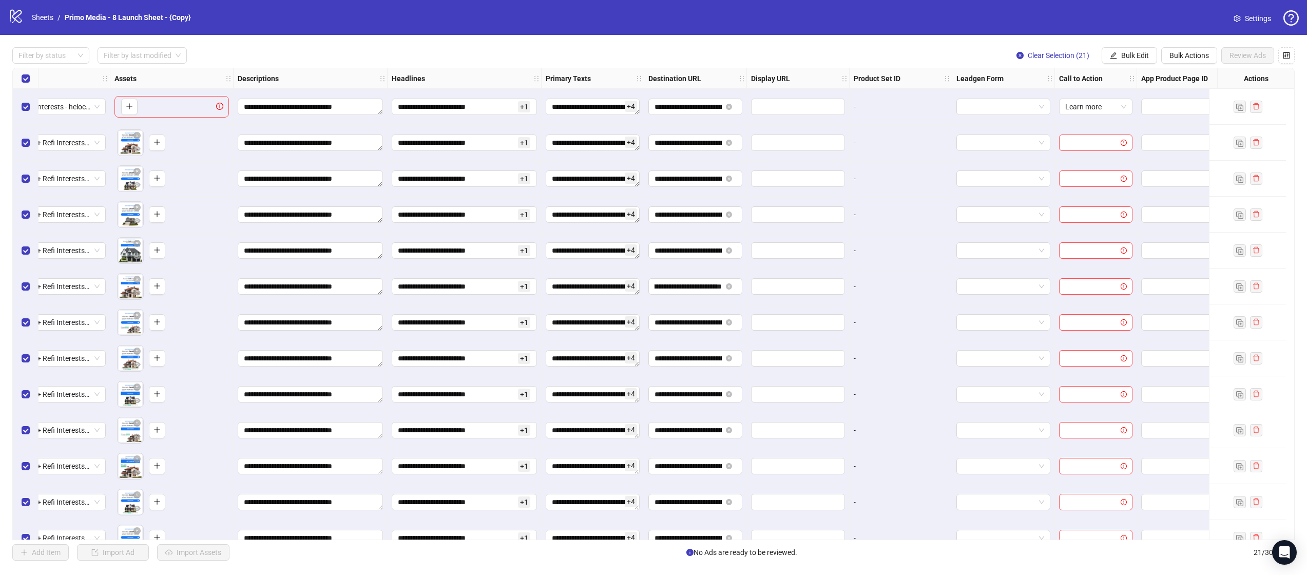
scroll to position [0, 406]
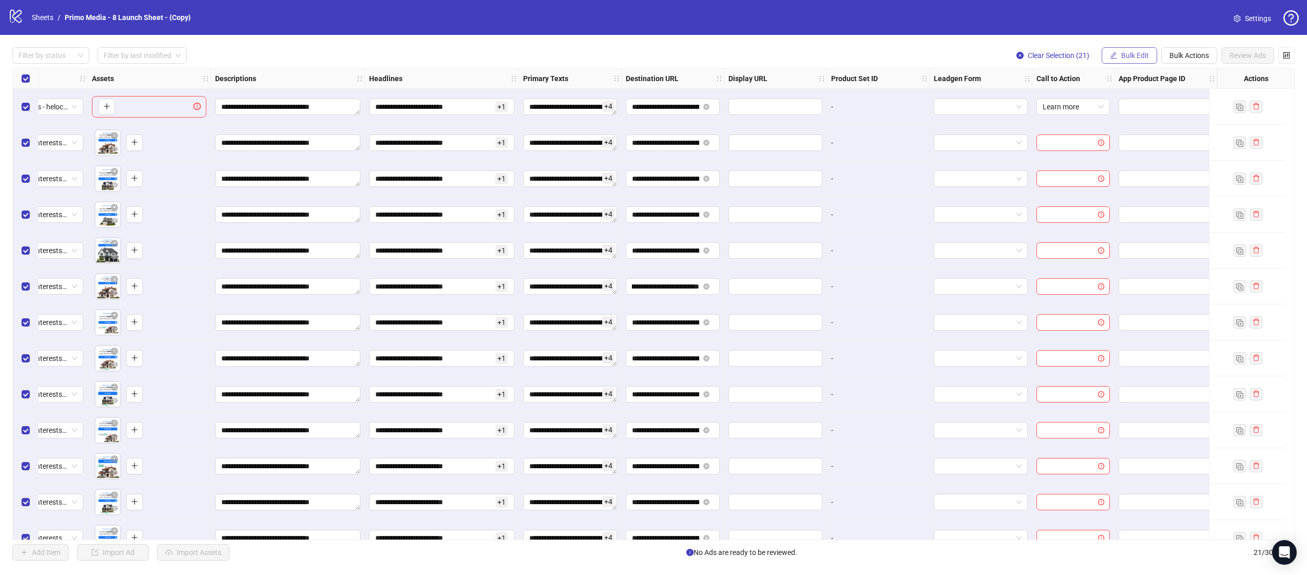
click at [1145, 54] on span "Bulk Edit" at bounding box center [1135, 55] width 28 height 8
click at [1134, 223] on span "Call to Action" at bounding box center [1139, 223] width 61 height 11
click at [1169, 125] on icon "check" at bounding box center [1171, 126] width 7 height 7
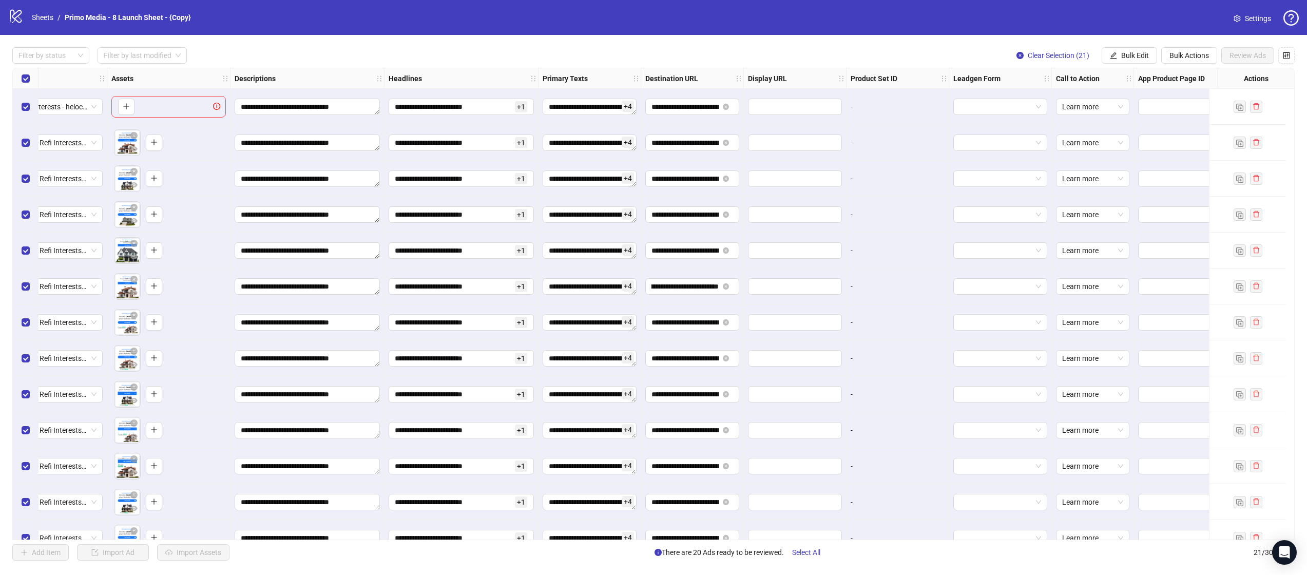
scroll to position [0, 0]
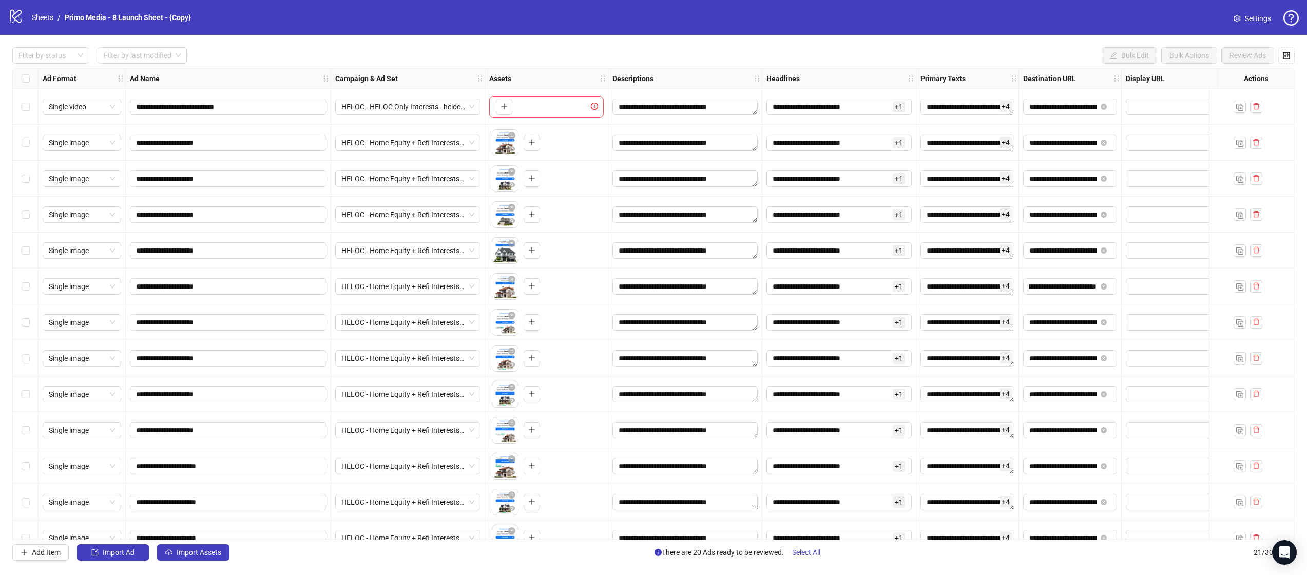
click at [26, 100] on div "Select row 1" at bounding box center [26, 107] width 26 height 36
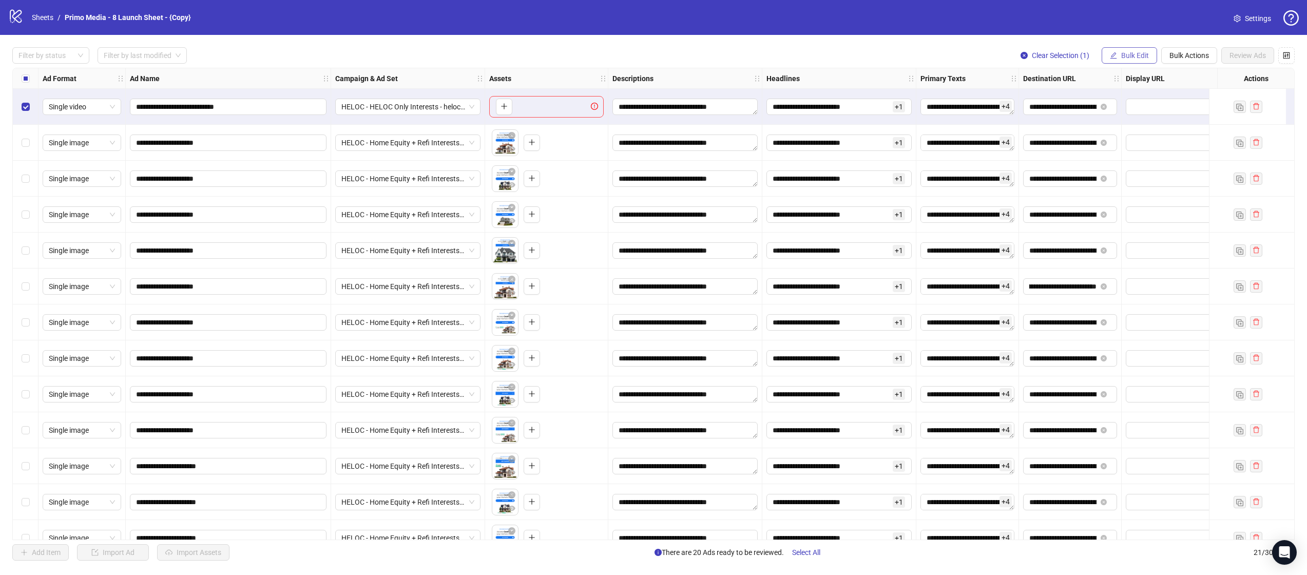
click at [1138, 56] on span "Bulk Edit" at bounding box center [1135, 55] width 28 height 8
click at [1043, 60] on button "Clear Selection (1)" at bounding box center [1054, 55] width 85 height 16
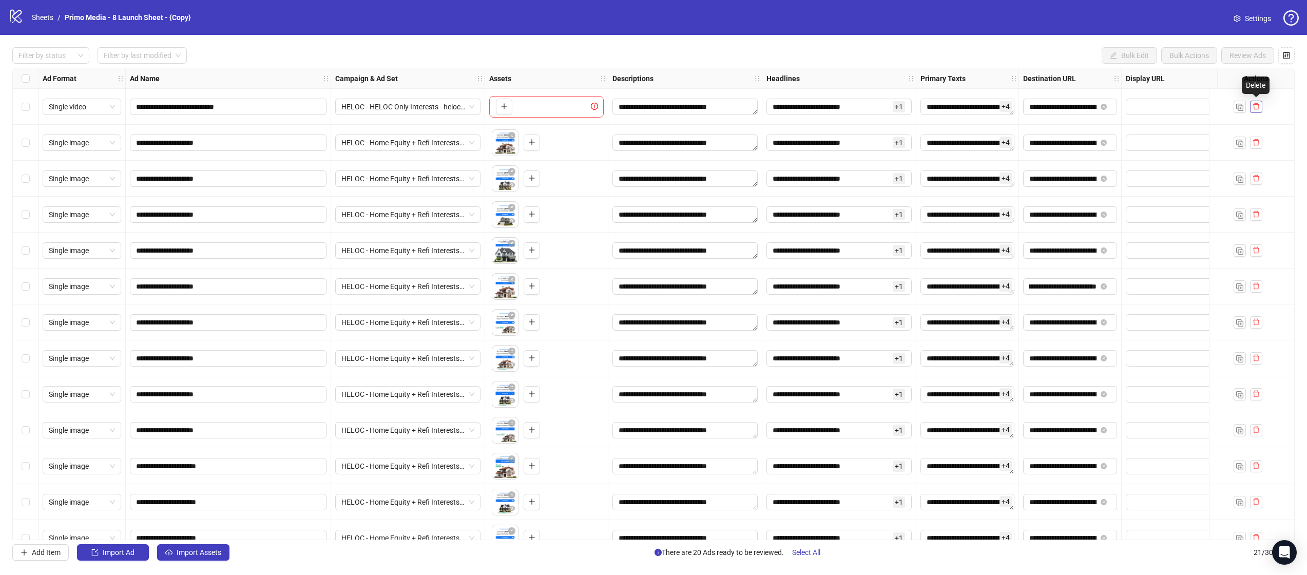
click at [1258, 108] on icon "delete" at bounding box center [1256, 106] width 7 height 7
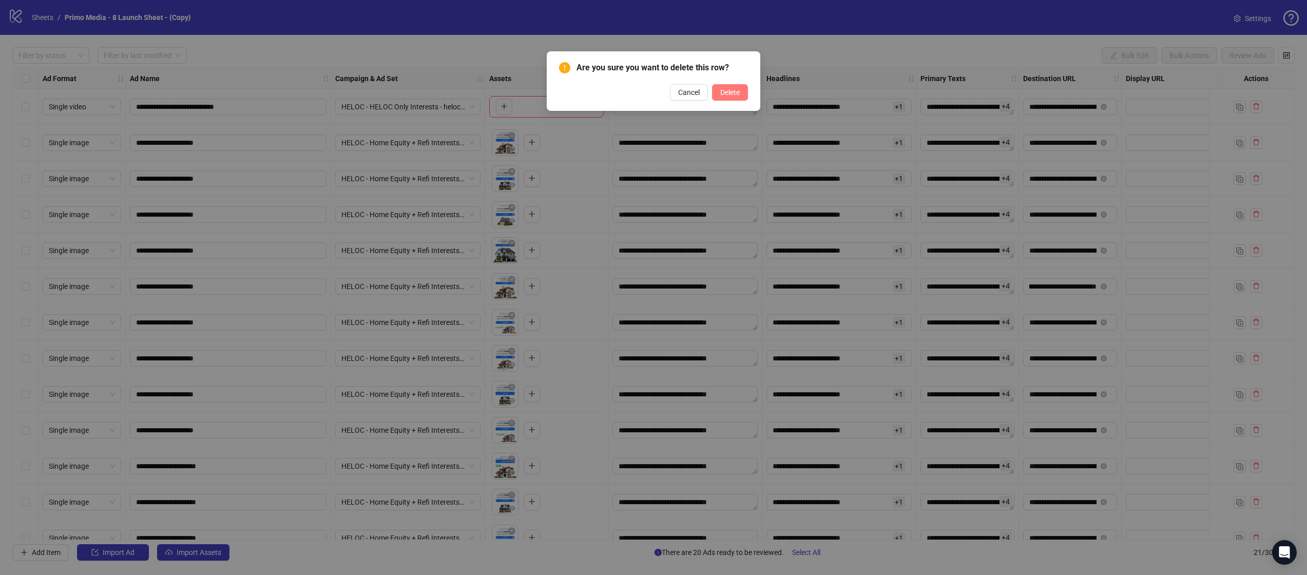
click at [733, 93] on span "Delete" at bounding box center [730, 92] width 20 height 8
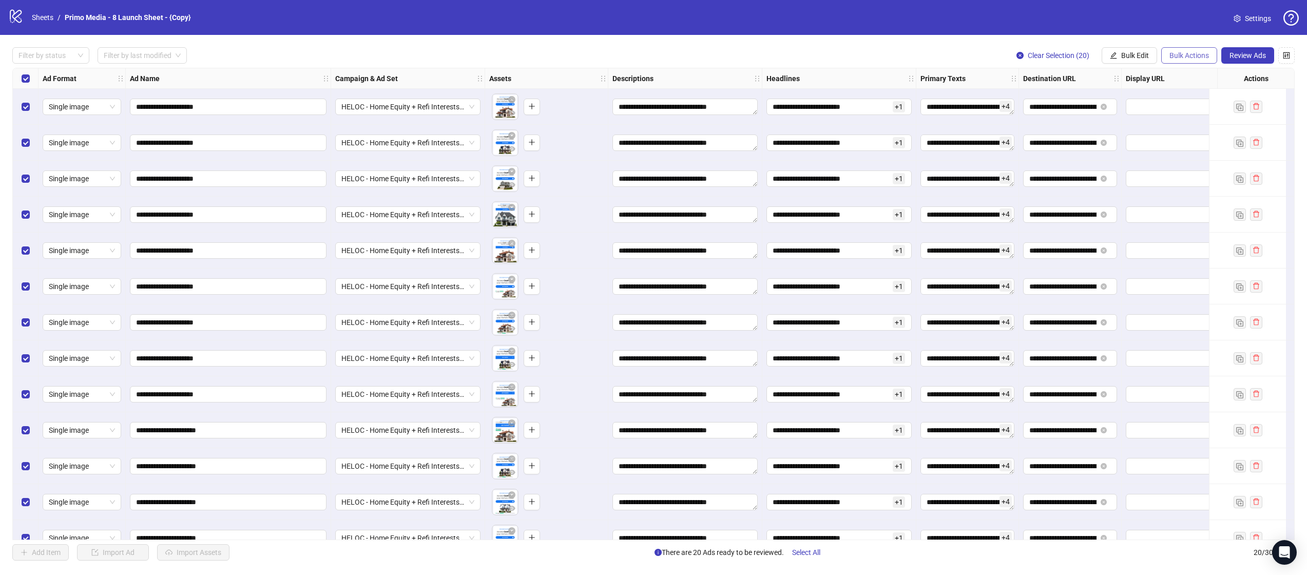
click at [1196, 52] on span "Bulk Actions" at bounding box center [1190, 55] width 40 height 8
click at [1229, 113] on span "Duplicate with assets" at bounding box center [1204, 108] width 70 height 11
click at [1236, 62] on button "Review Ads" at bounding box center [1247, 55] width 53 height 16
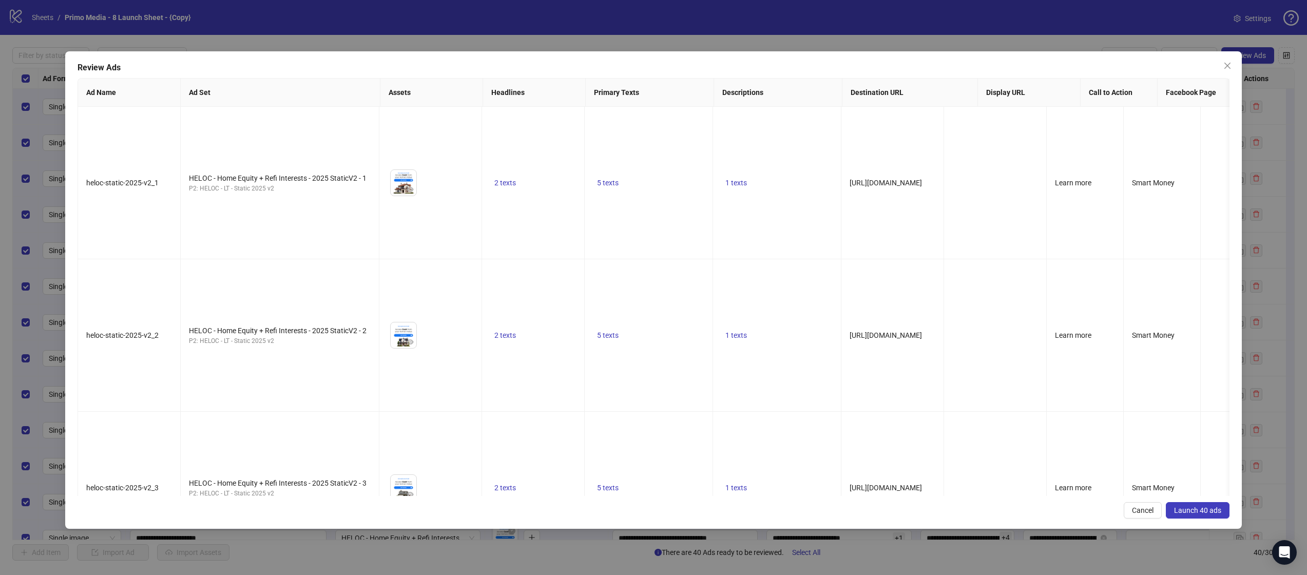
click at [1203, 510] on span "Launch 40 ads" at bounding box center [1197, 510] width 47 height 8
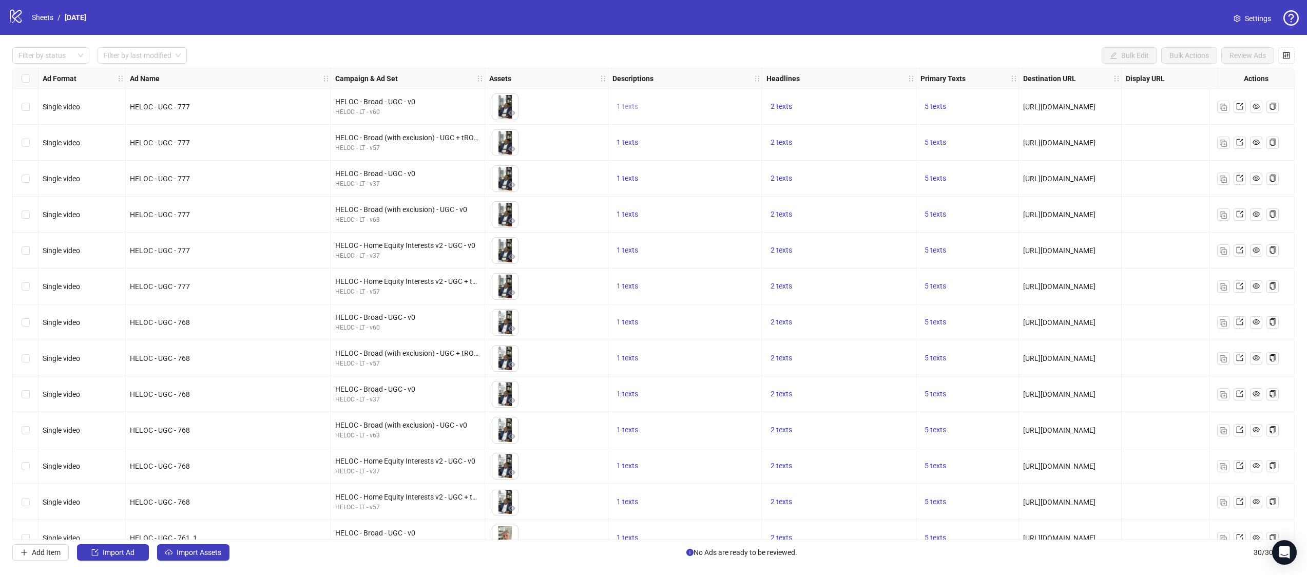
click at [629, 102] on span "1 texts" at bounding box center [628, 106] width 22 height 8
click at [678, 94] on div "See how much value is in your home" at bounding box center [731, 98] width 128 height 23
copy div "See how much value is in your home"
